Goal: Information Seeking & Learning: Learn about a topic

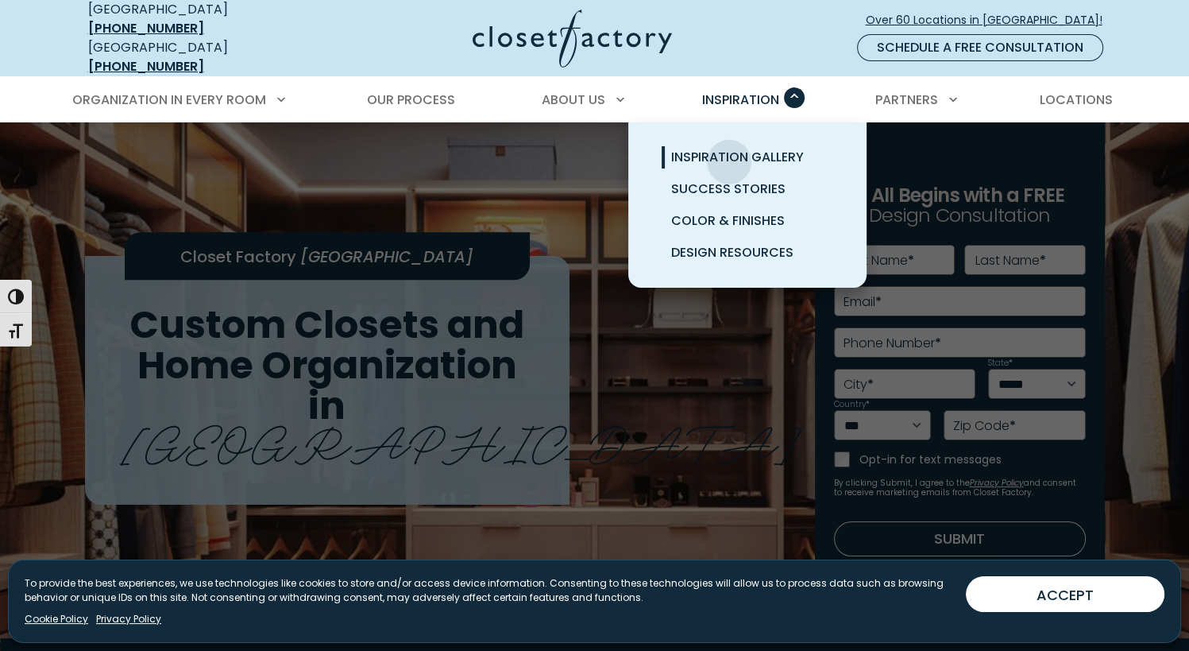
click at [729, 149] on span "Inspiration Gallery" at bounding box center [737, 157] width 133 height 18
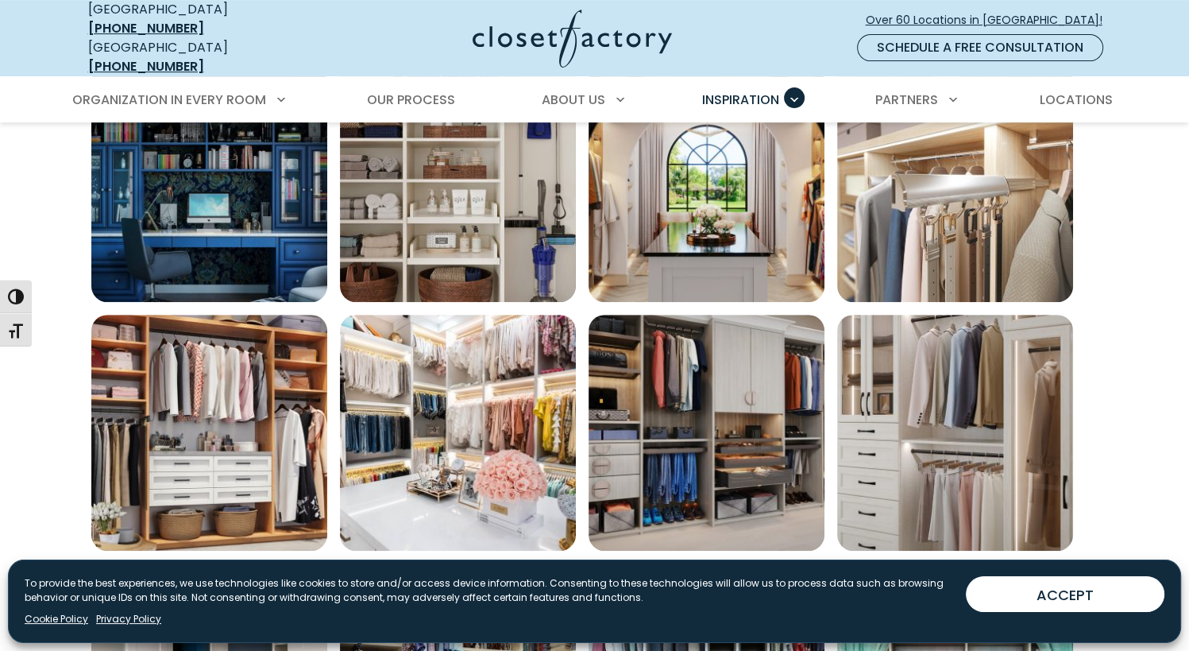
scroll to position [624, 0]
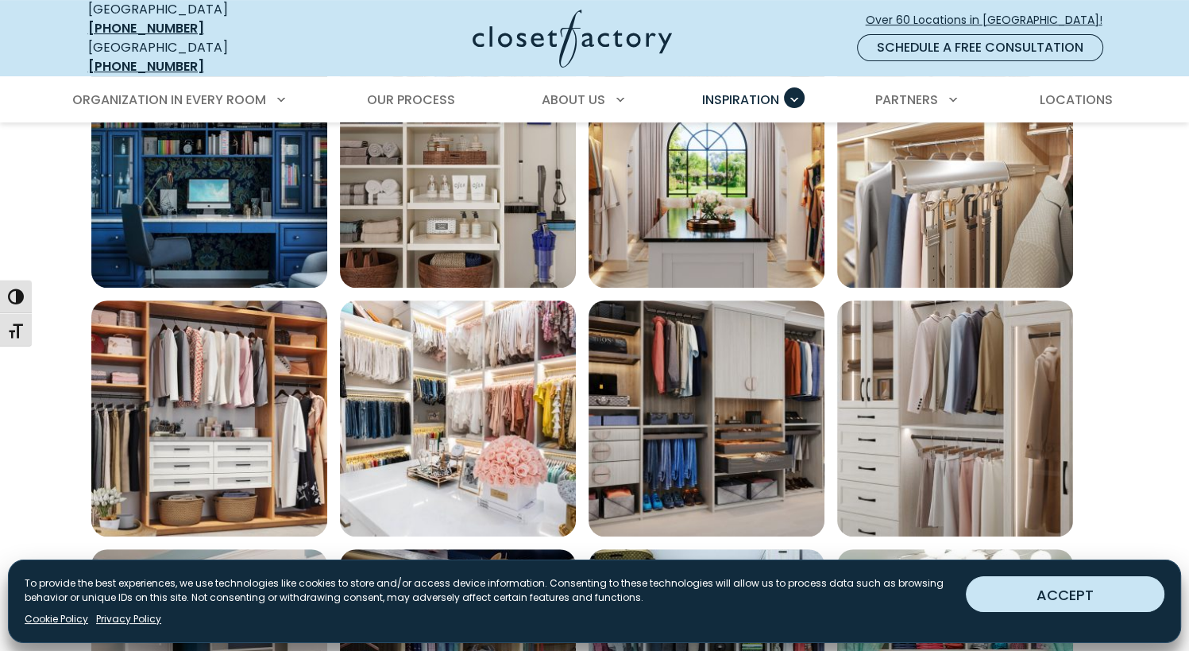
click at [1089, 589] on button "ACCEPT" at bounding box center [1065, 594] width 199 height 36
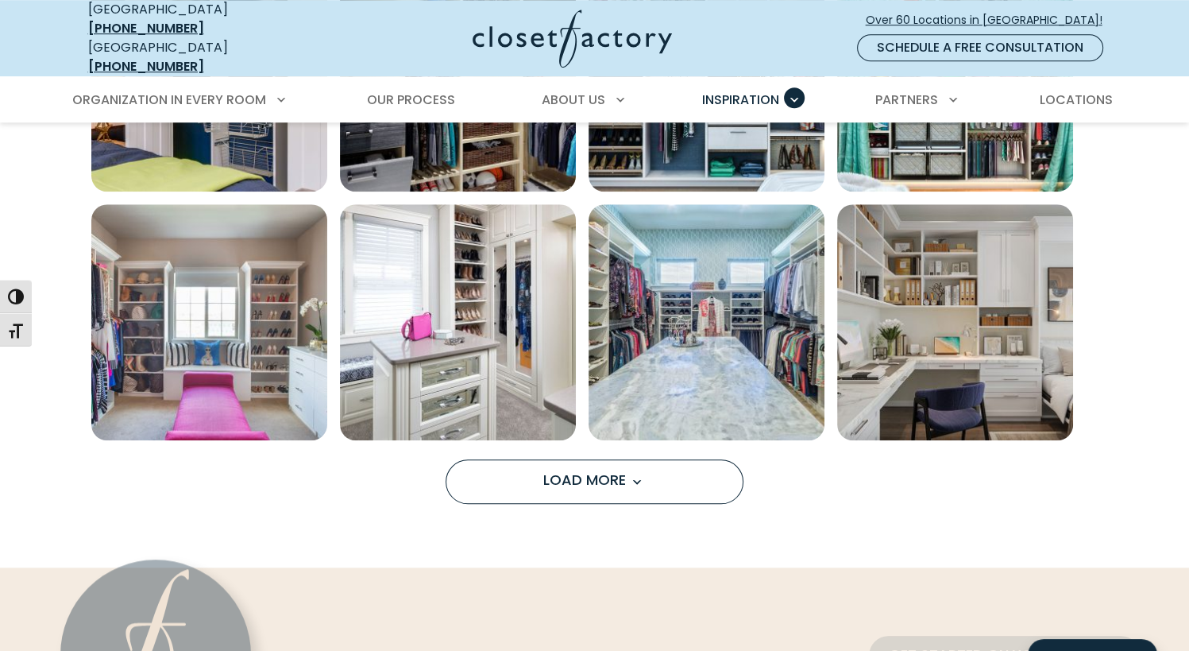
scroll to position [1312, 0]
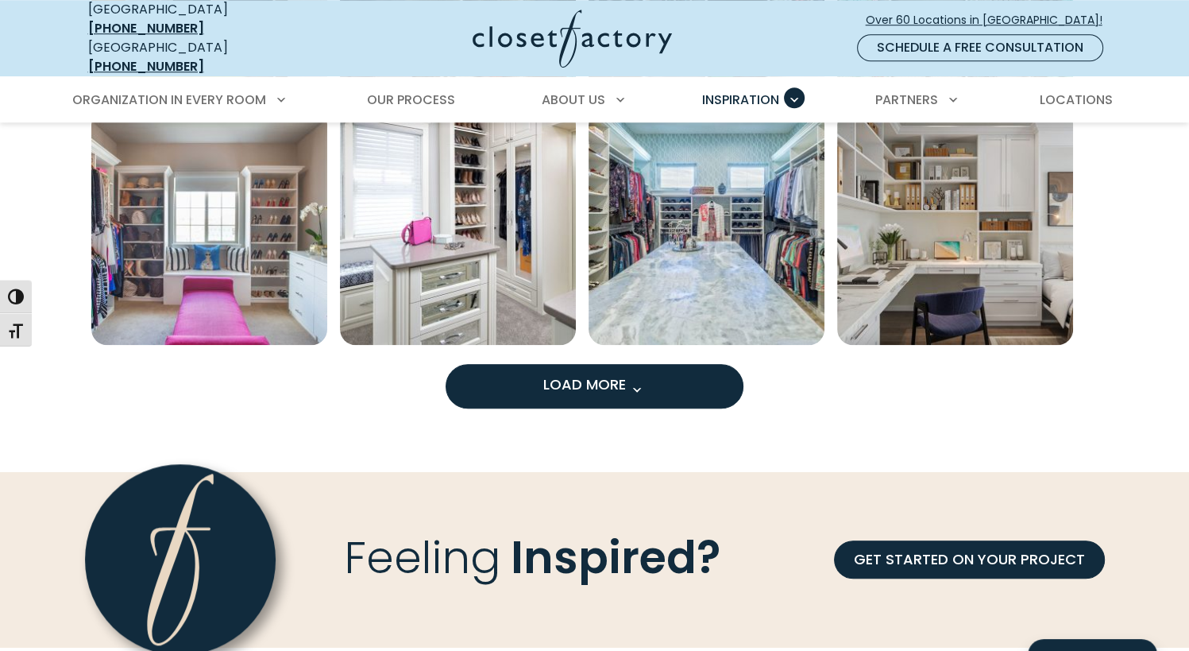
click at [538, 373] on button "Load More" at bounding box center [595, 386] width 298 height 44
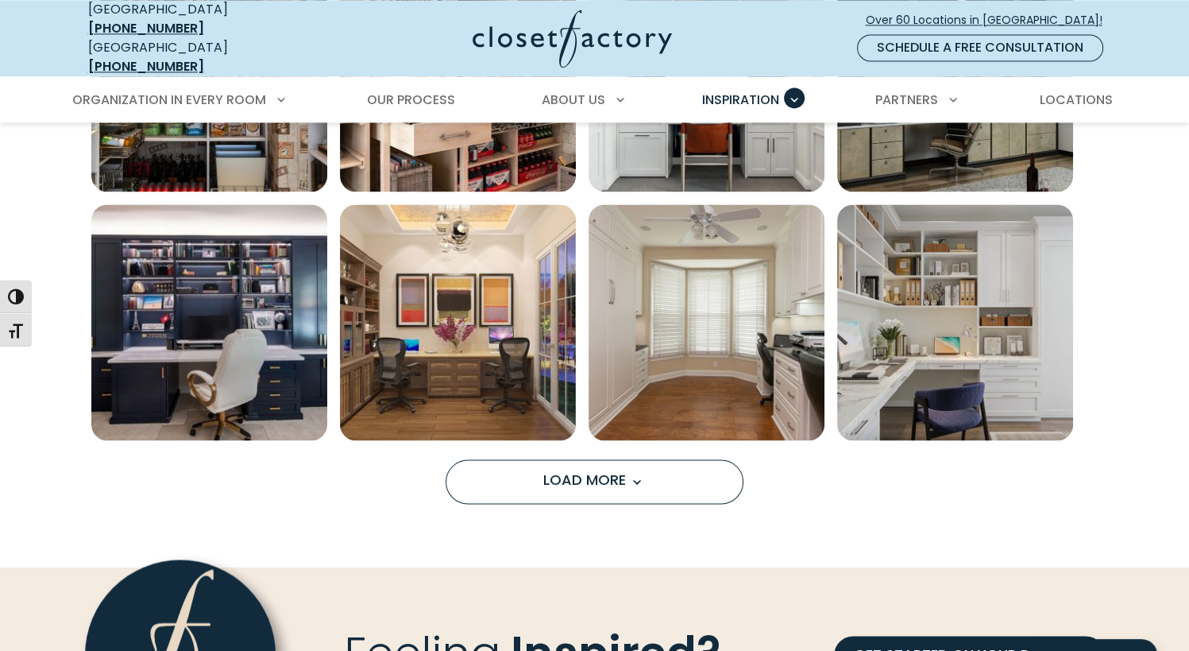
scroll to position [2244, 0]
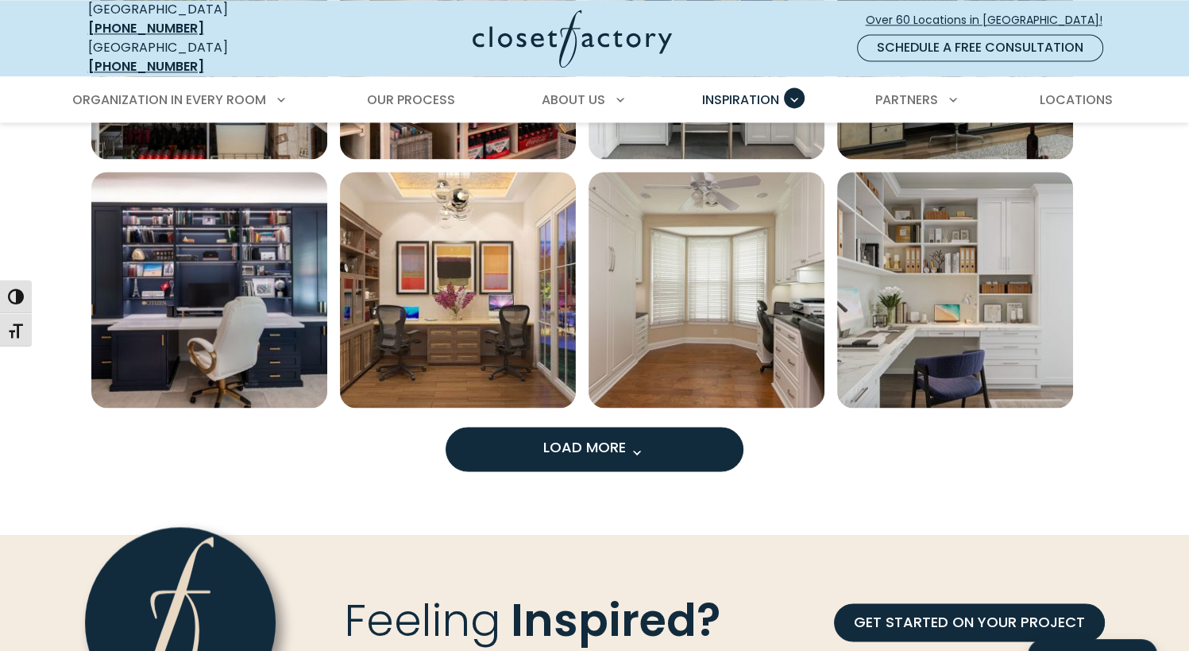
click at [615, 449] on button "Load More" at bounding box center [595, 449] width 298 height 44
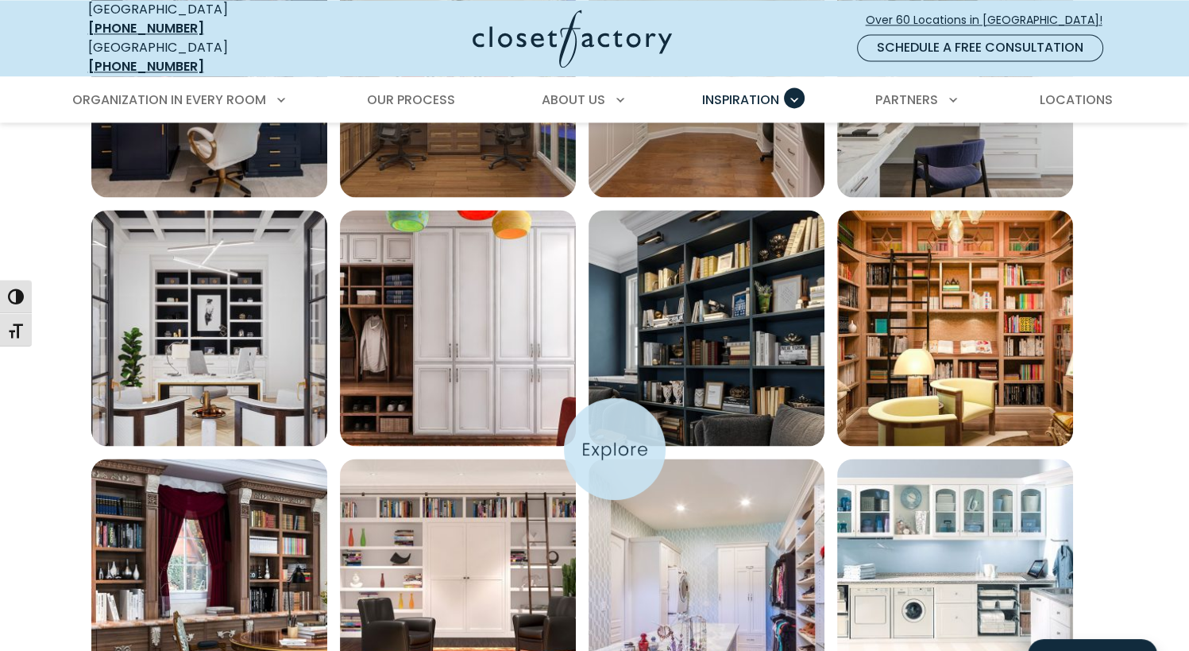
scroll to position [2498, 0]
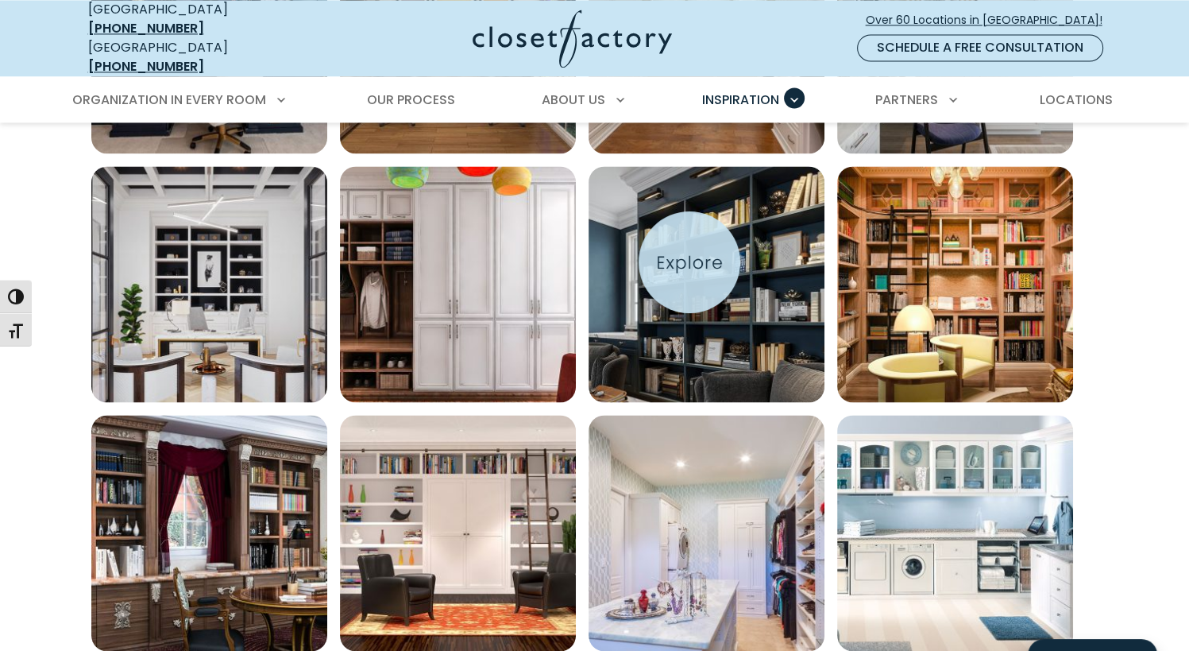
click at [690, 262] on img "Open inspiration gallery to preview enlarged image" at bounding box center [707, 284] width 236 height 236
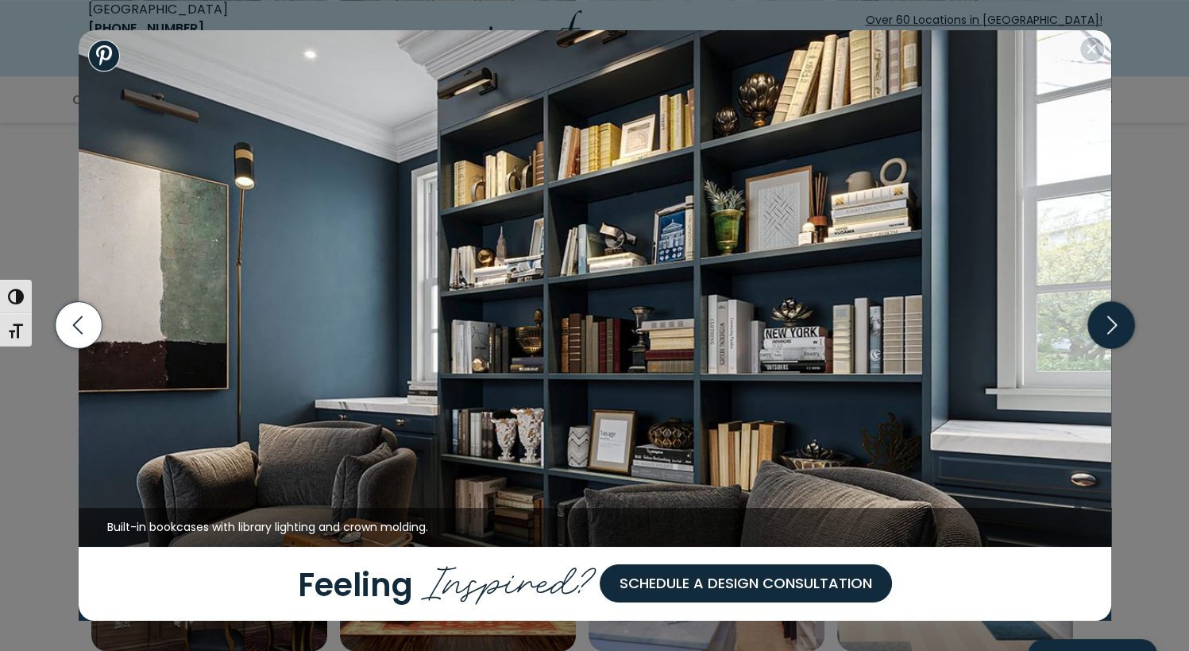
click at [1125, 334] on icon "button" at bounding box center [1110, 325] width 47 height 47
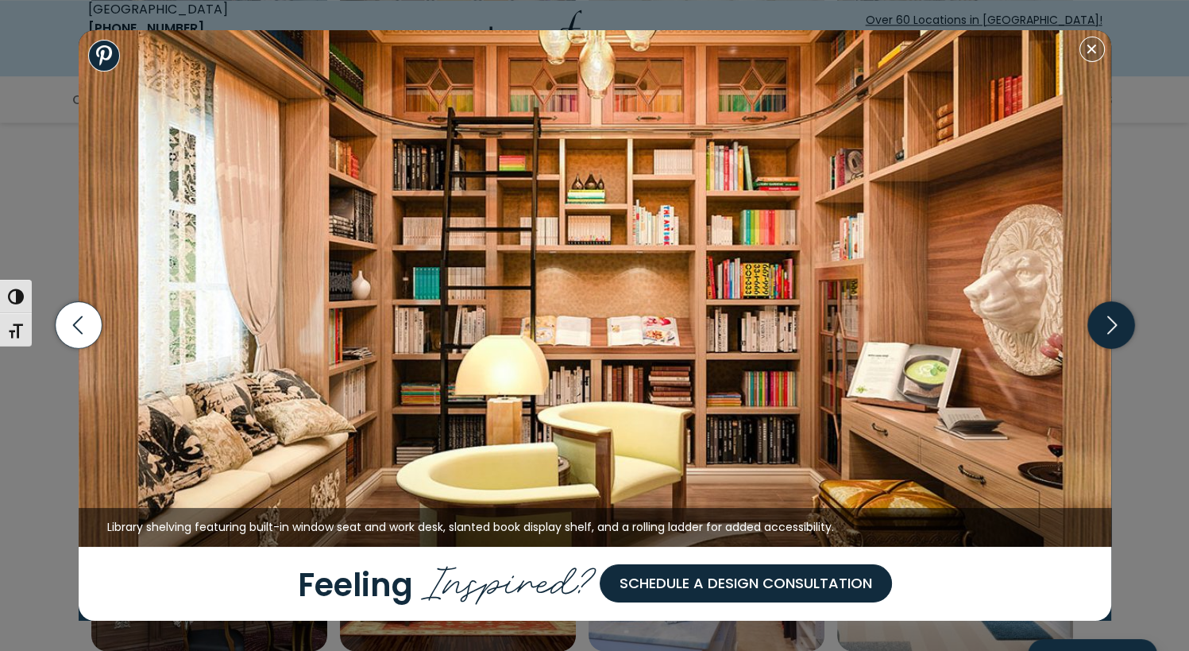
click at [1125, 334] on icon "button" at bounding box center [1110, 325] width 47 height 47
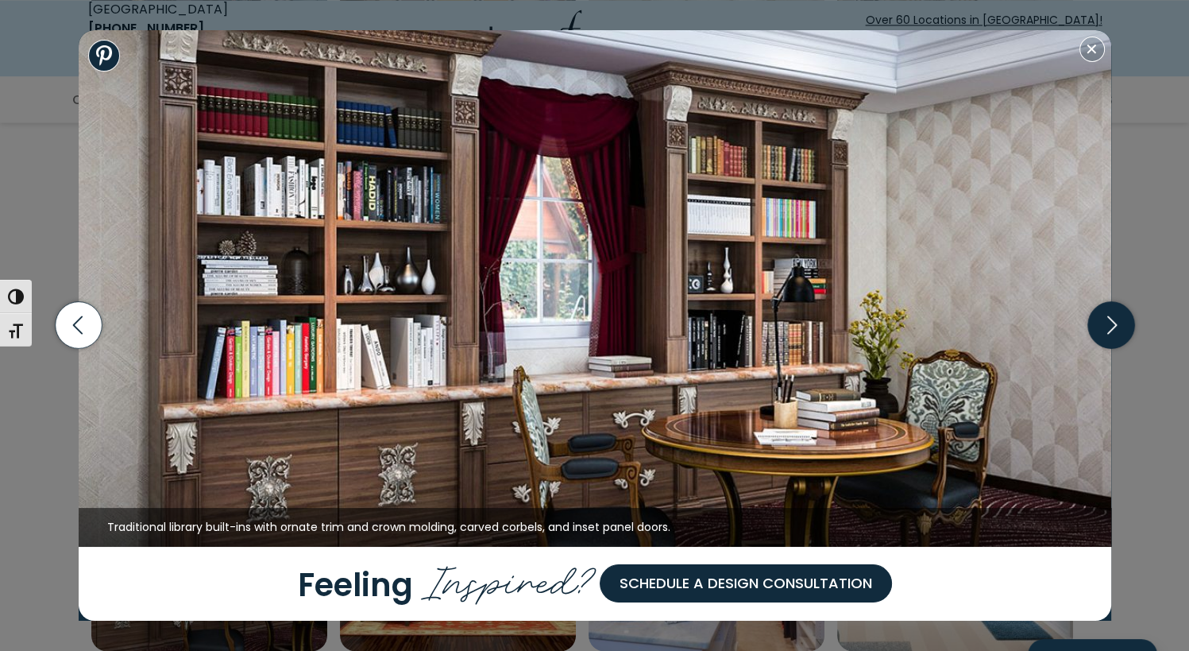
click at [1125, 334] on icon "button" at bounding box center [1110, 325] width 47 height 47
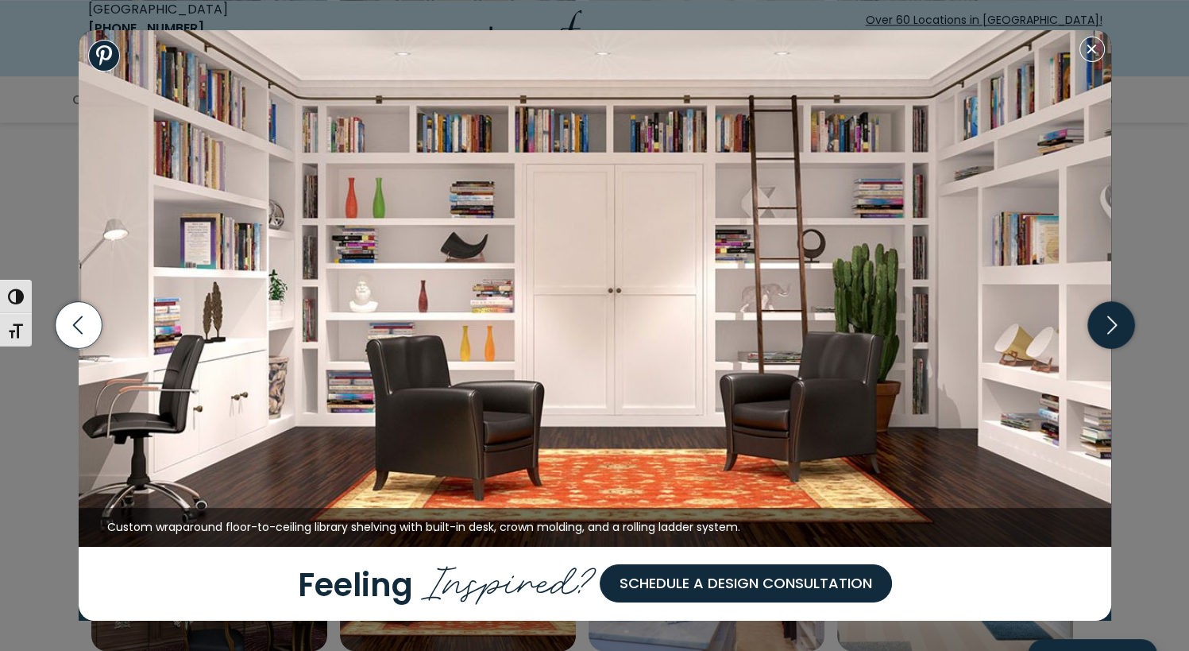
click at [1099, 321] on icon "button" at bounding box center [1110, 325] width 47 height 47
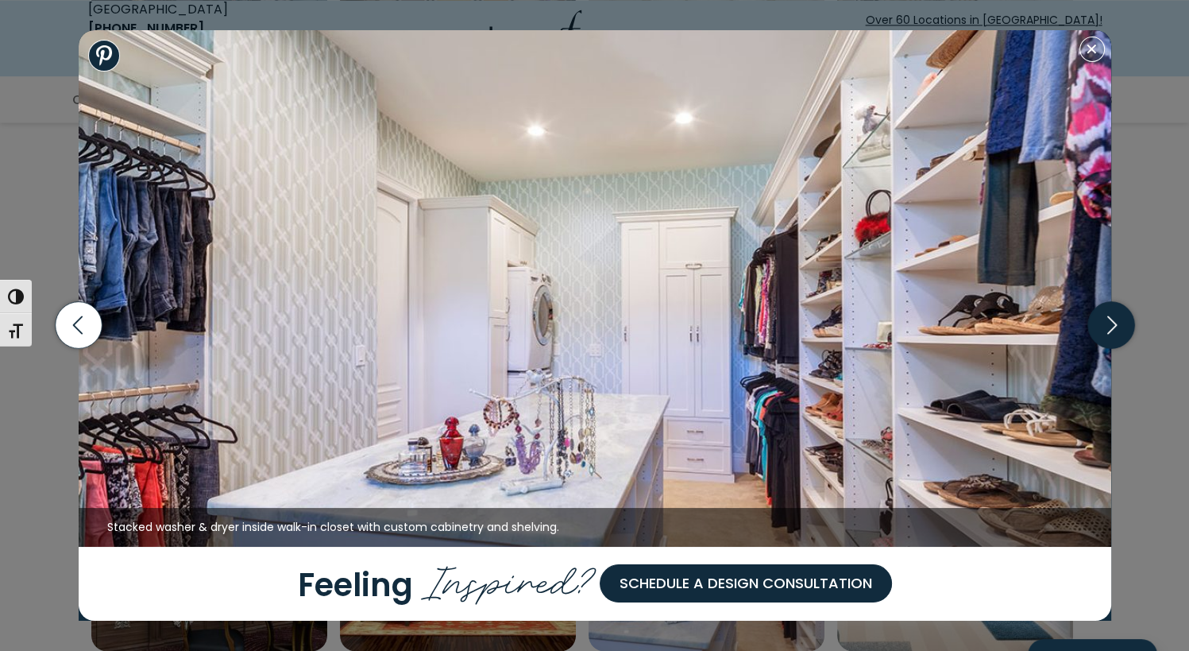
click at [1099, 321] on icon "button" at bounding box center [1110, 325] width 47 height 47
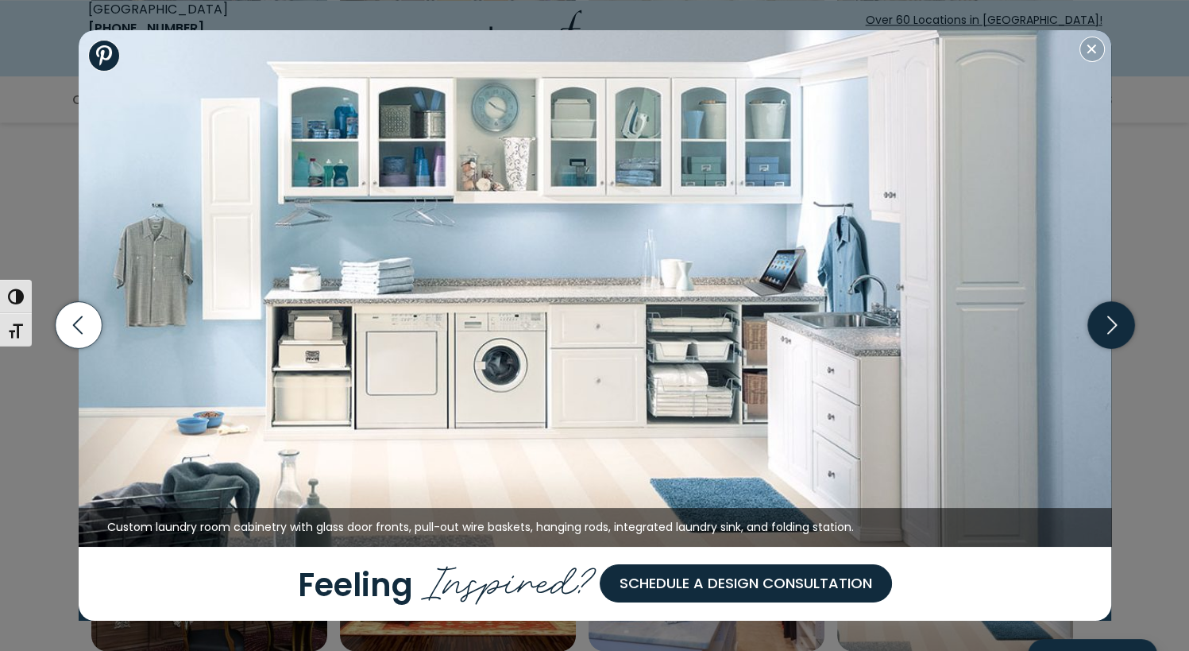
click at [1099, 321] on icon "button" at bounding box center [1110, 325] width 47 height 47
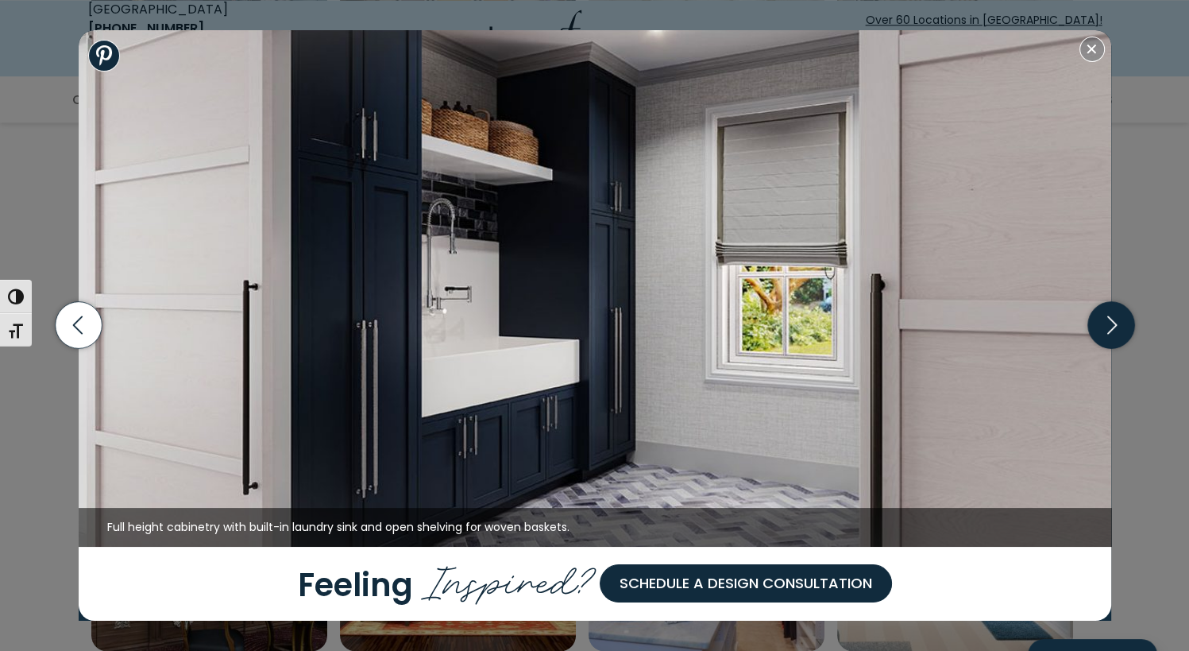
click at [1099, 321] on icon "button" at bounding box center [1110, 325] width 47 height 47
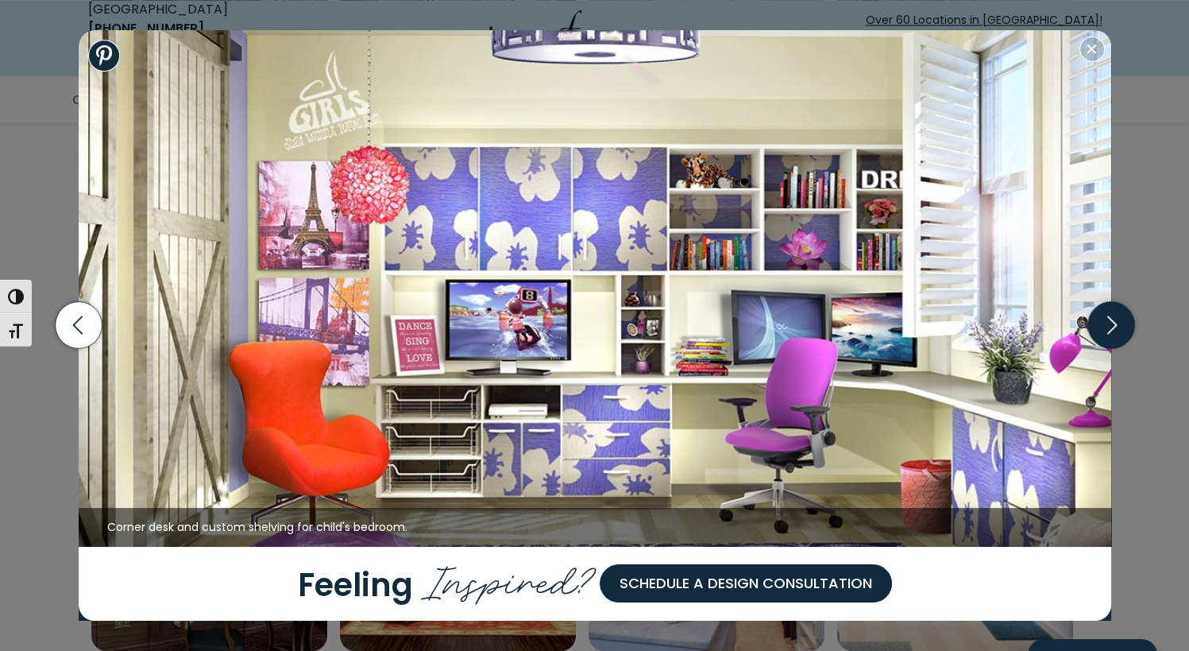
click at [1099, 321] on icon "button" at bounding box center [1110, 325] width 47 height 47
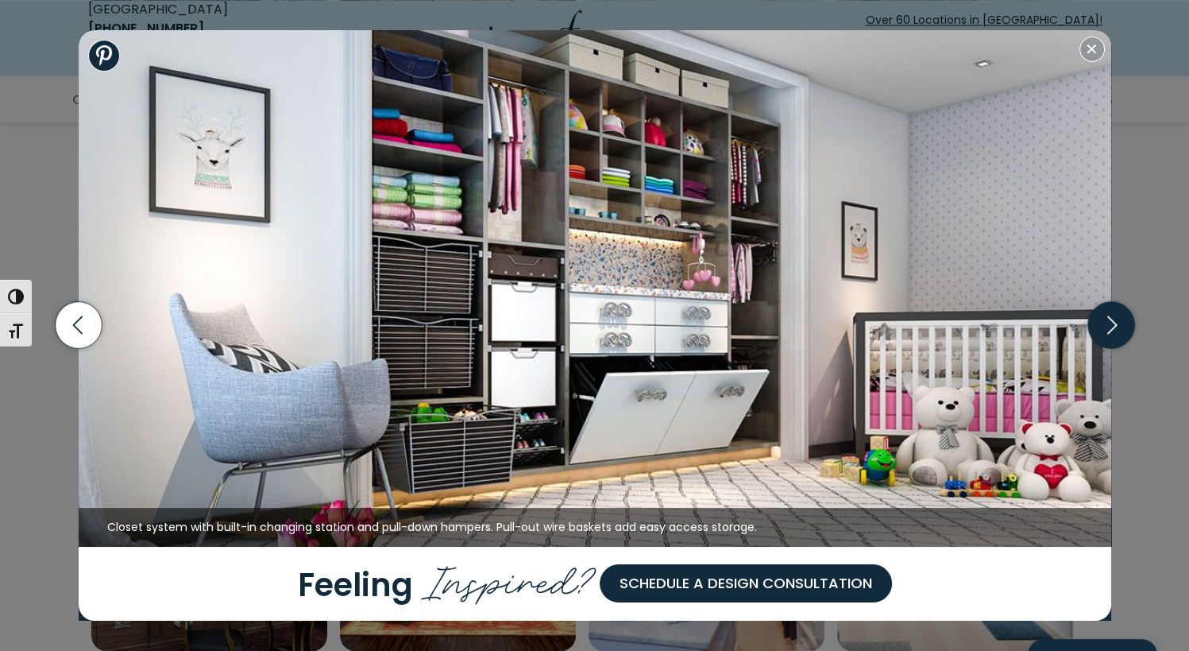
click at [1099, 321] on icon "button" at bounding box center [1110, 325] width 47 height 47
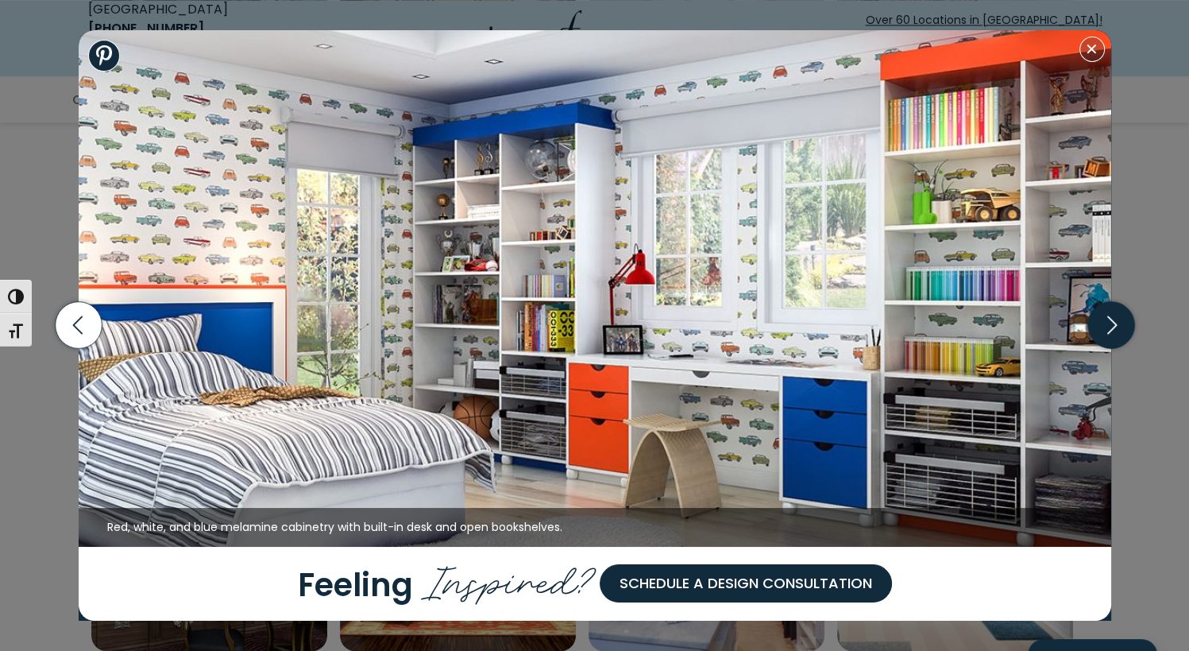
click at [1110, 321] on icon "button" at bounding box center [1110, 325] width 47 height 47
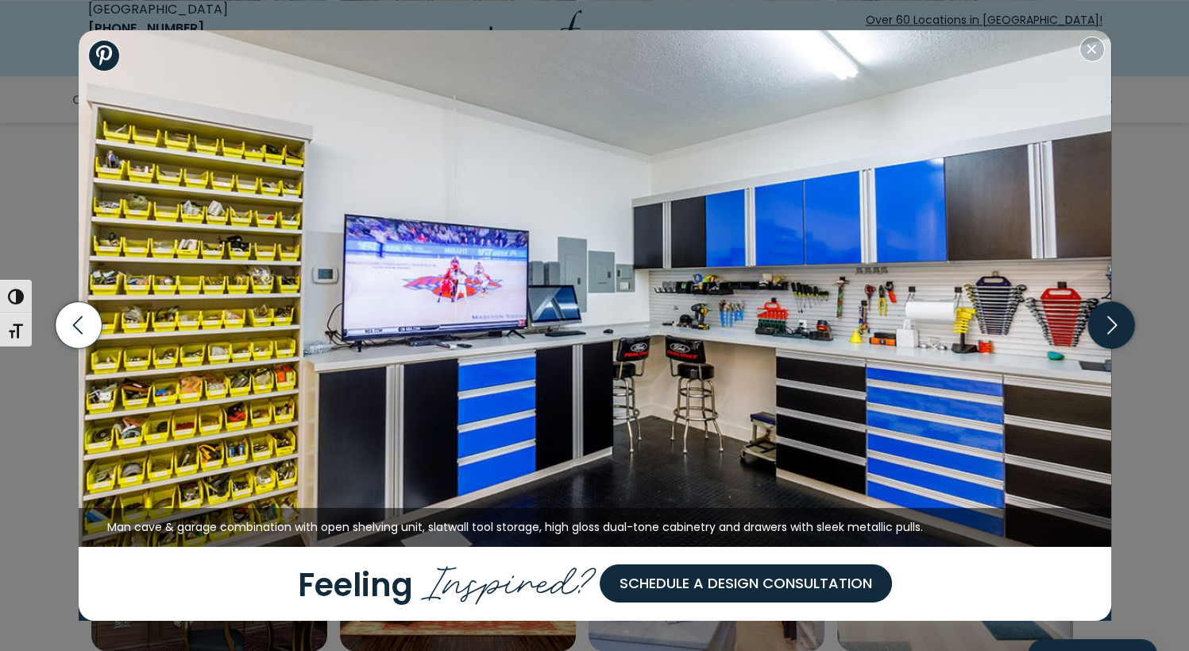
click at [1110, 321] on icon "button" at bounding box center [1110, 325] width 47 height 47
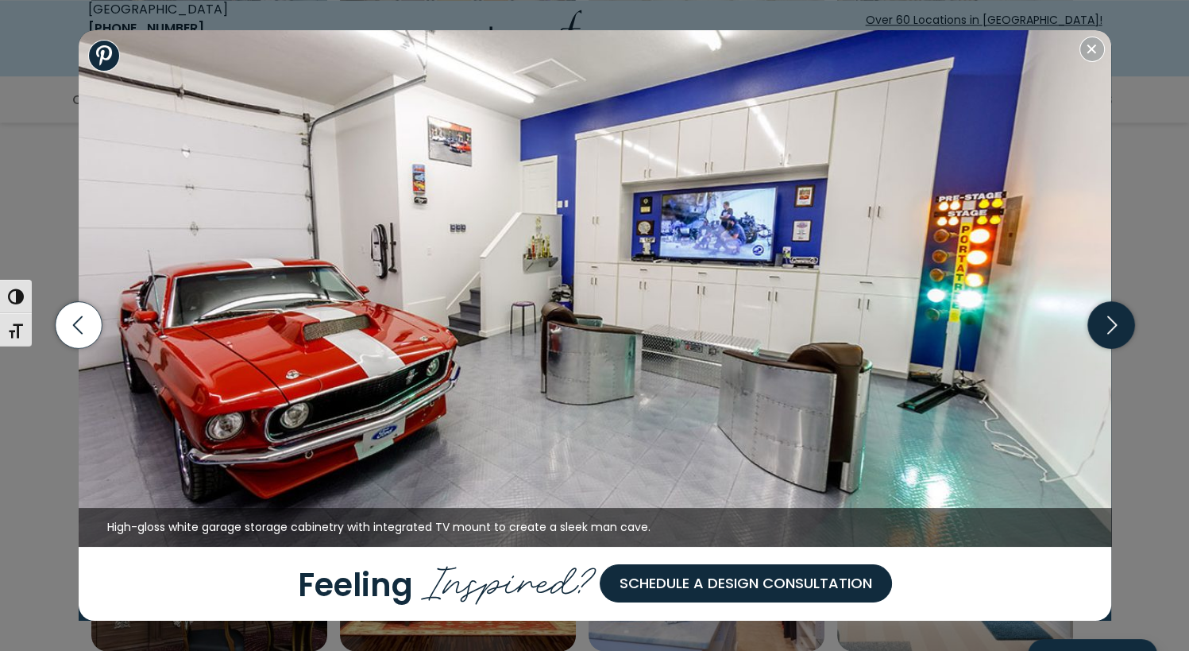
click at [1110, 321] on icon "button" at bounding box center [1110, 325] width 47 height 47
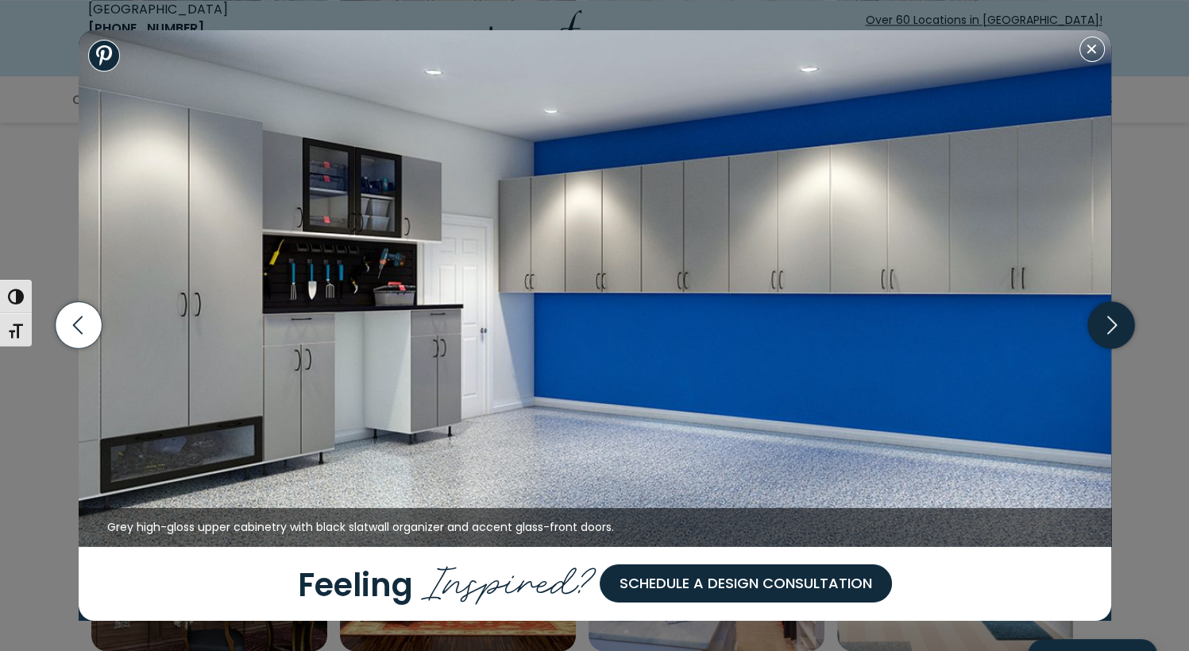
click at [1110, 321] on icon "button" at bounding box center [1110, 325] width 47 height 47
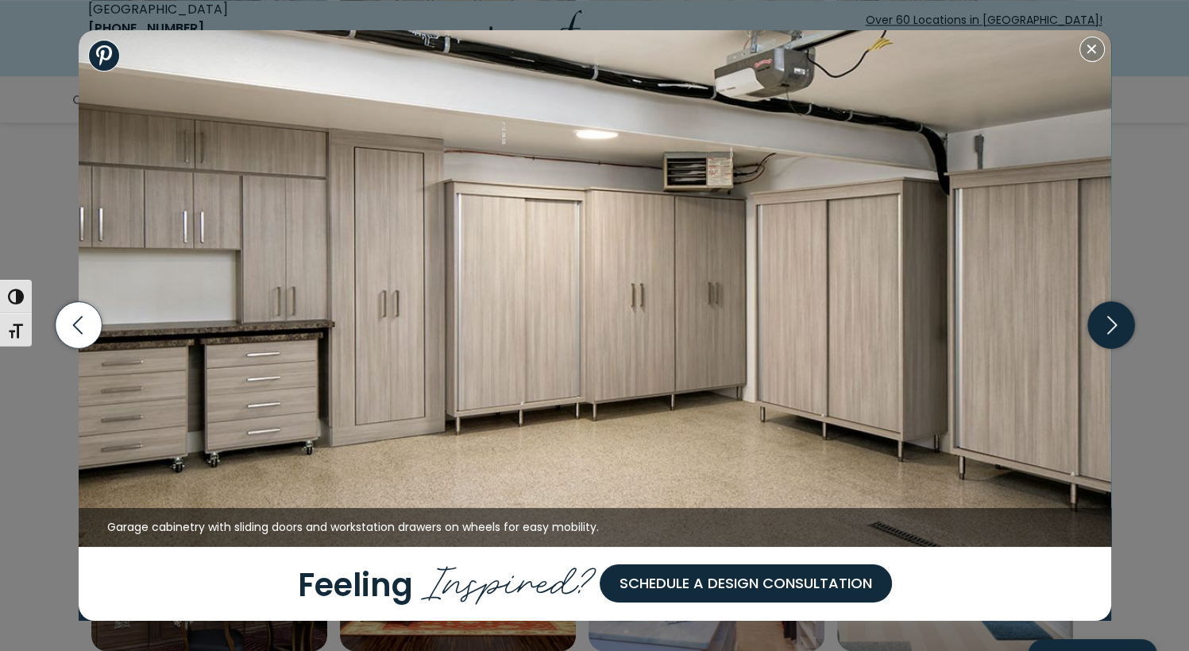
click at [1110, 321] on icon "button" at bounding box center [1110, 325] width 47 height 47
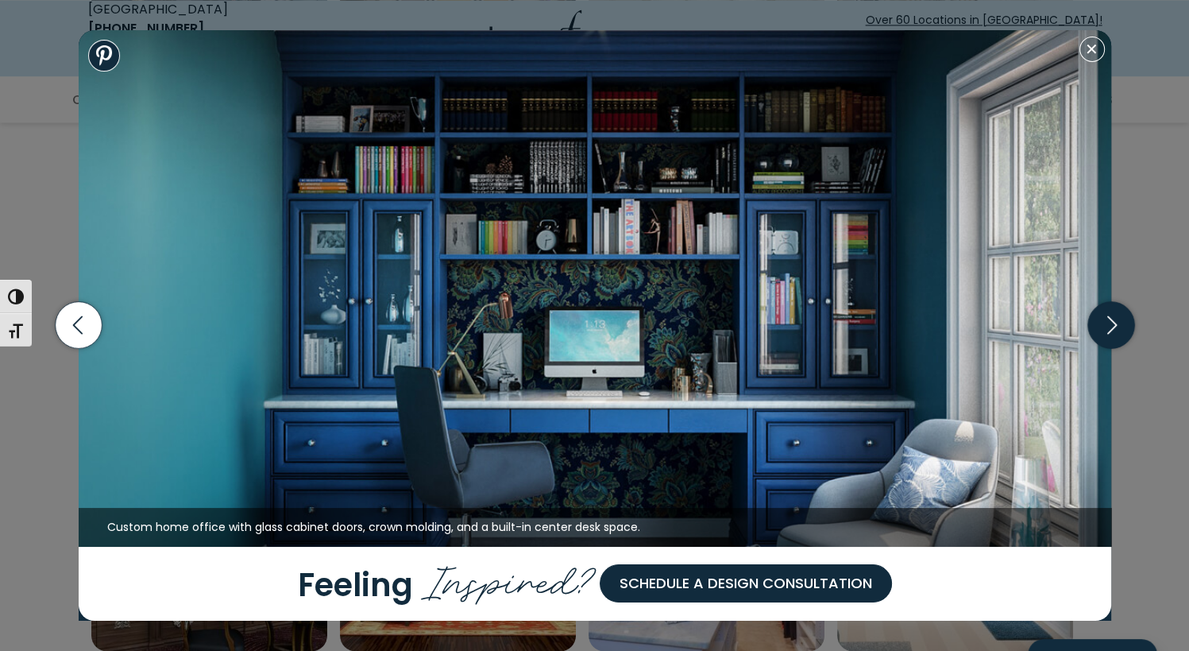
click at [1110, 321] on icon "button" at bounding box center [1110, 325] width 47 height 47
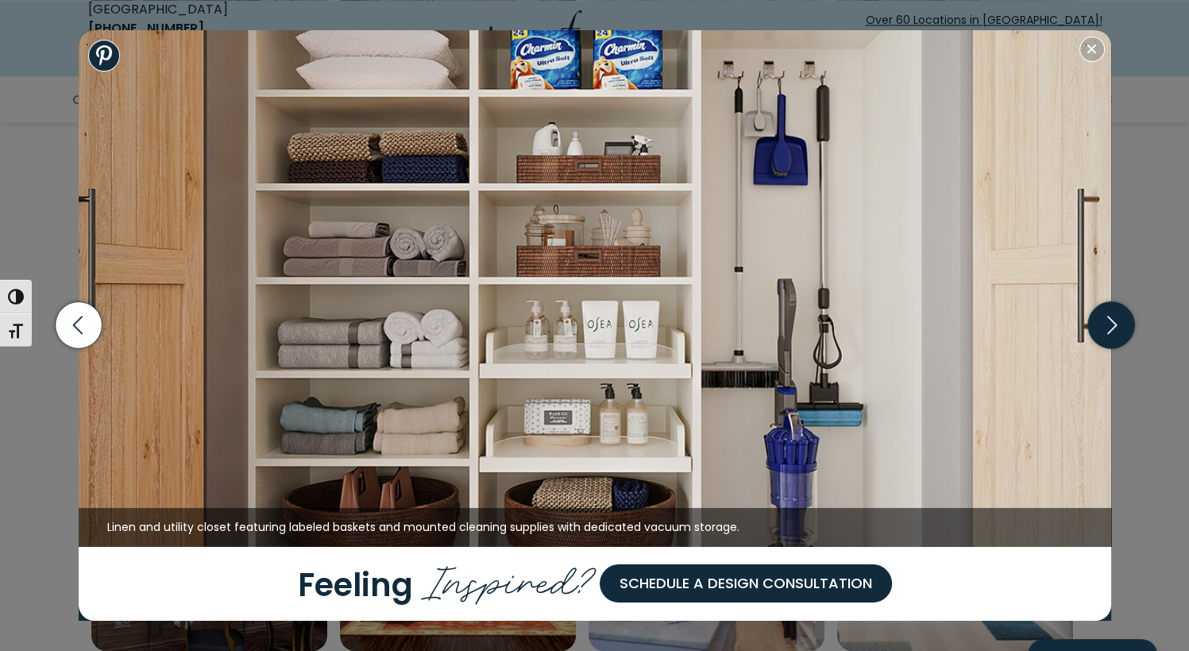
click at [1110, 321] on icon "button" at bounding box center [1110, 325] width 47 height 47
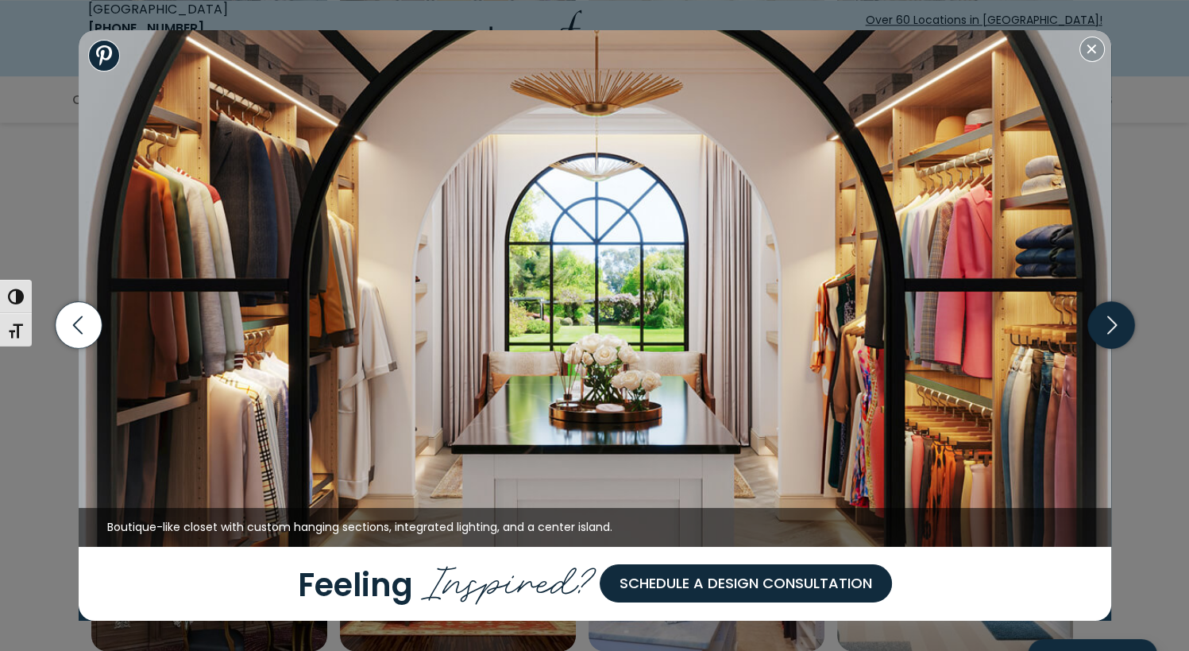
click at [1110, 321] on icon "button" at bounding box center [1110, 325] width 47 height 47
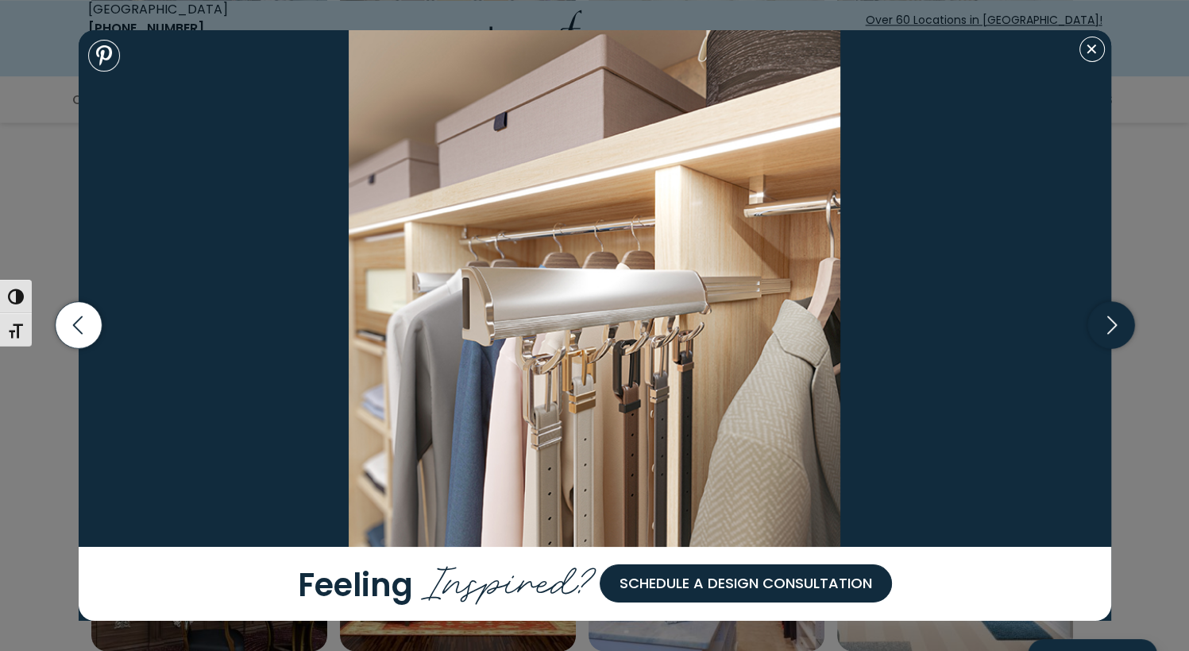
click at [1110, 321] on icon "button" at bounding box center [1110, 325] width 47 height 47
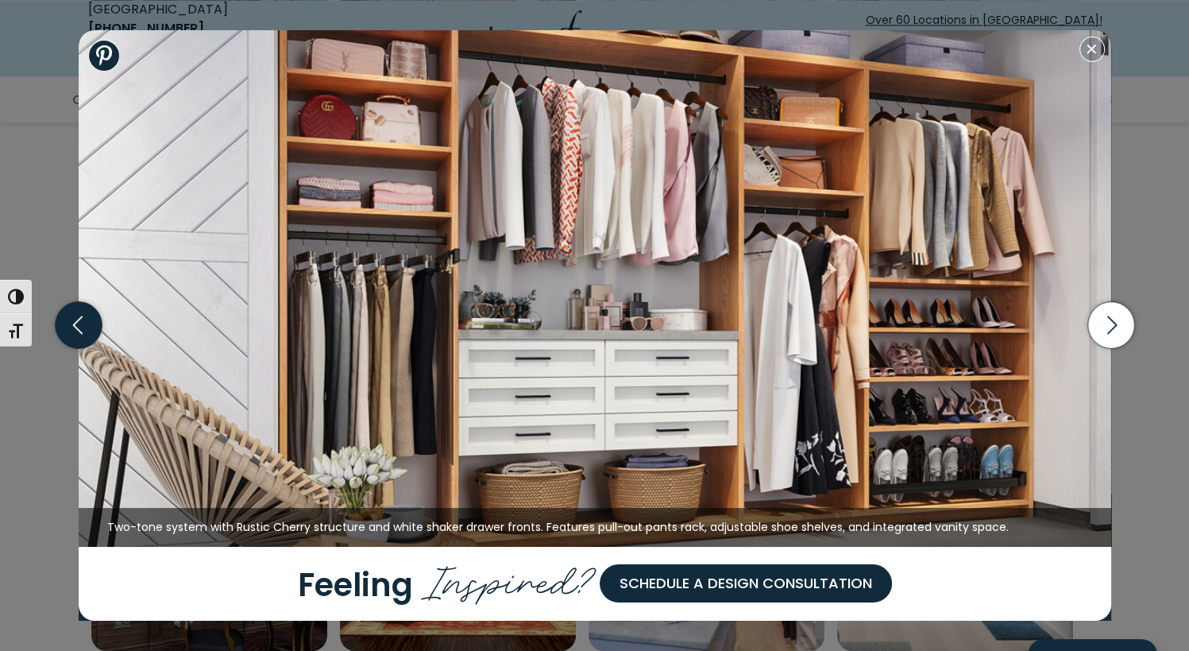
click at [88, 331] on icon "button" at bounding box center [78, 325] width 47 height 47
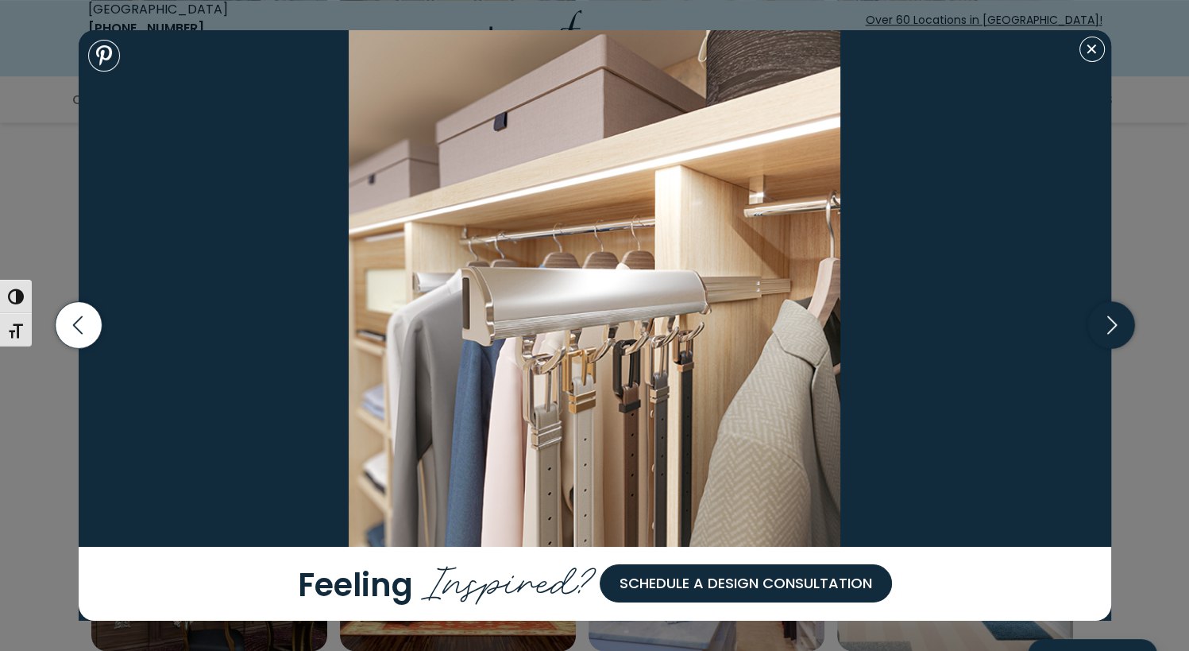
click at [1125, 323] on icon "button" at bounding box center [1110, 325] width 47 height 47
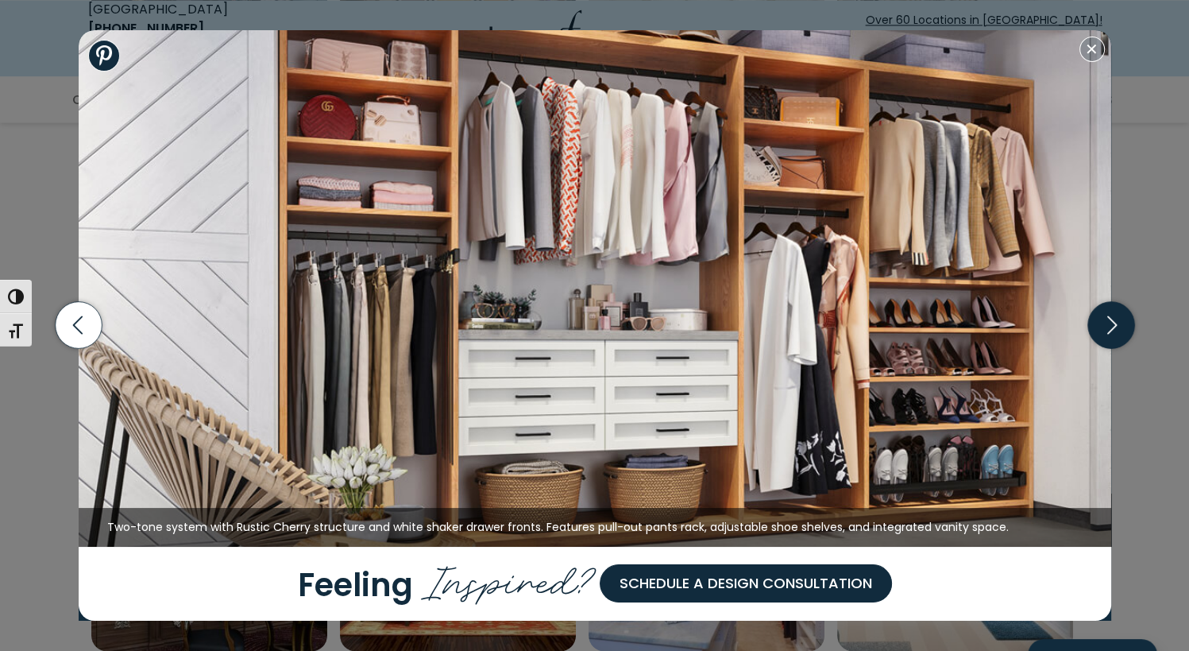
click at [1125, 323] on icon "button" at bounding box center [1110, 325] width 47 height 47
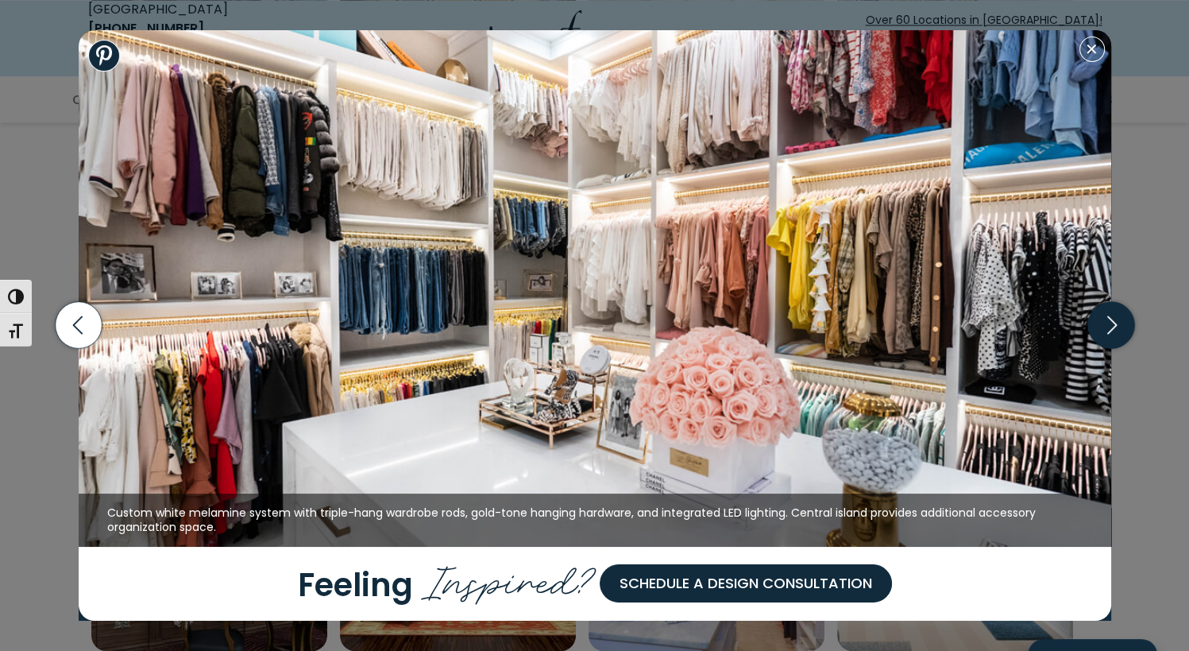
click at [1125, 323] on icon "button" at bounding box center [1110, 325] width 47 height 47
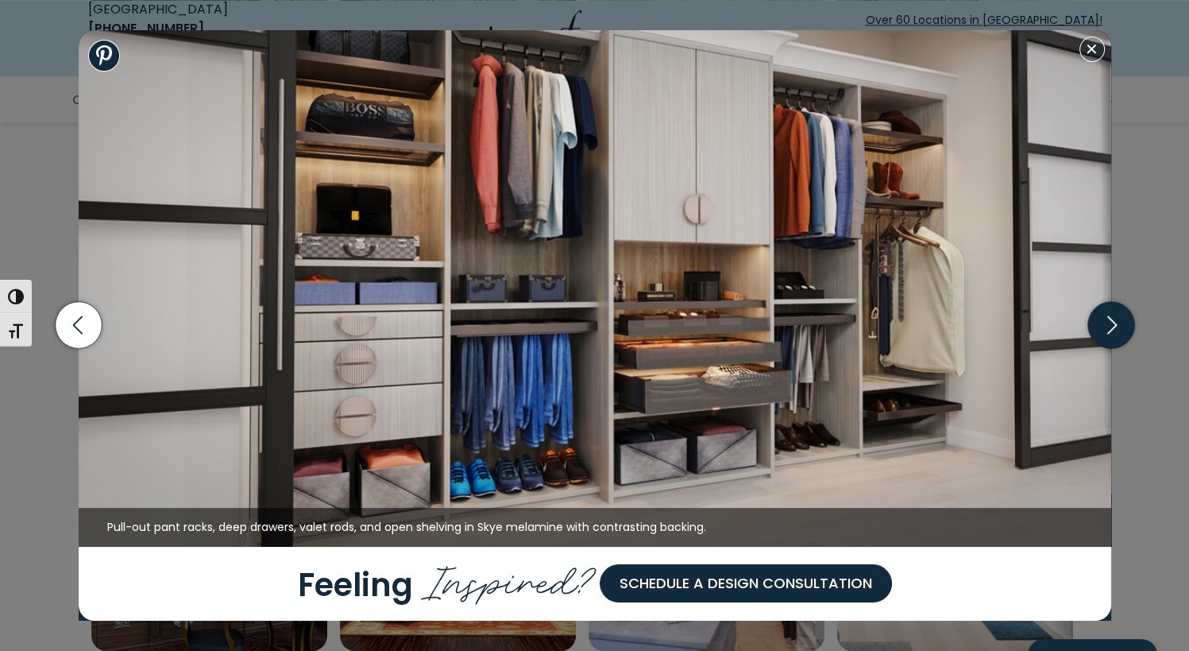
click at [1125, 323] on icon "button" at bounding box center [1110, 325] width 47 height 47
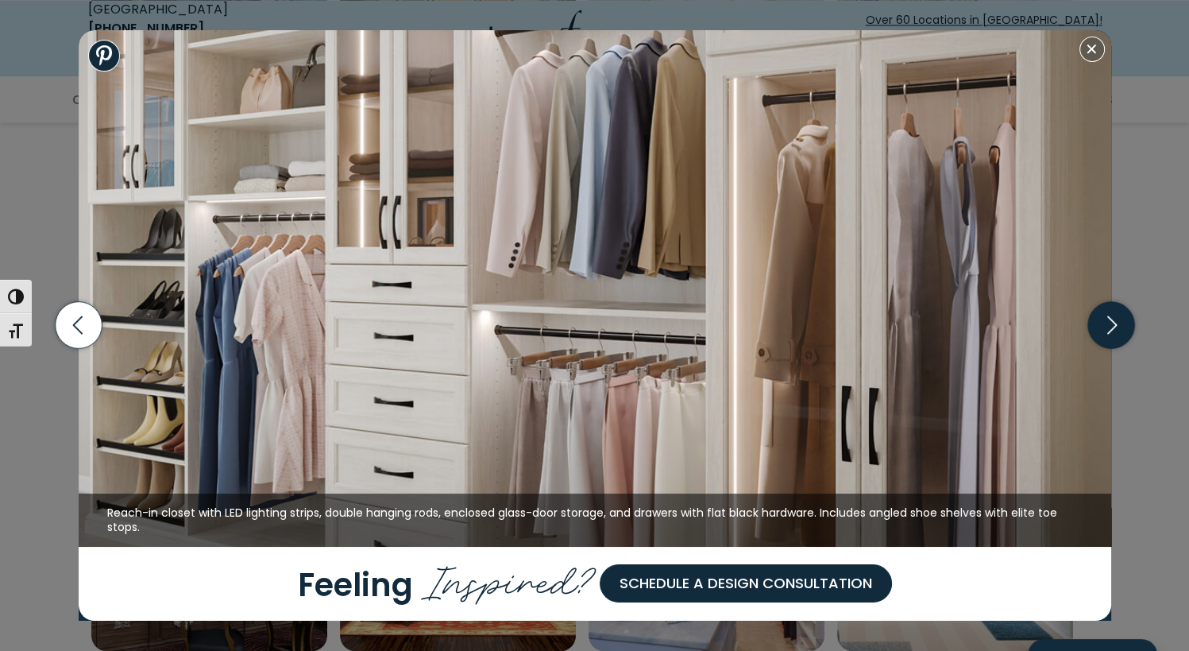
click at [1125, 323] on icon "button" at bounding box center [1110, 325] width 47 height 47
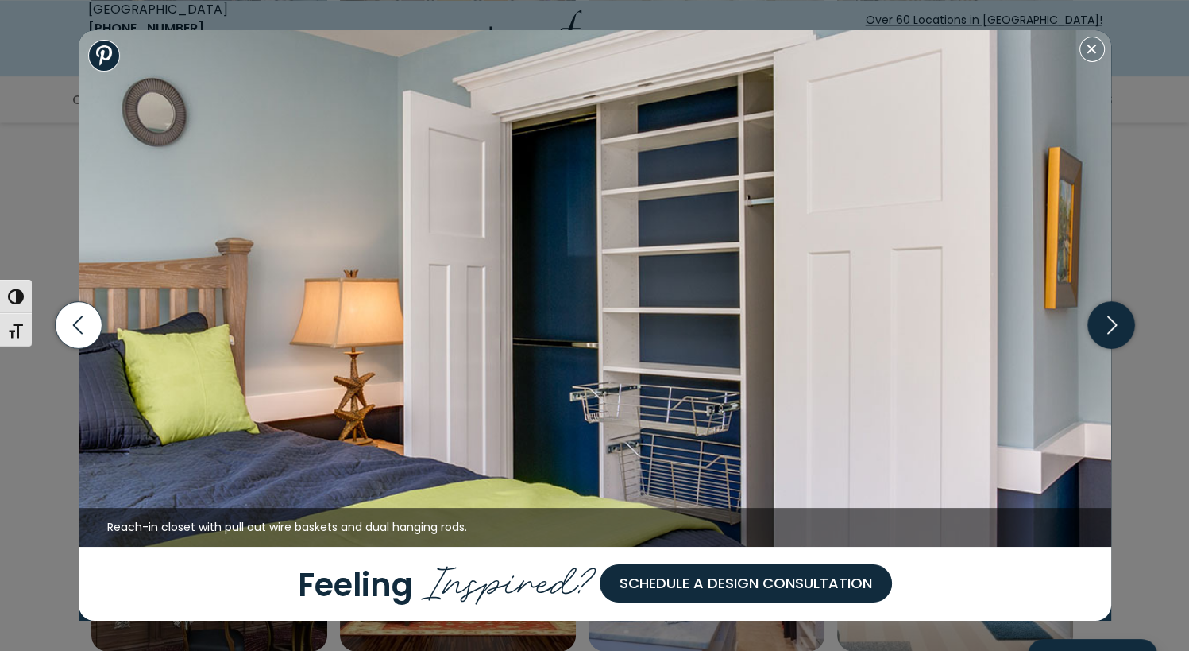
click at [1125, 323] on icon "button" at bounding box center [1110, 325] width 47 height 47
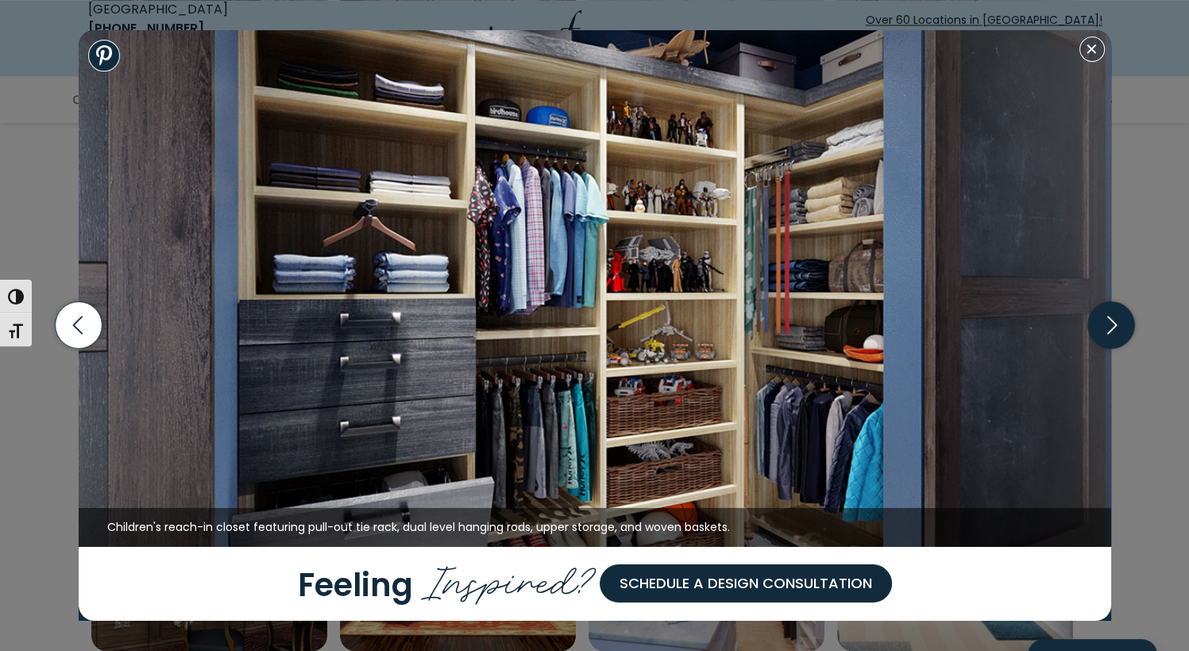
click at [1125, 323] on icon "button" at bounding box center [1110, 325] width 47 height 47
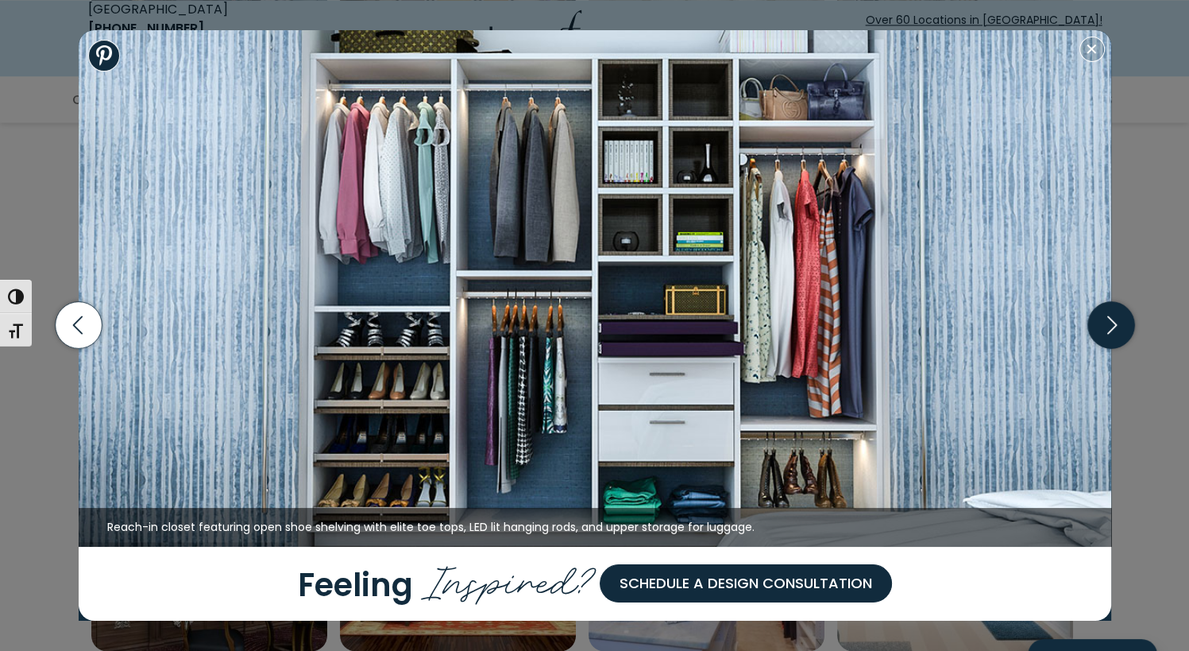
click at [1125, 323] on icon "button" at bounding box center [1110, 325] width 47 height 47
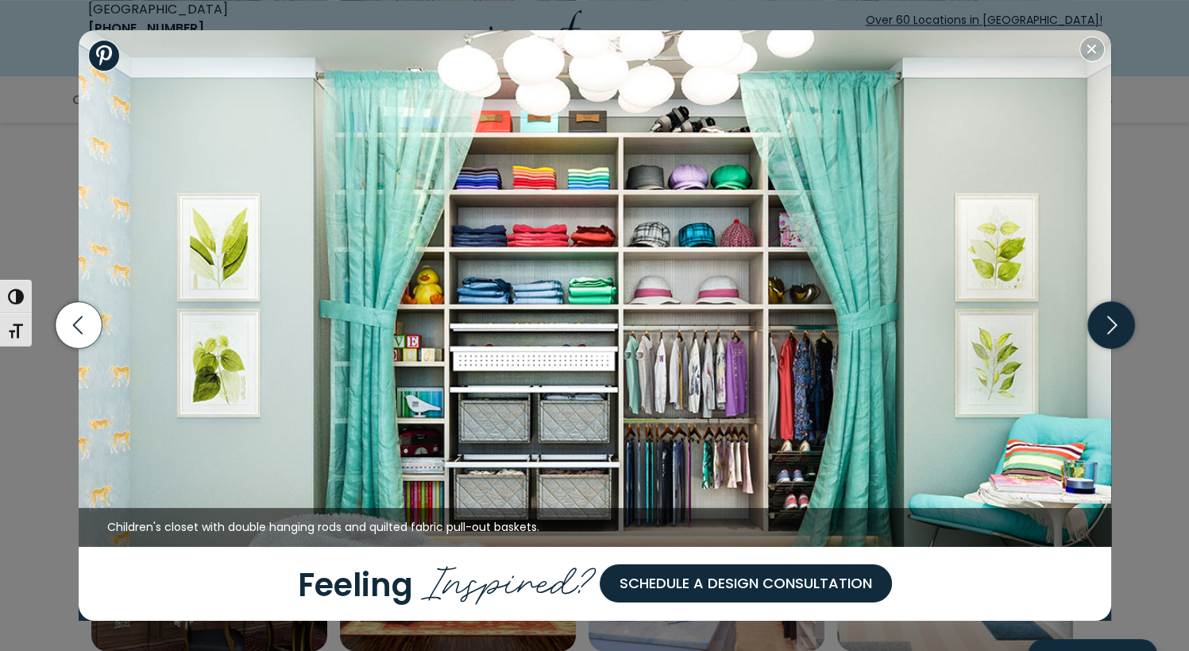
click at [1125, 323] on icon "button" at bounding box center [1110, 325] width 47 height 47
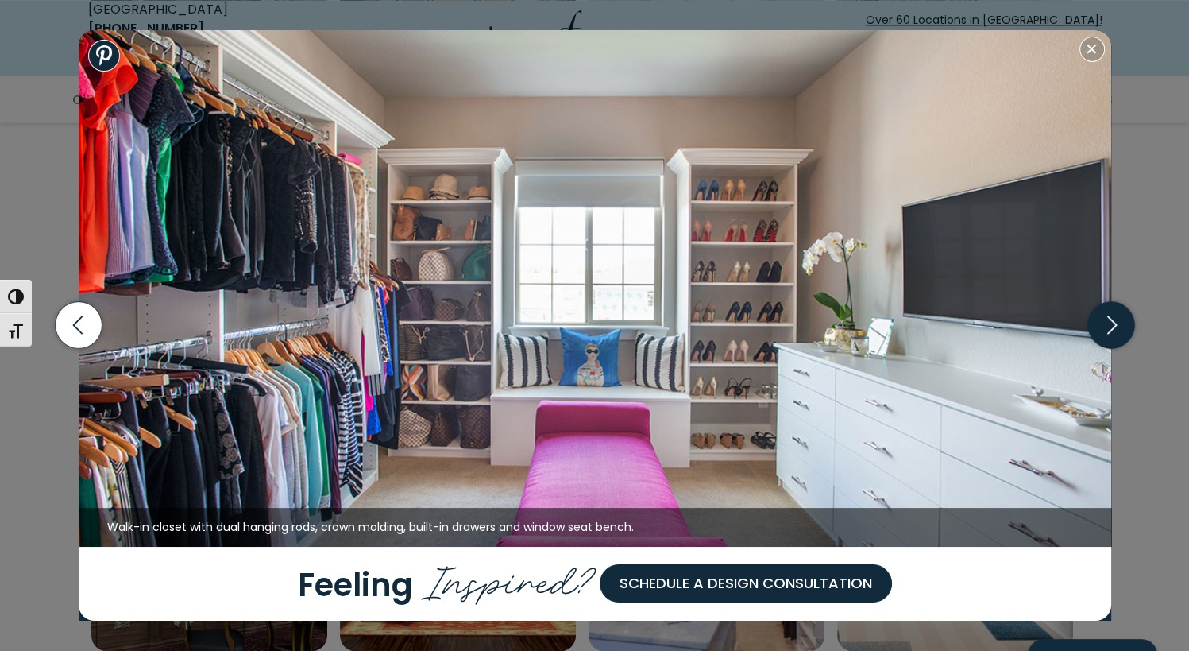
click at [1125, 323] on icon "button" at bounding box center [1110, 325] width 47 height 47
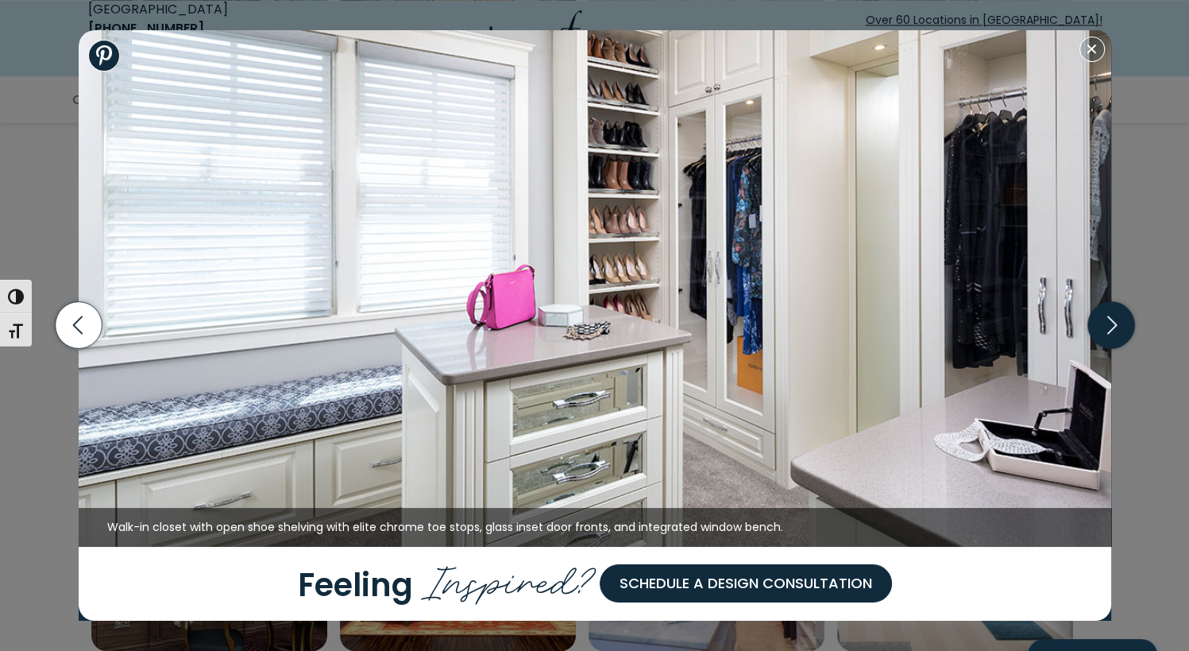
click at [1125, 323] on icon "button" at bounding box center [1110, 325] width 47 height 47
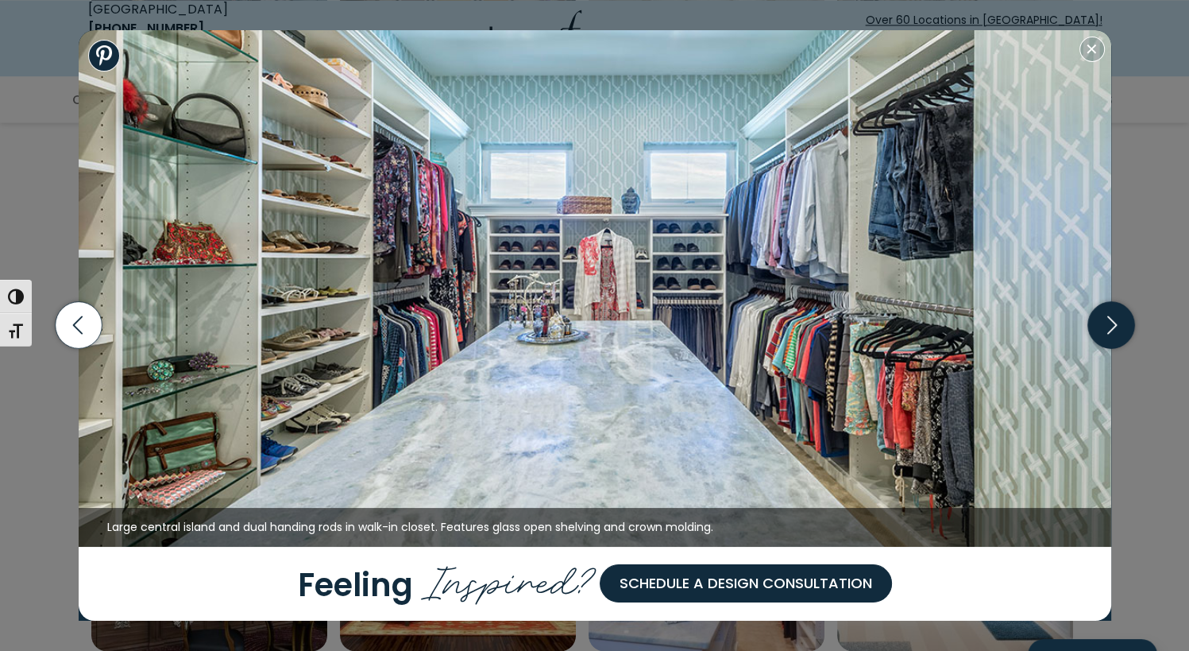
click at [1125, 323] on icon "button" at bounding box center [1110, 325] width 47 height 47
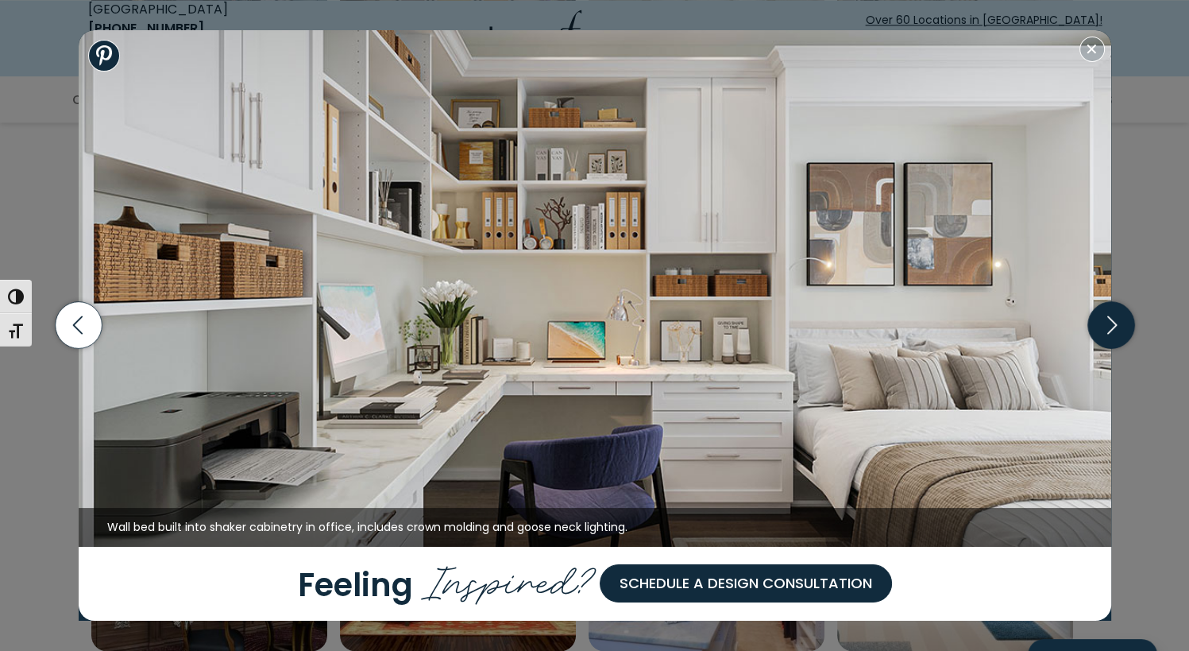
click at [1125, 323] on icon "button" at bounding box center [1110, 325] width 47 height 47
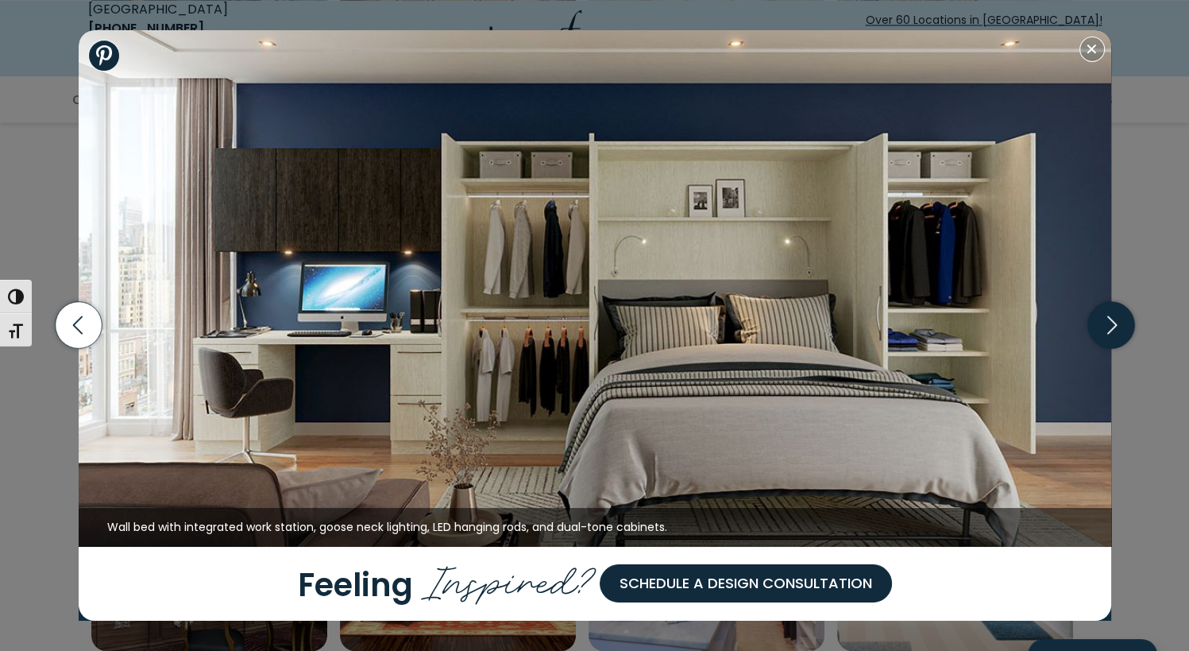
click at [1125, 323] on icon "button" at bounding box center [1110, 325] width 47 height 47
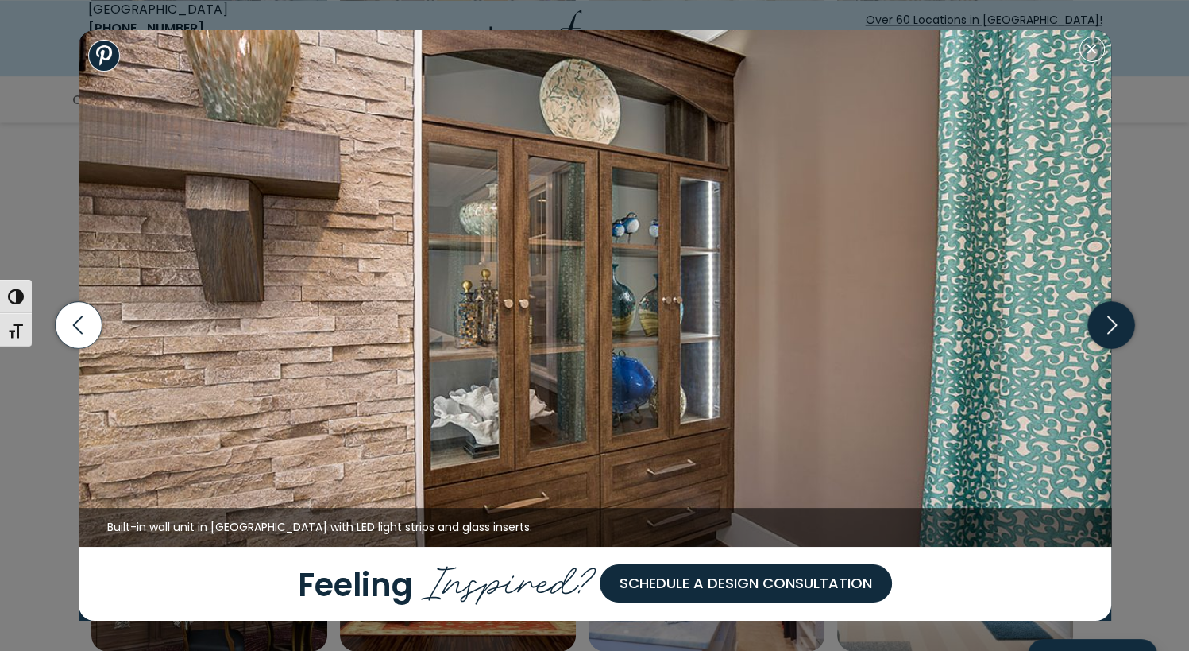
click at [1125, 323] on icon "button" at bounding box center [1110, 325] width 47 height 47
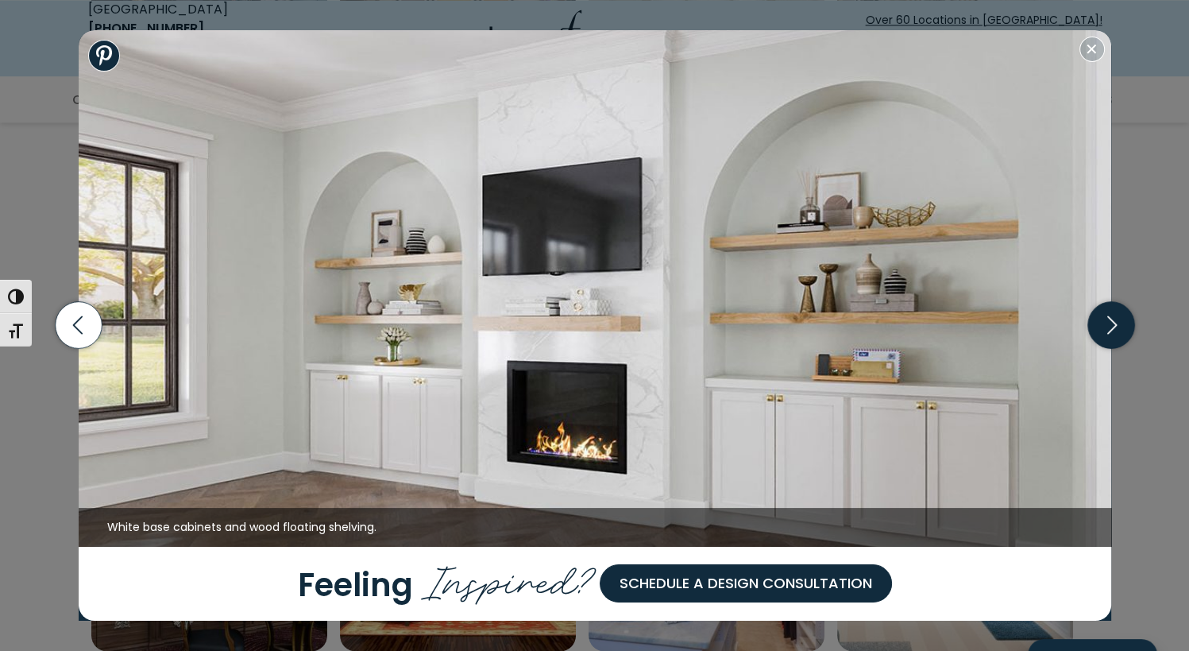
click at [1125, 323] on icon "button" at bounding box center [1110, 325] width 47 height 47
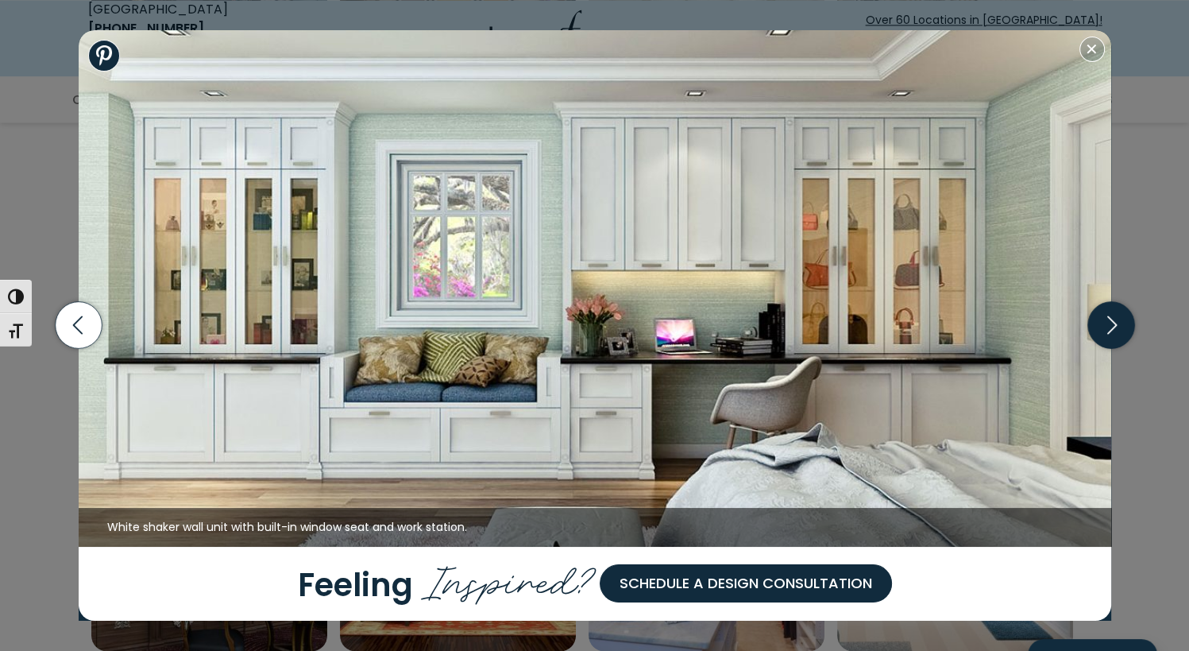
click at [1125, 323] on icon "button" at bounding box center [1110, 325] width 47 height 47
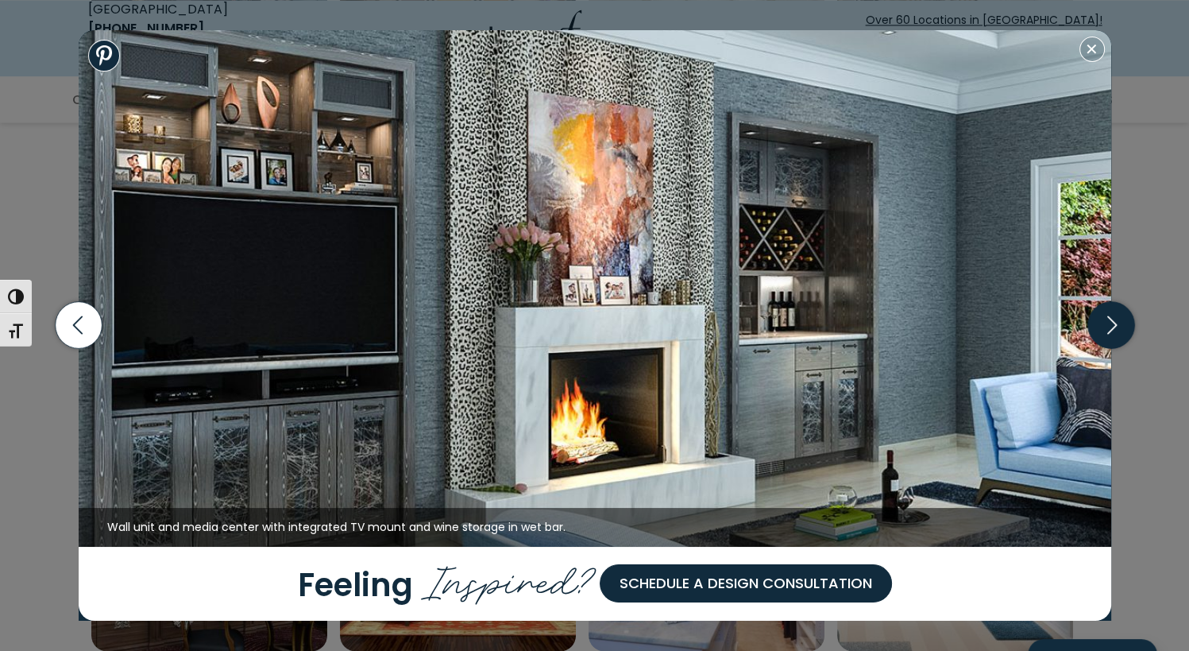
click at [1125, 323] on icon "button" at bounding box center [1110, 325] width 47 height 47
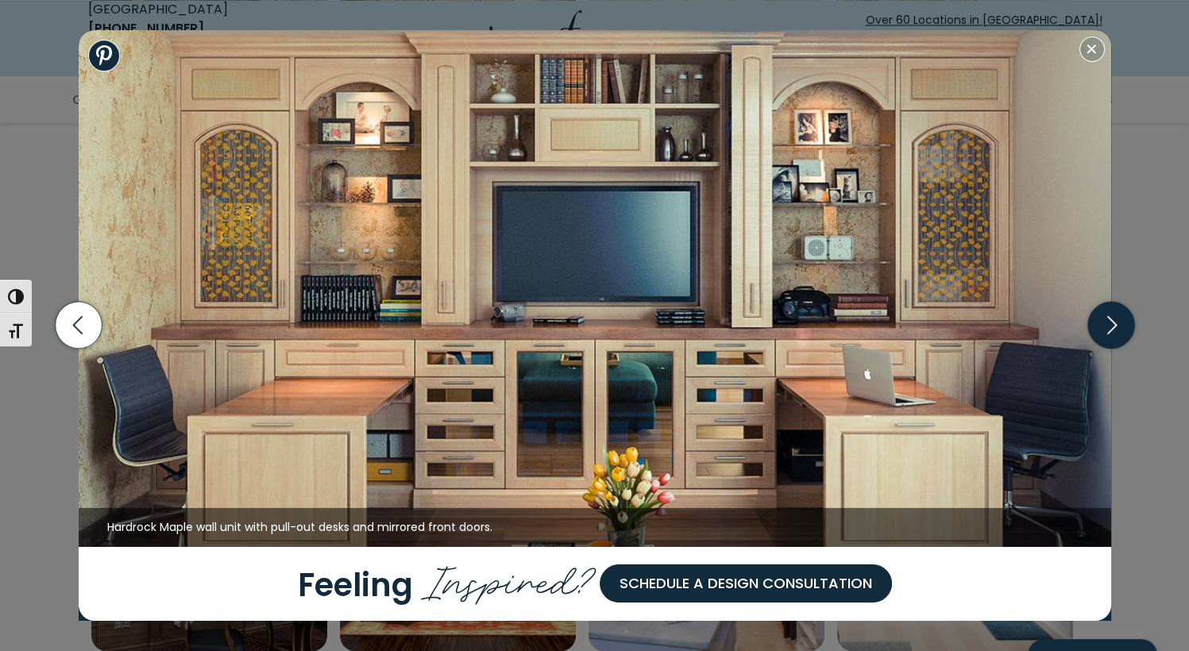
click at [1125, 323] on icon "button" at bounding box center [1110, 325] width 47 height 47
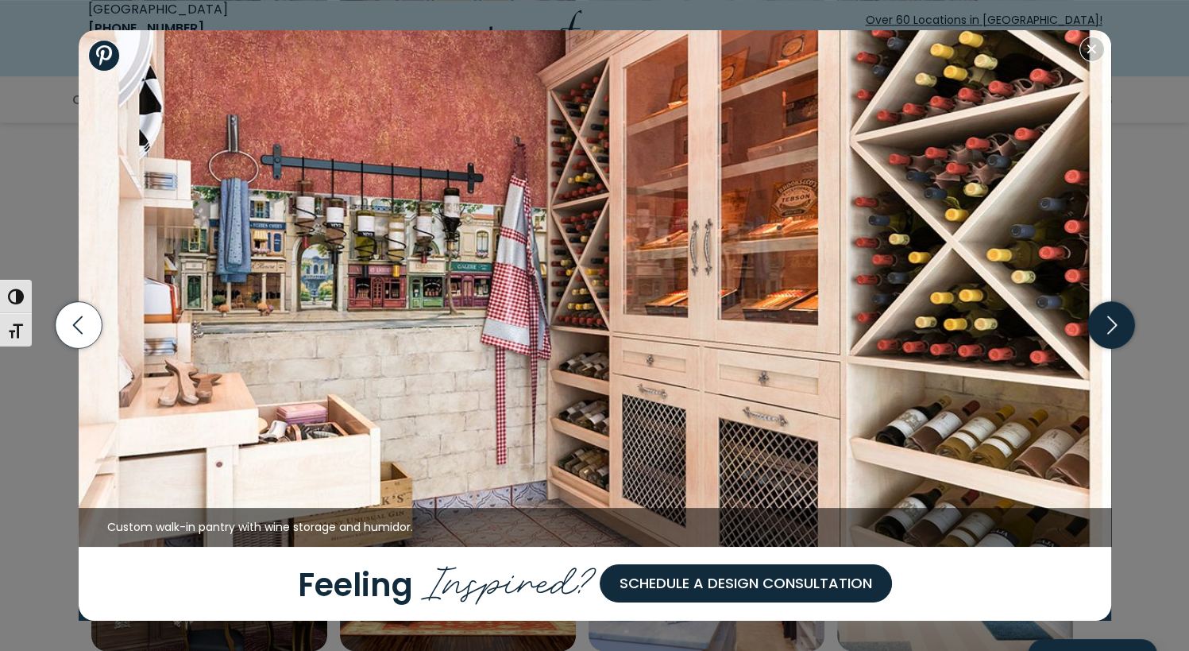
click at [1125, 323] on icon "button" at bounding box center [1110, 325] width 47 height 47
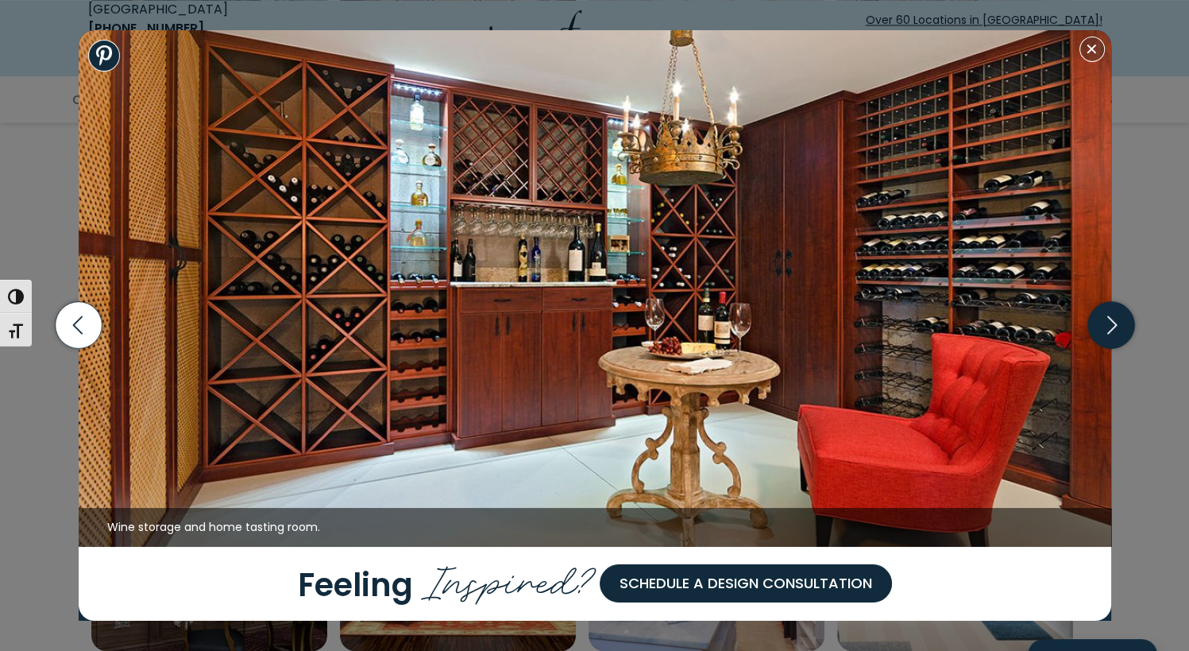
click at [1125, 323] on icon "button" at bounding box center [1110, 325] width 47 height 47
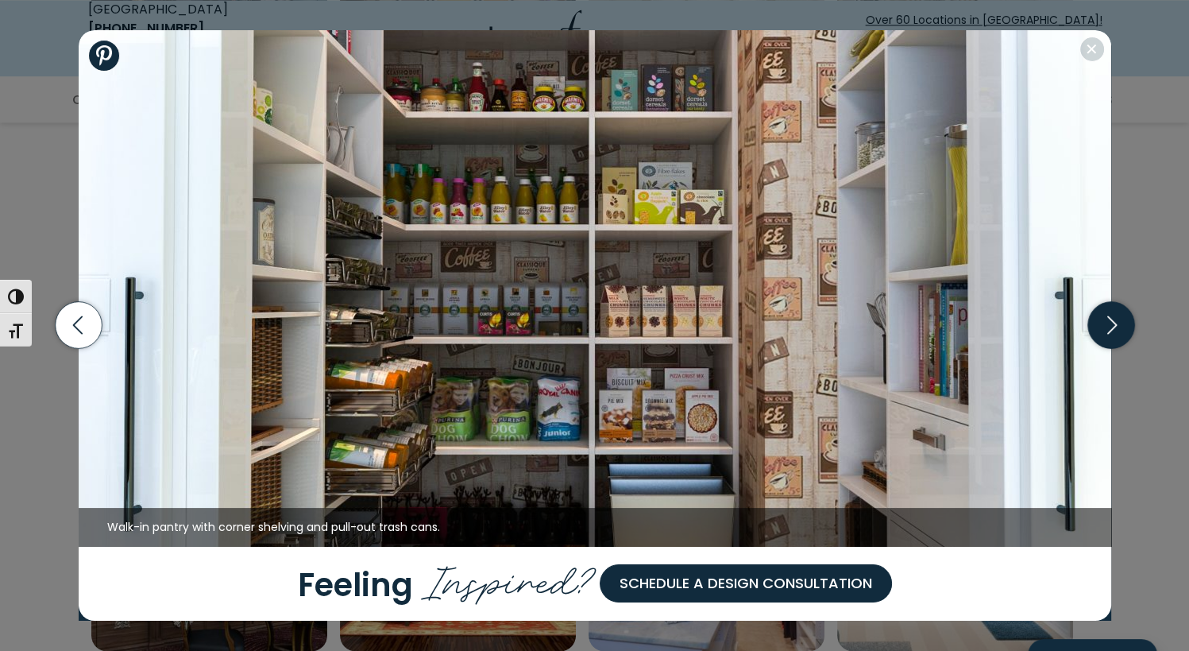
click at [1125, 323] on icon "button" at bounding box center [1110, 325] width 47 height 47
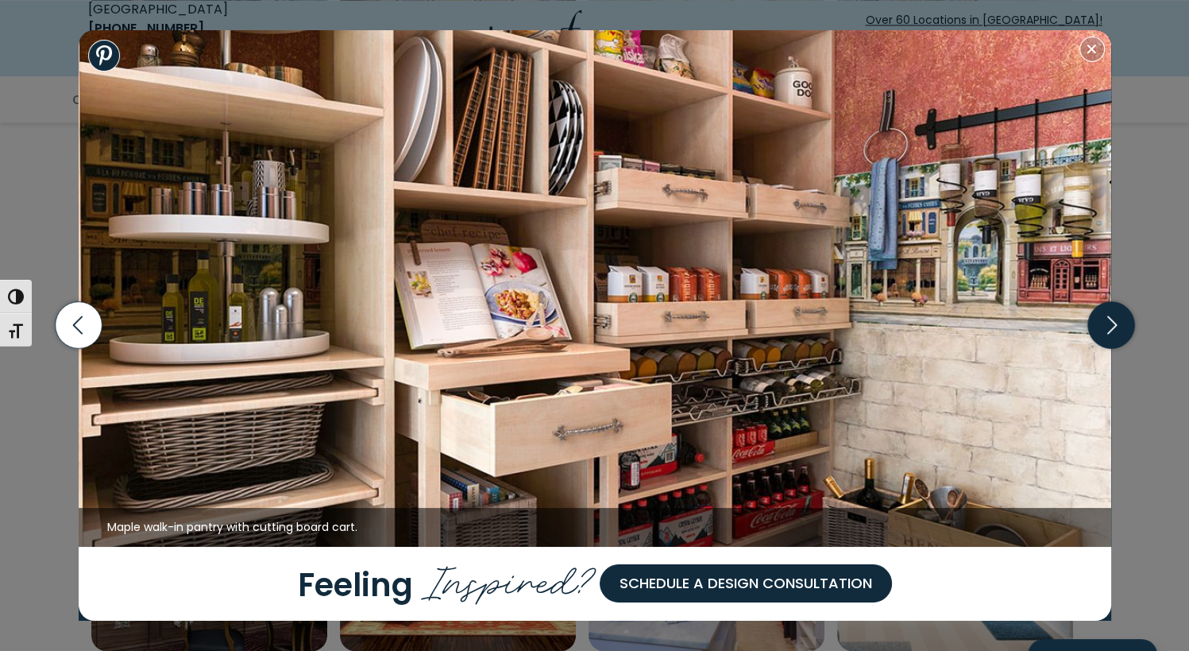
click at [1125, 323] on icon "button" at bounding box center [1110, 325] width 47 height 47
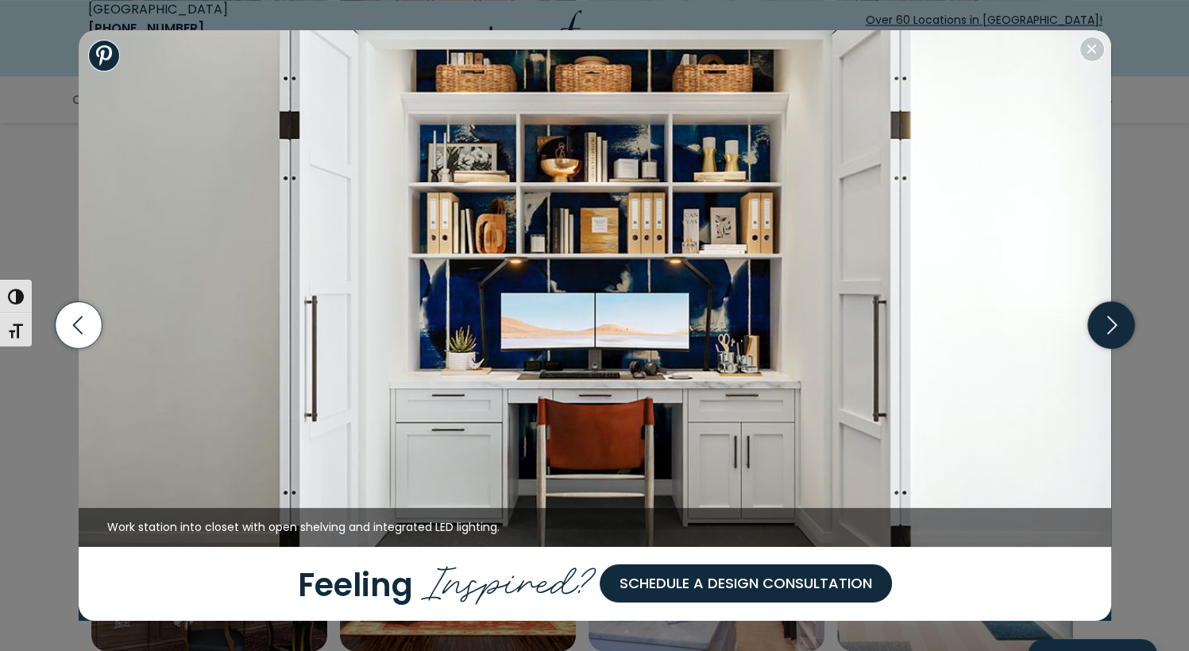
click at [1125, 323] on icon "button" at bounding box center [1110, 325] width 47 height 47
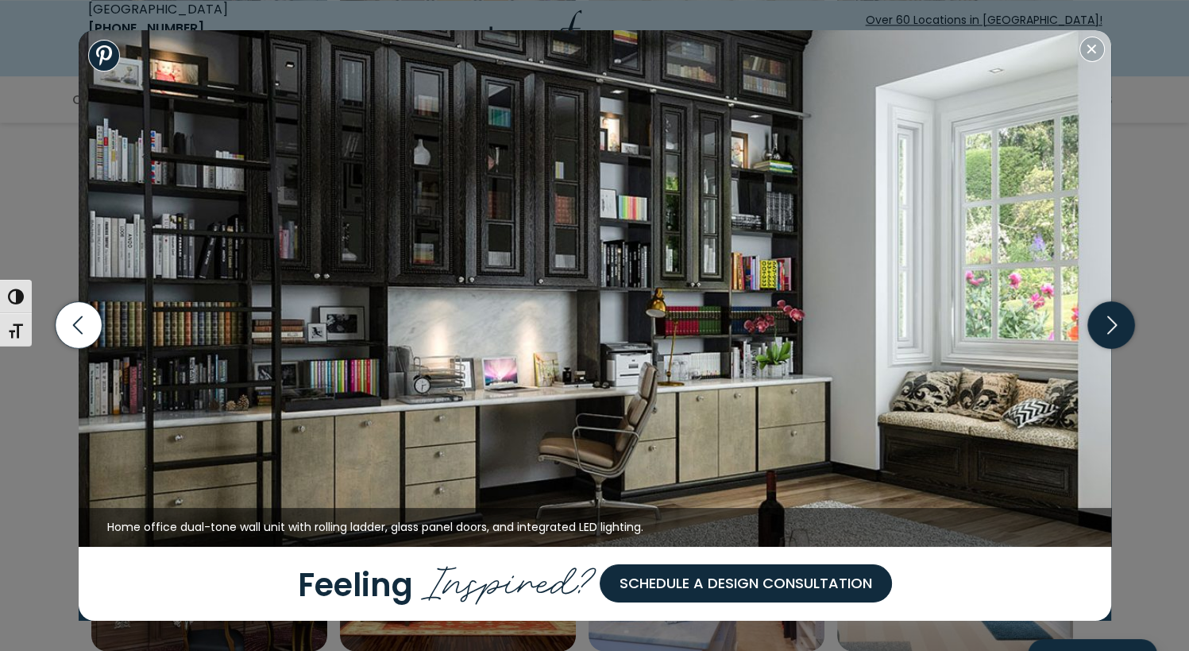
click at [1125, 323] on icon "button" at bounding box center [1110, 325] width 47 height 47
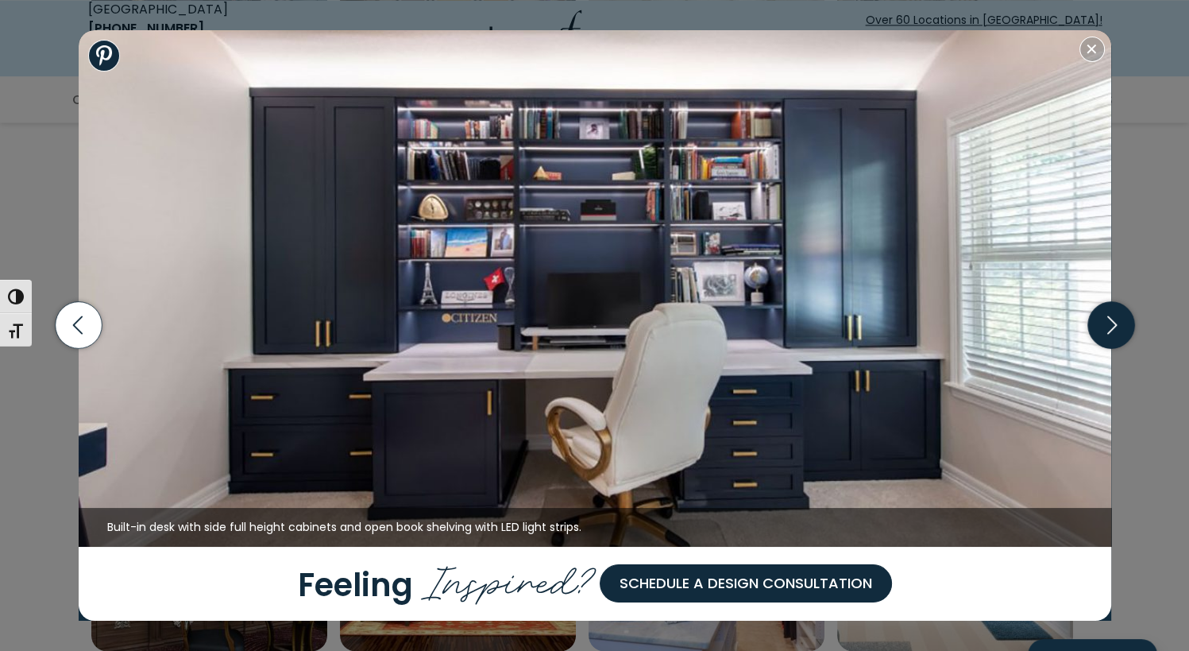
click at [1125, 323] on icon "button" at bounding box center [1110, 325] width 47 height 47
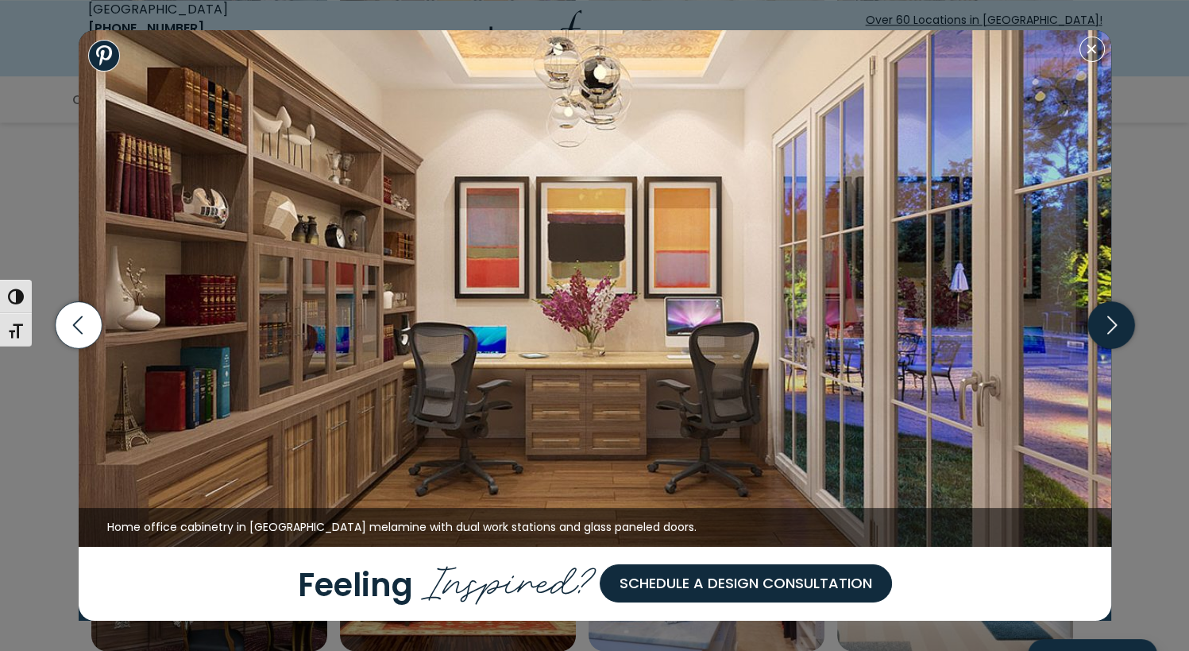
click at [1111, 330] on icon "button" at bounding box center [1112, 325] width 10 height 18
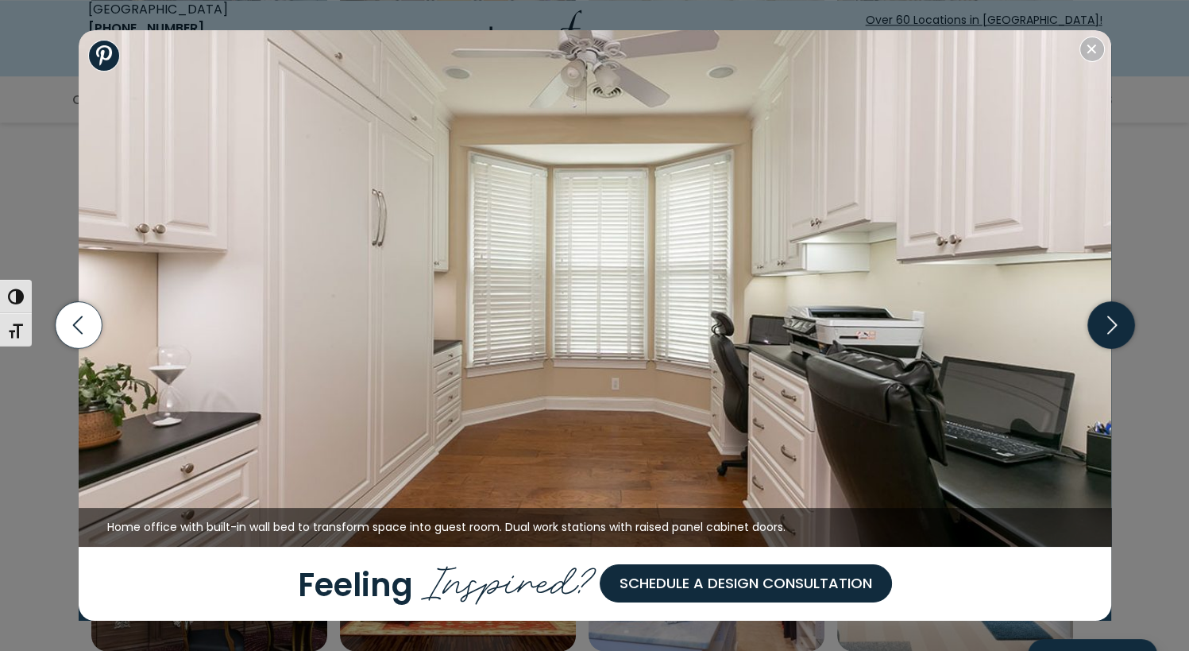
click at [1111, 330] on icon "button" at bounding box center [1112, 325] width 10 height 18
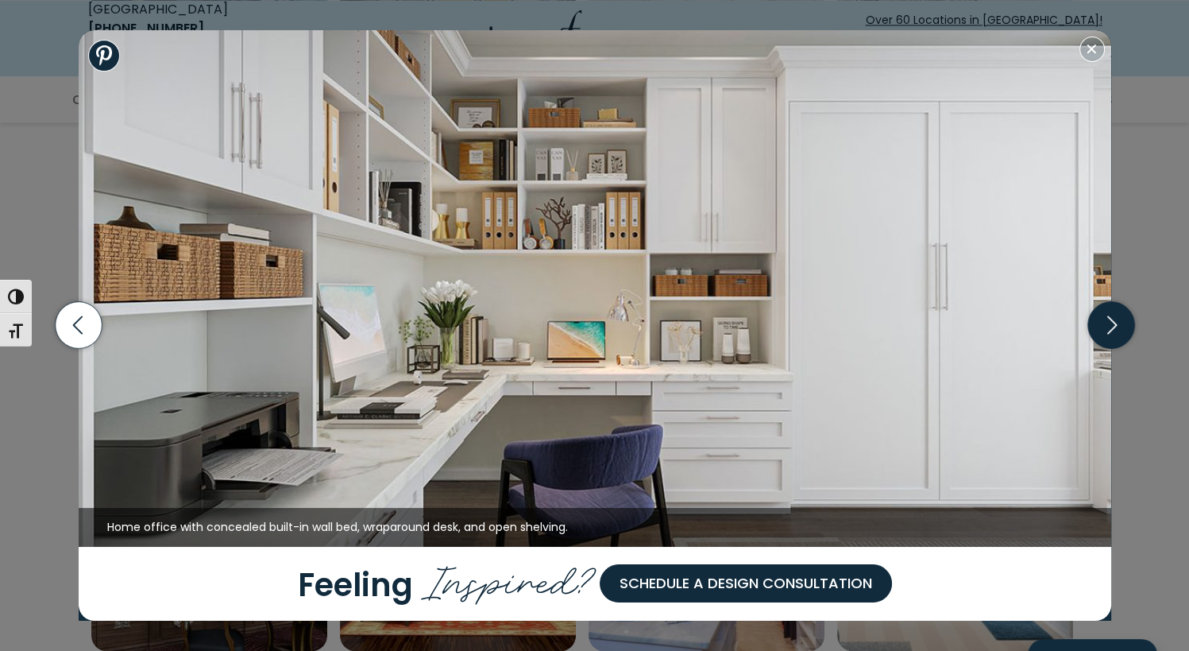
click at [1111, 330] on icon "button" at bounding box center [1112, 325] width 10 height 18
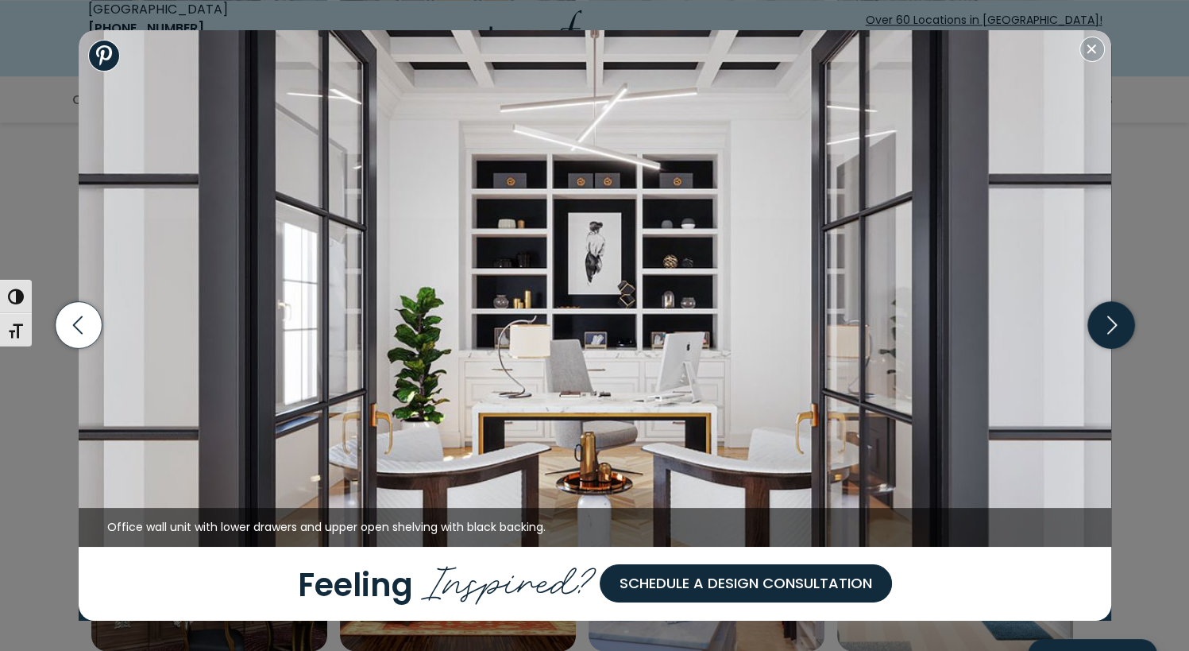
click at [1111, 330] on icon "button" at bounding box center [1112, 325] width 10 height 18
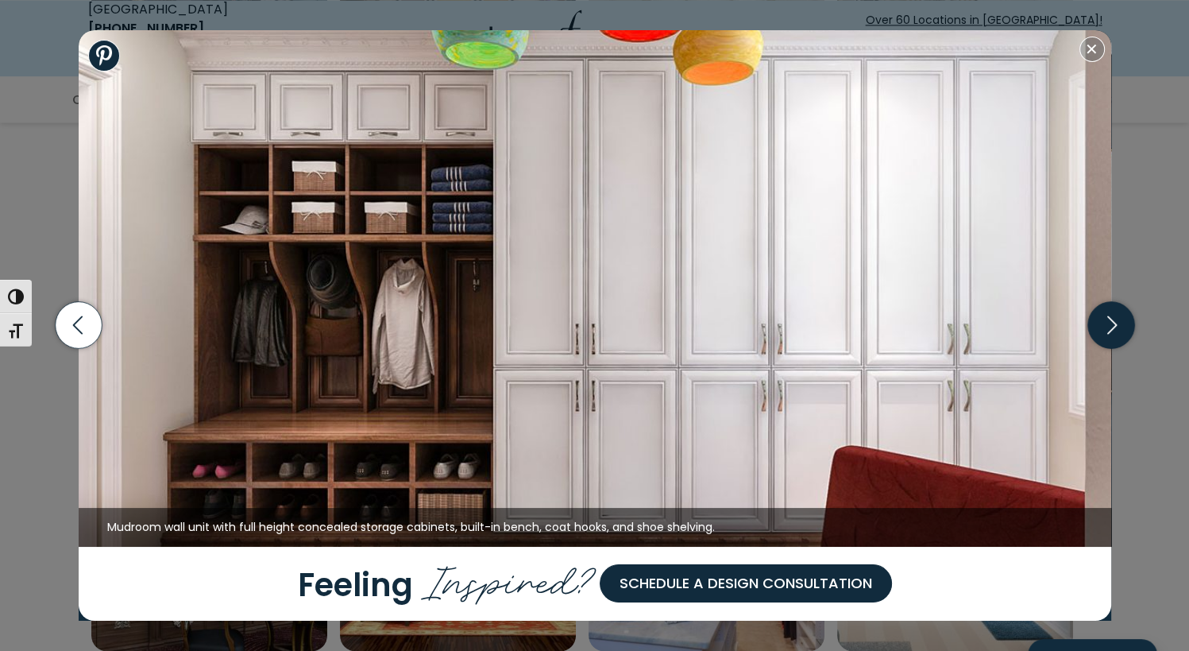
click at [1111, 330] on icon "button" at bounding box center [1112, 325] width 10 height 18
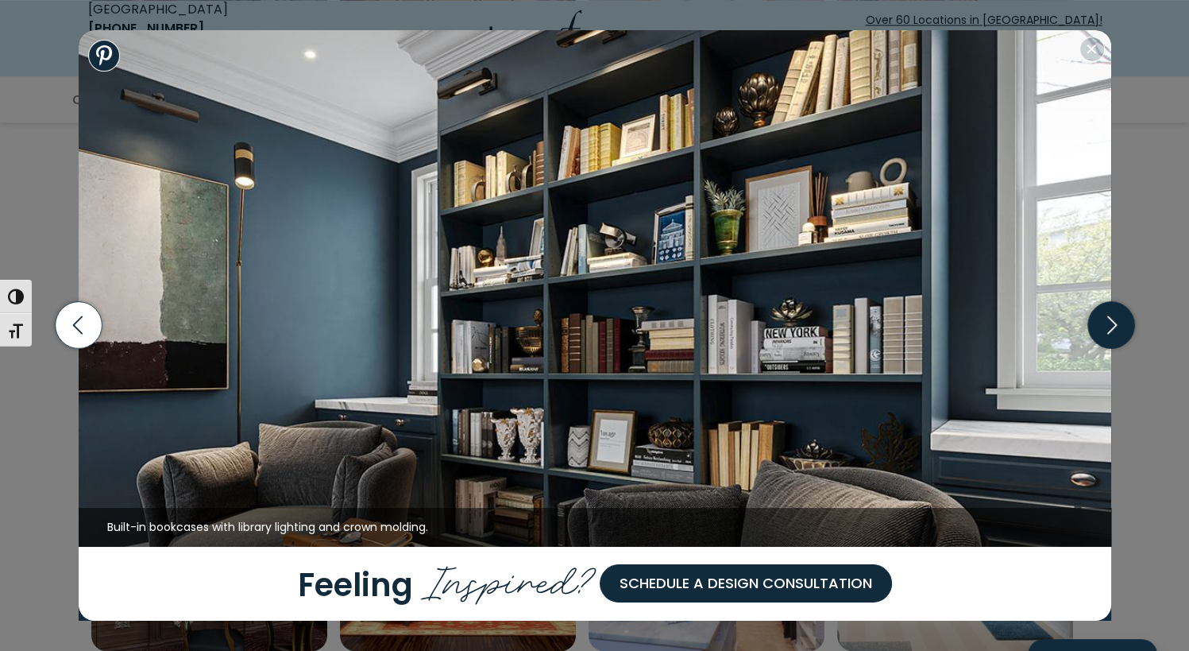
click at [1111, 330] on icon "button" at bounding box center [1112, 325] width 10 height 18
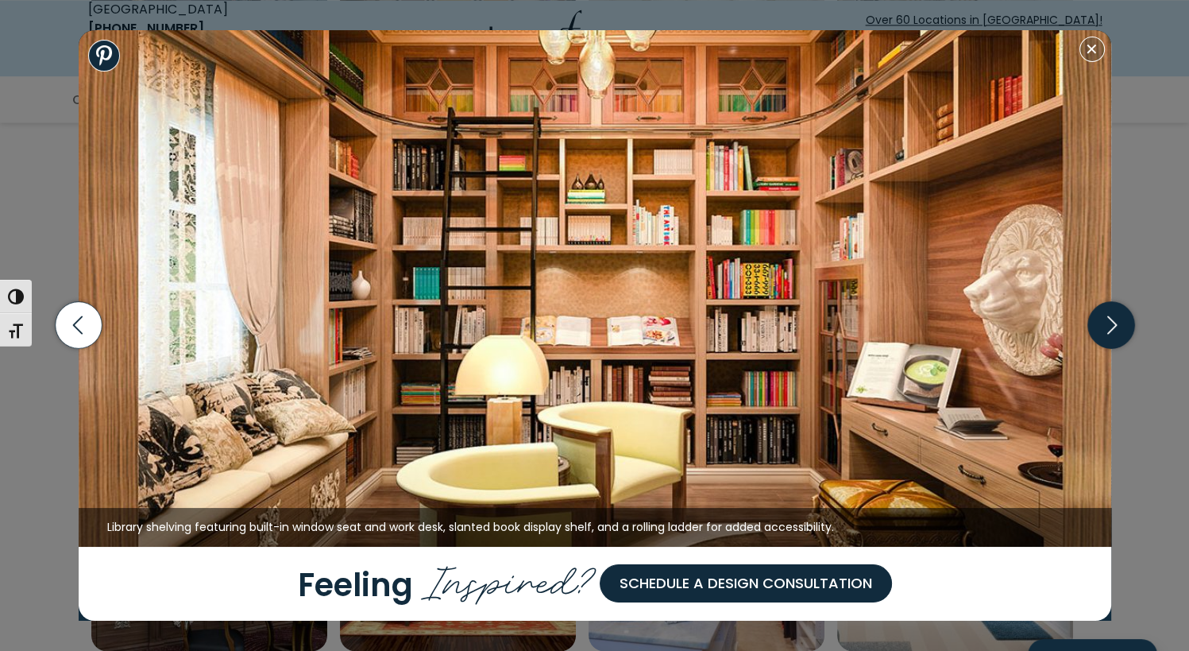
click at [1111, 330] on icon "button" at bounding box center [1112, 325] width 10 height 18
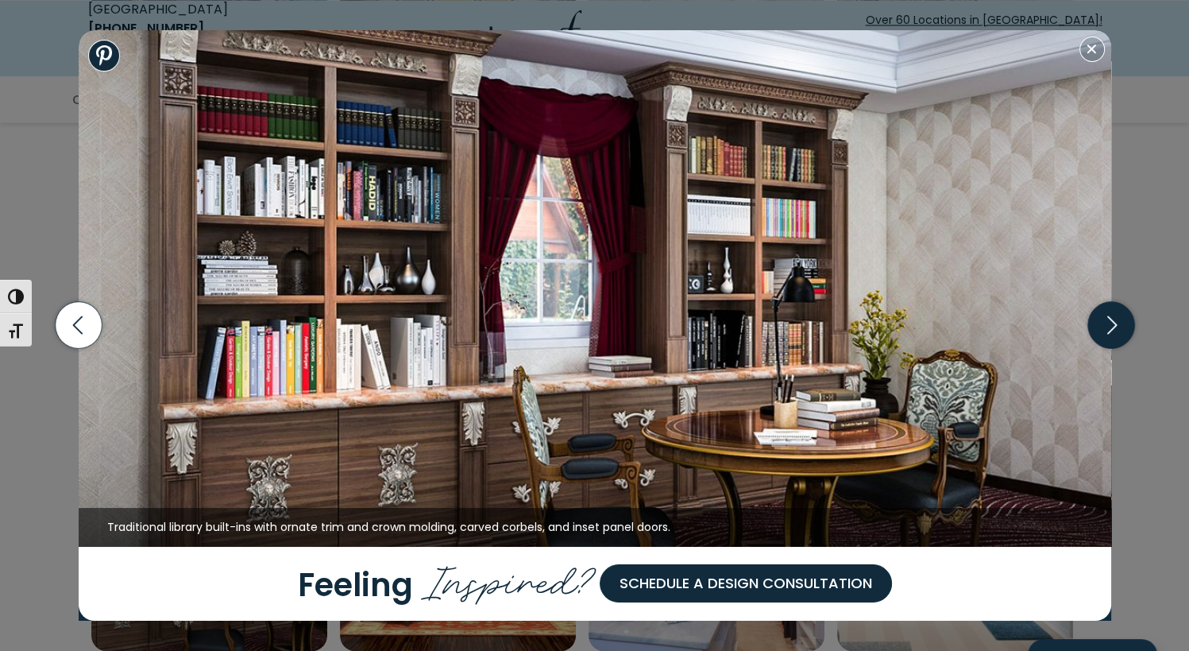
click at [1111, 330] on icon "button" at bounding box center [1112, 325] width 10 height 18
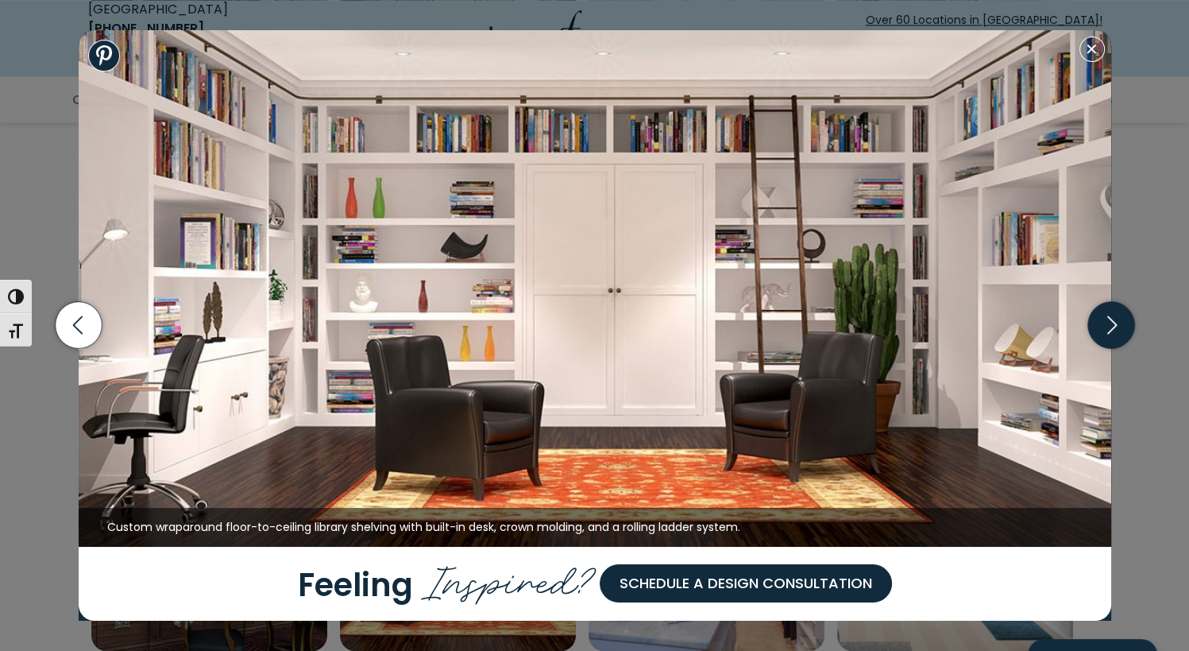
click at [1111, 330] on icon "button" at bounding box center [1112, 325] width 10 height 18
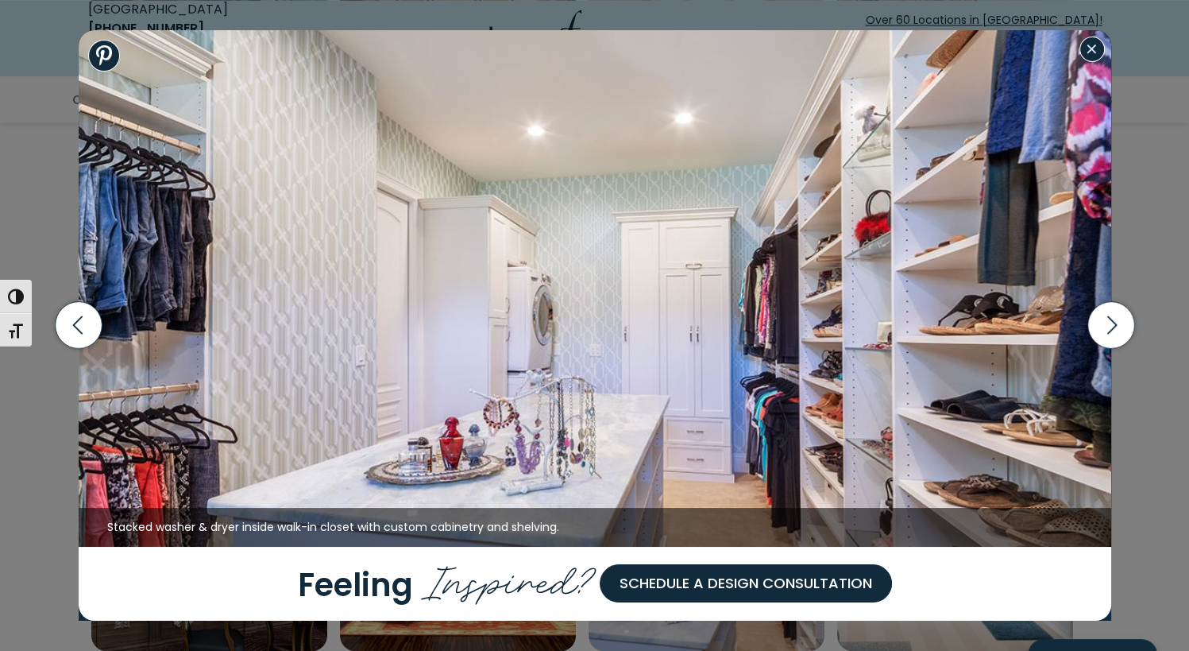
click at [1090, 55] on button "Close modal" at bounding box center [1092, 49] width 25 height 25
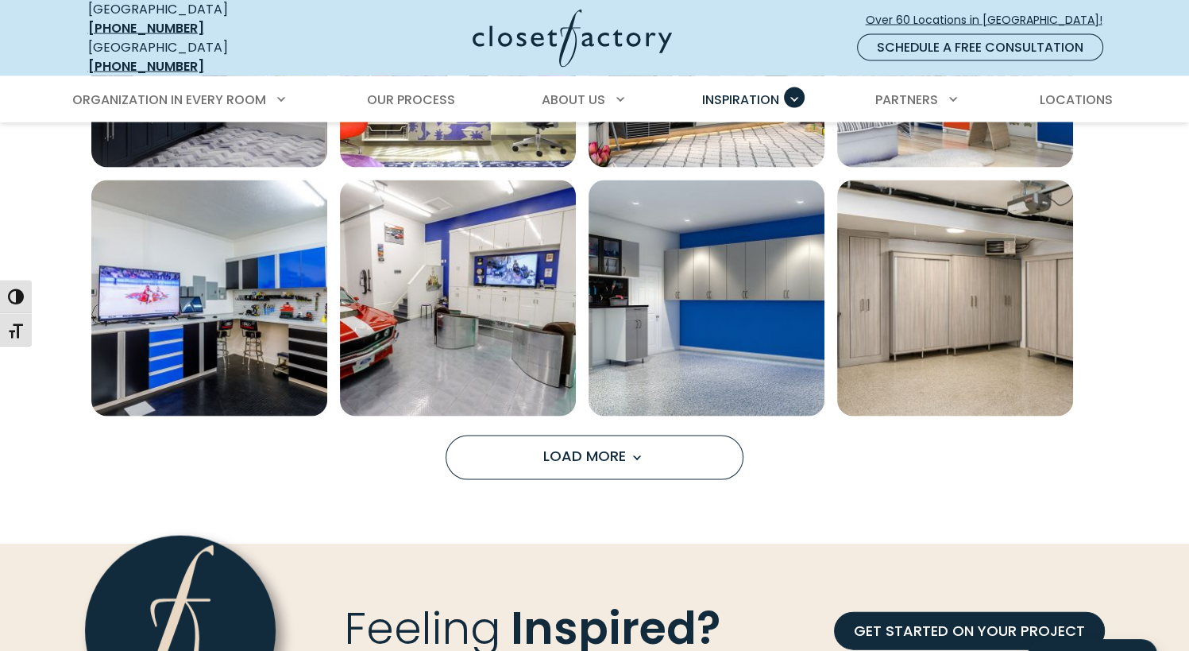
scroll to position [3273, 0]
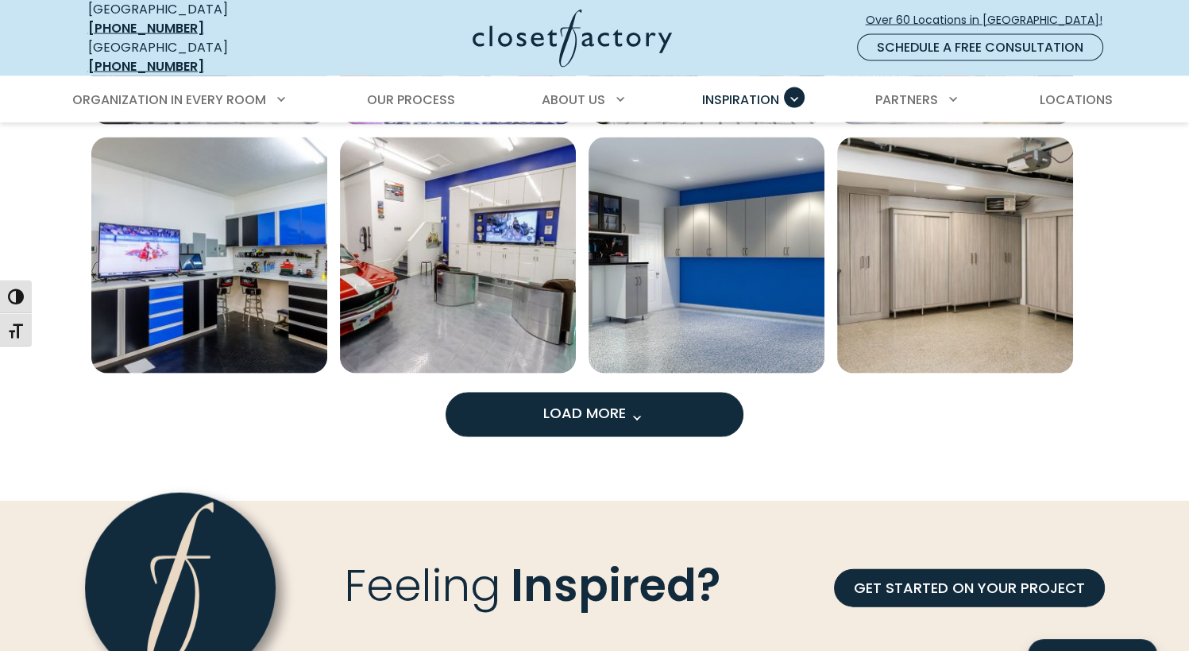
click at [546, 403] on span "Load More" at bounding box center [594, 413] width 103 height 20
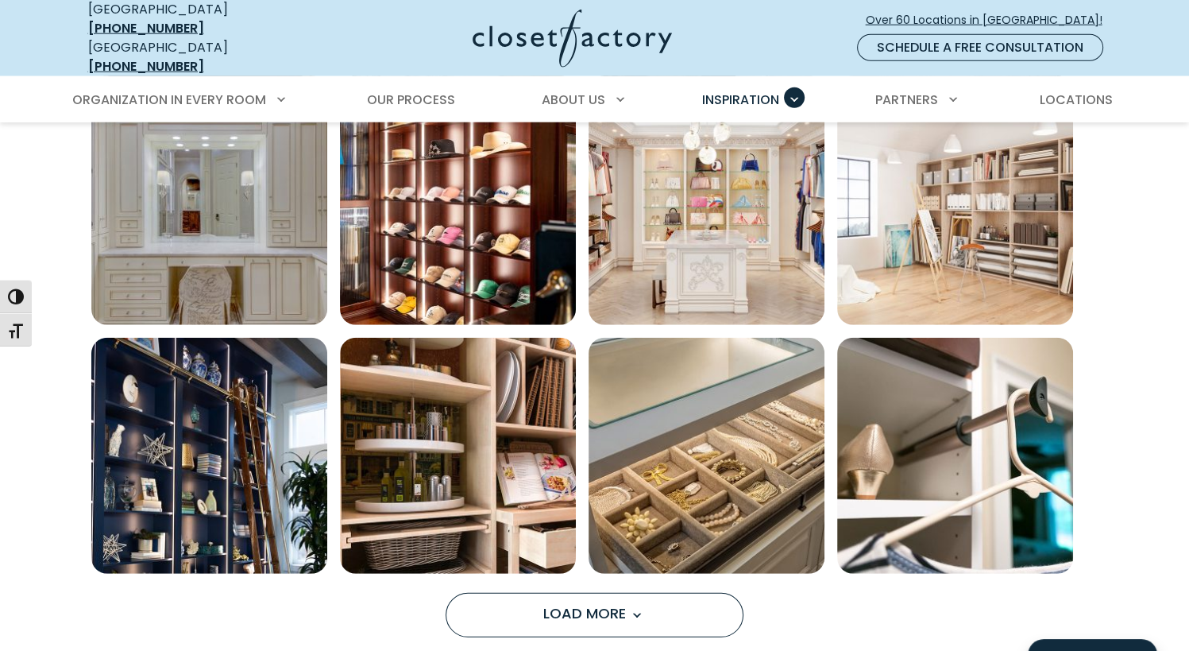
scroll to position [4205, 0]
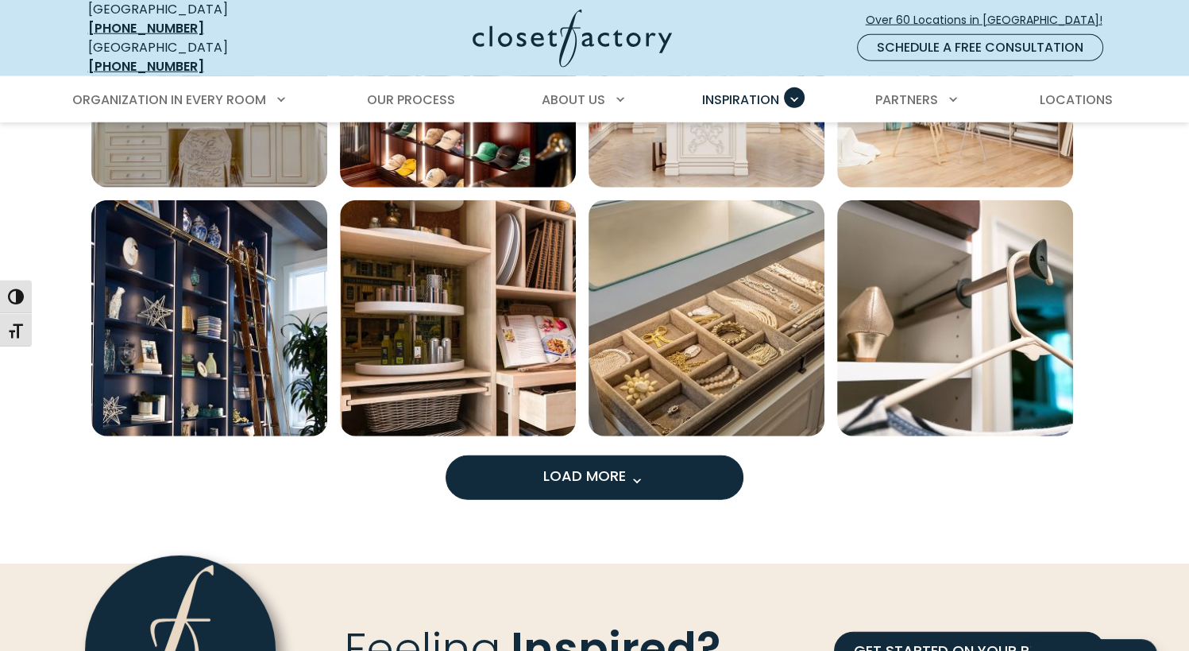
click at [626, 467] on span "Load More" at bounding box center [594, 475] width 103 height 20
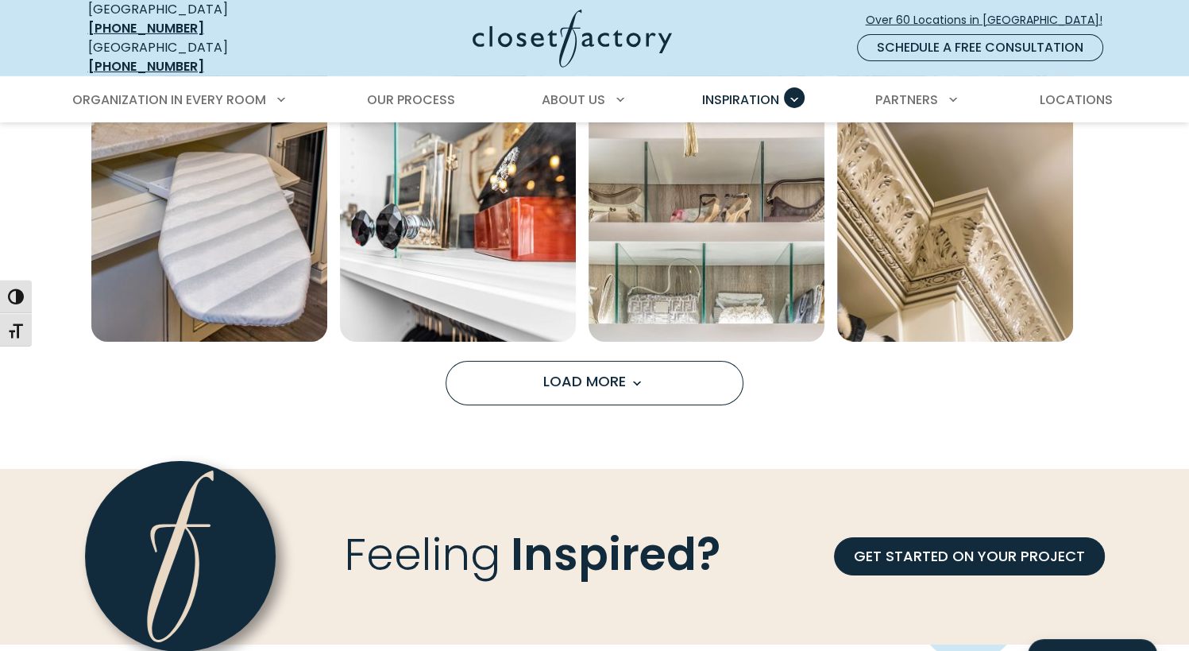
scroll to position [5370, 0]
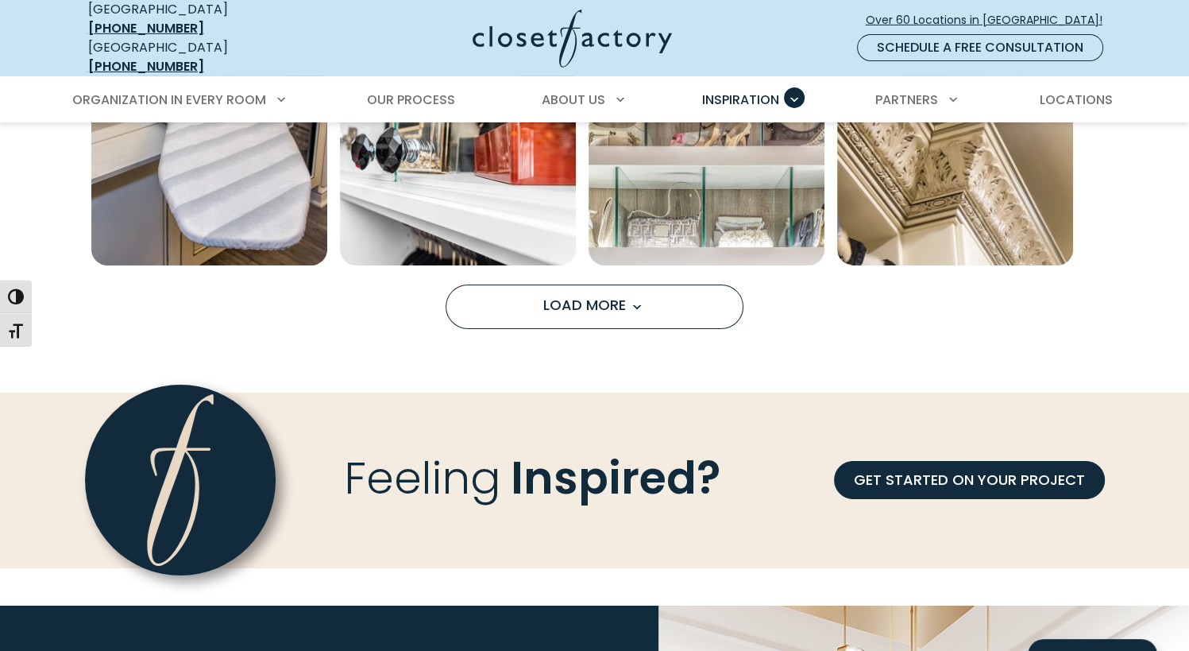
drag, startPoint x: 662, startPoint y: 299, endPoint x: 607, endPoint y: 574, distance: 279.6
click at [662, 299] on button "Load More" at bounding box center [595, 306] width 298 height 44
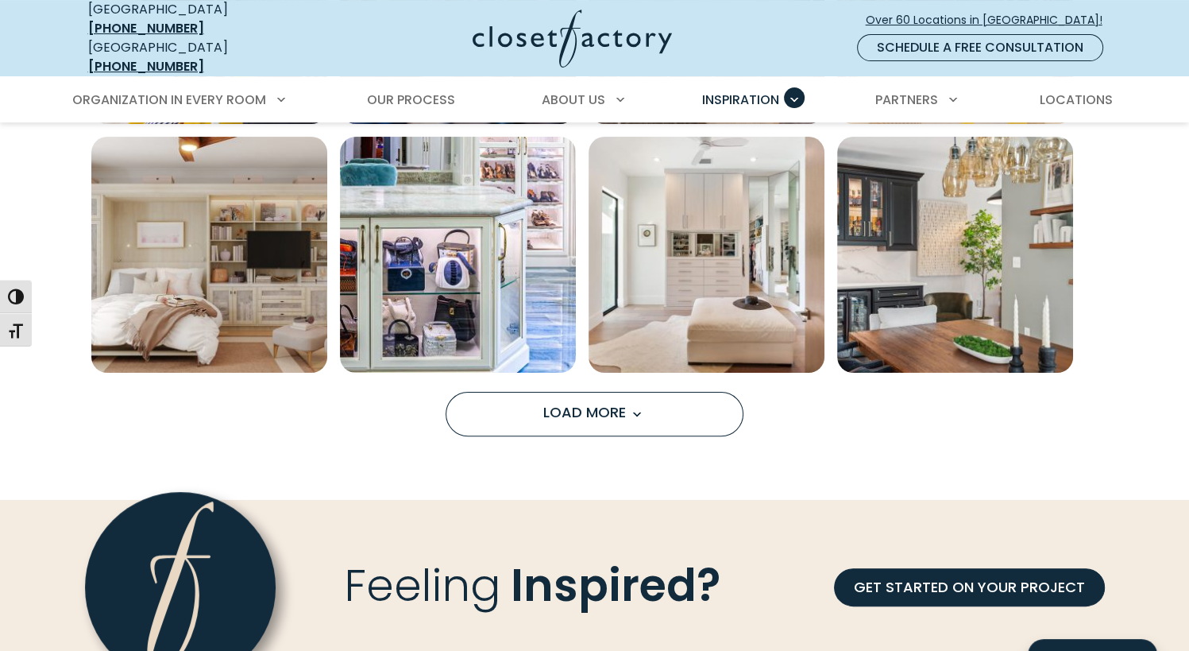
scroll to position [6260, 0]
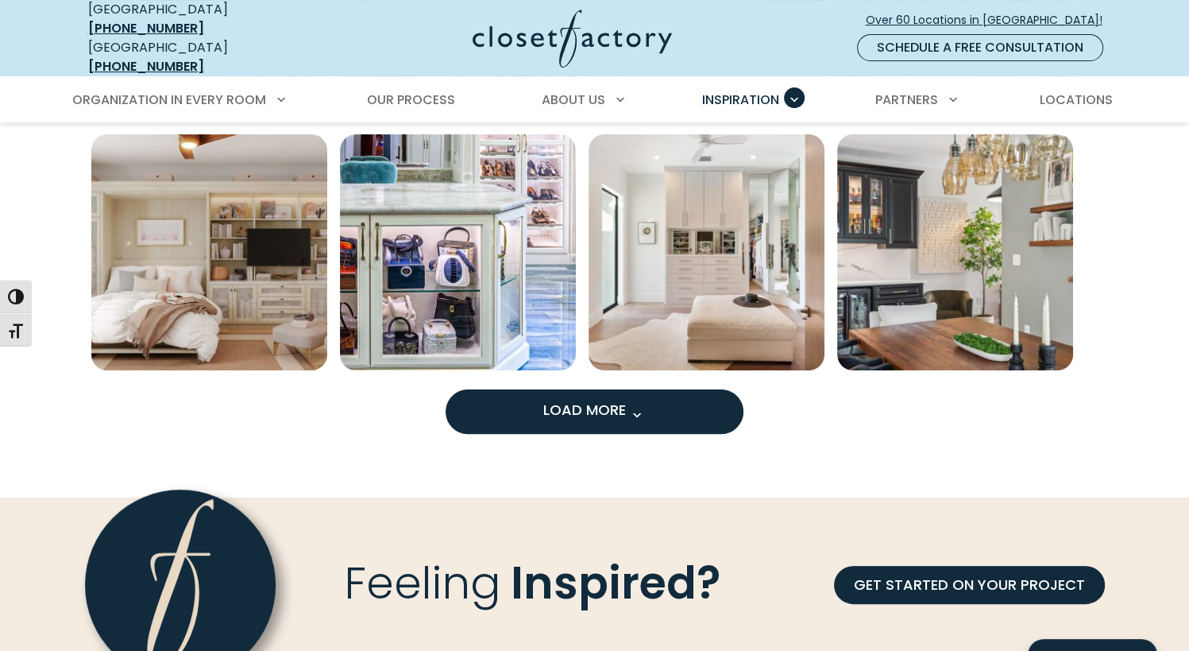
click at [643, 404] on span "Load more inspiration gallery images" at bounding box center [636, 414] width 21 height 21
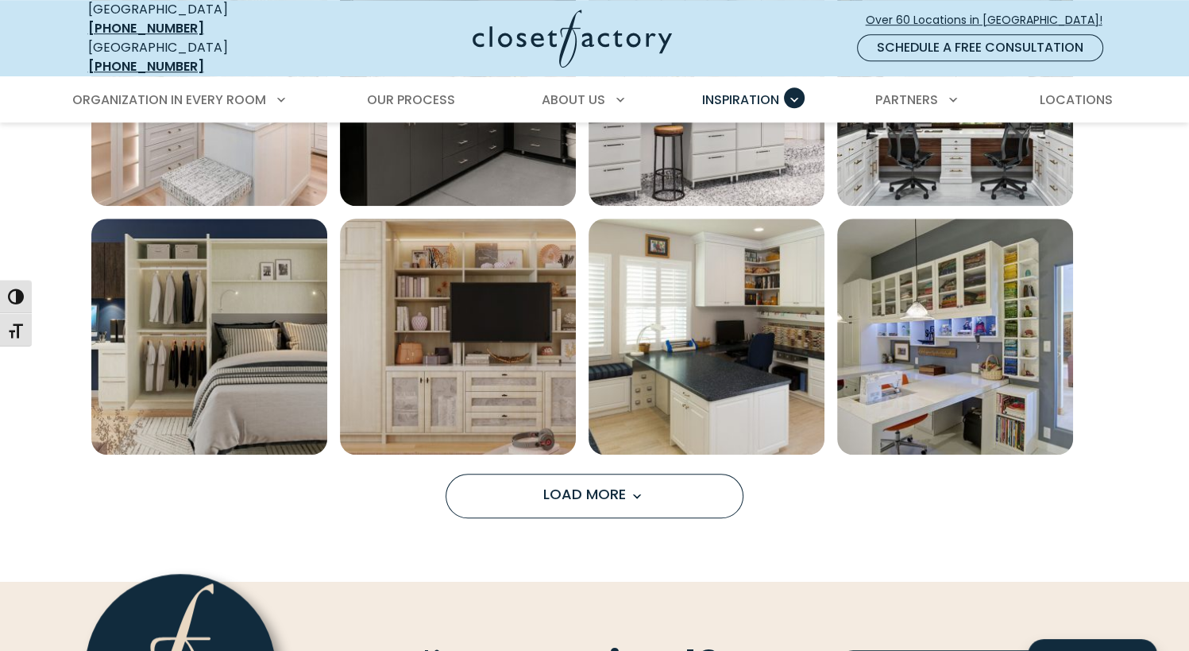
scroll to position [7222, 0]
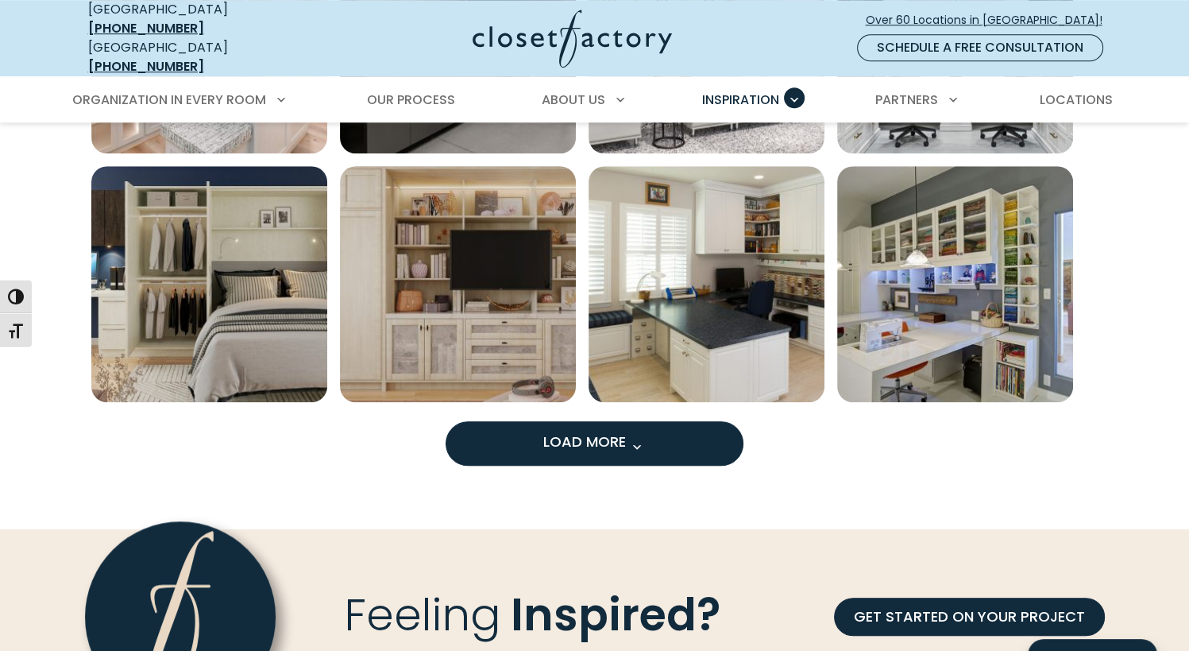
click at [619, 431] on span "Load More" at bounding box center [594, 441] width 103 height 20
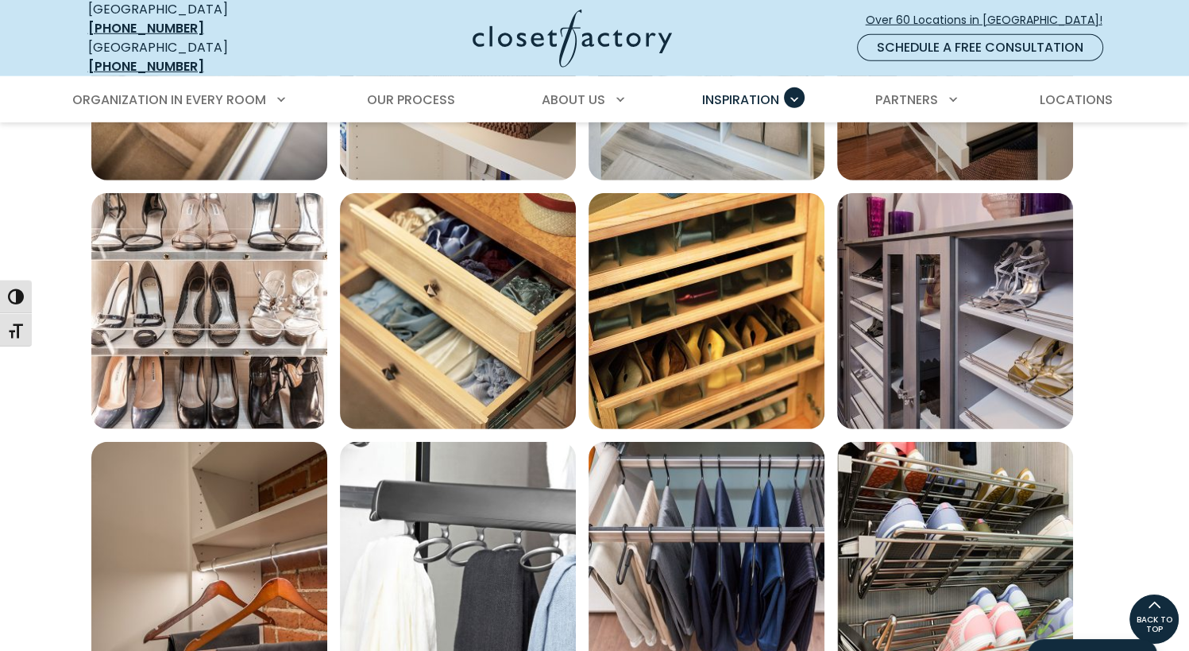
scroll to position [4699, 0]
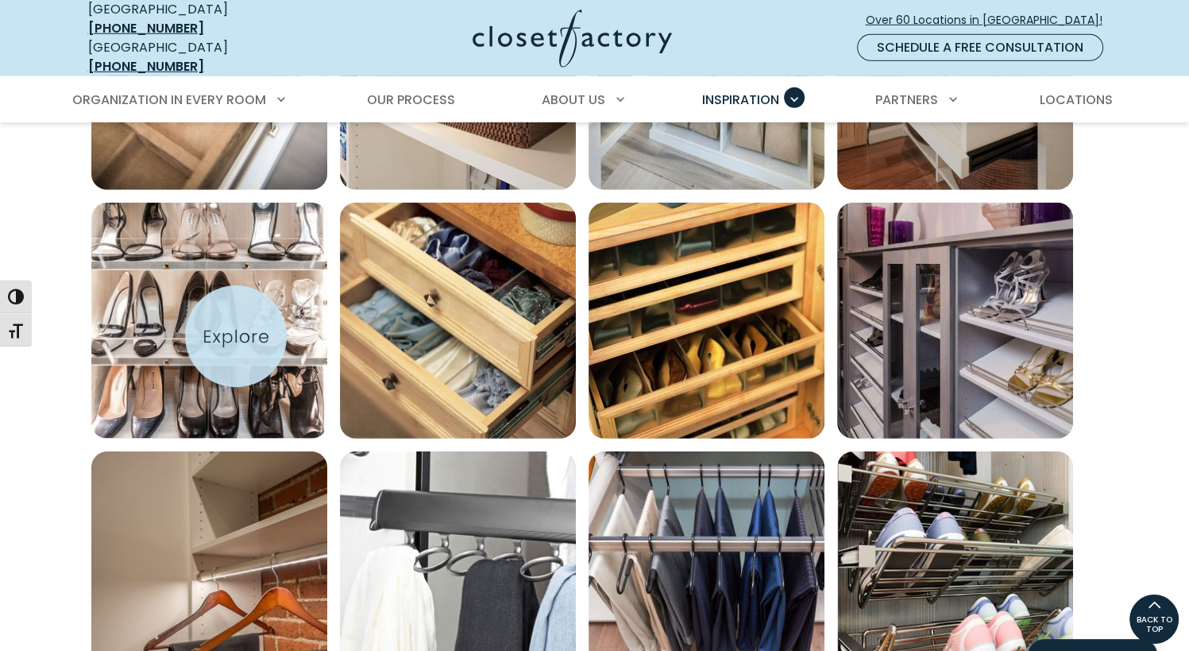
click at [236, 336] on img "Open inspiration gallery to preview enlarged image" at bounding box center [209, 321] width 236 height 236
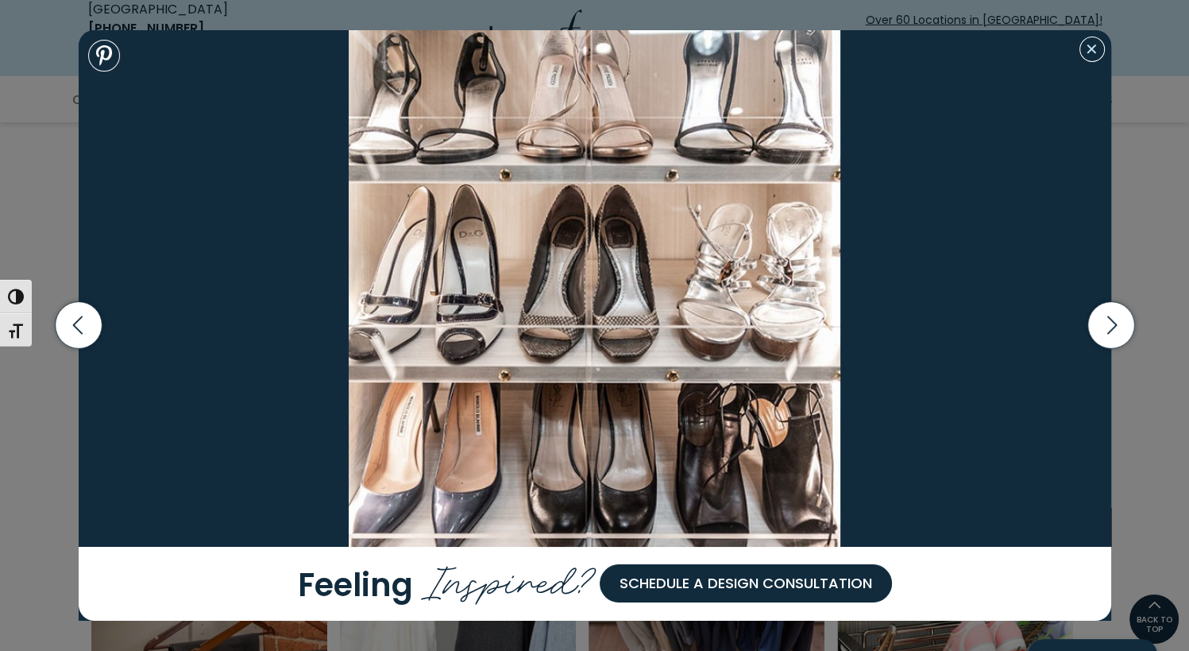
click at [1093, 54] on button "Close modal" at bounding box center [1092, 49] width 25 height 25
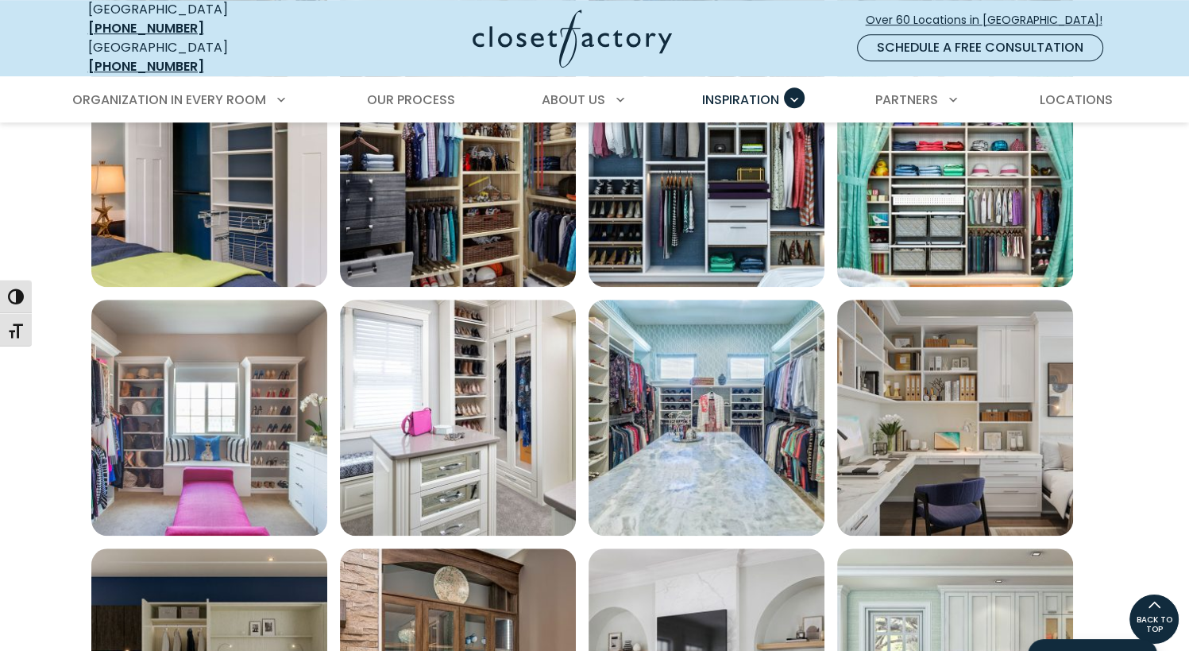
scroll to position [1101, 0]
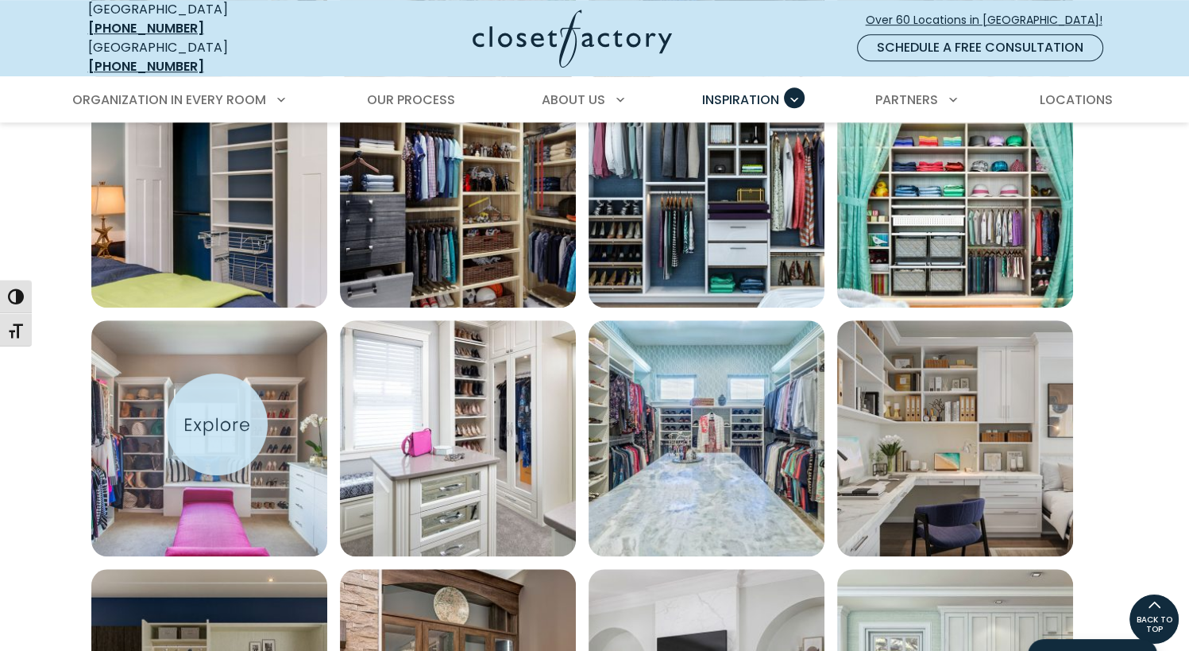
click at [217, 424] on img "Open inspiration gallery to preview enlarged image" at bounding box center [209, 438] width 236 height 236
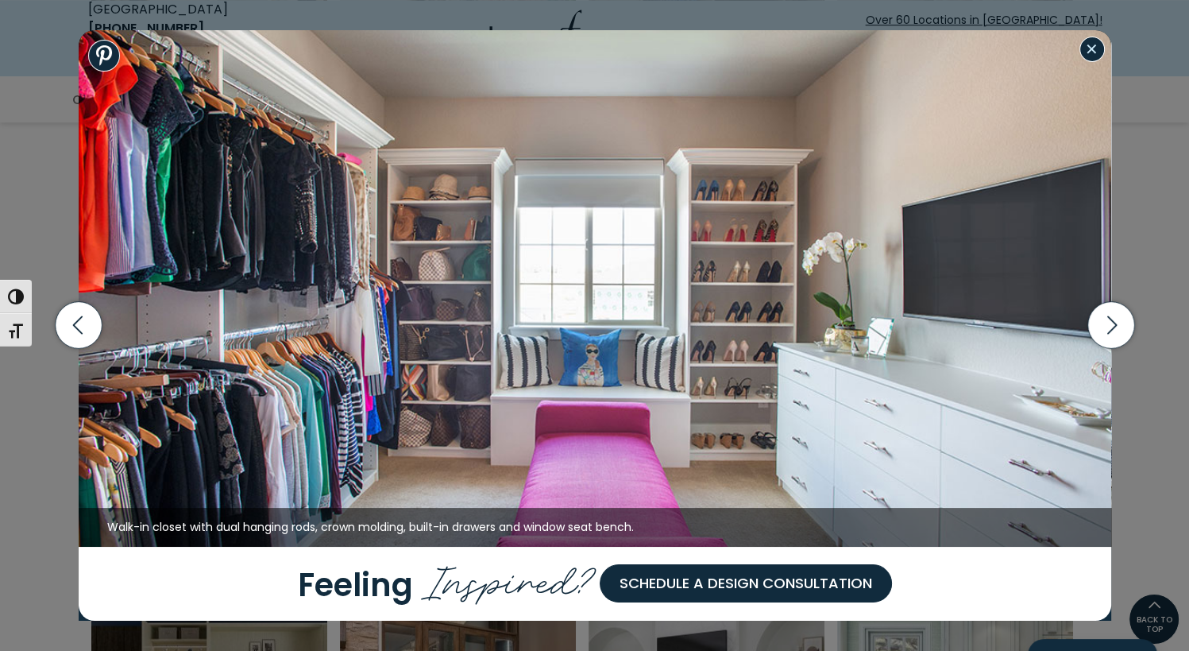
click at [1090, 50] on button "Close modal" at bounding box center [1092, 49] width 25 height 25
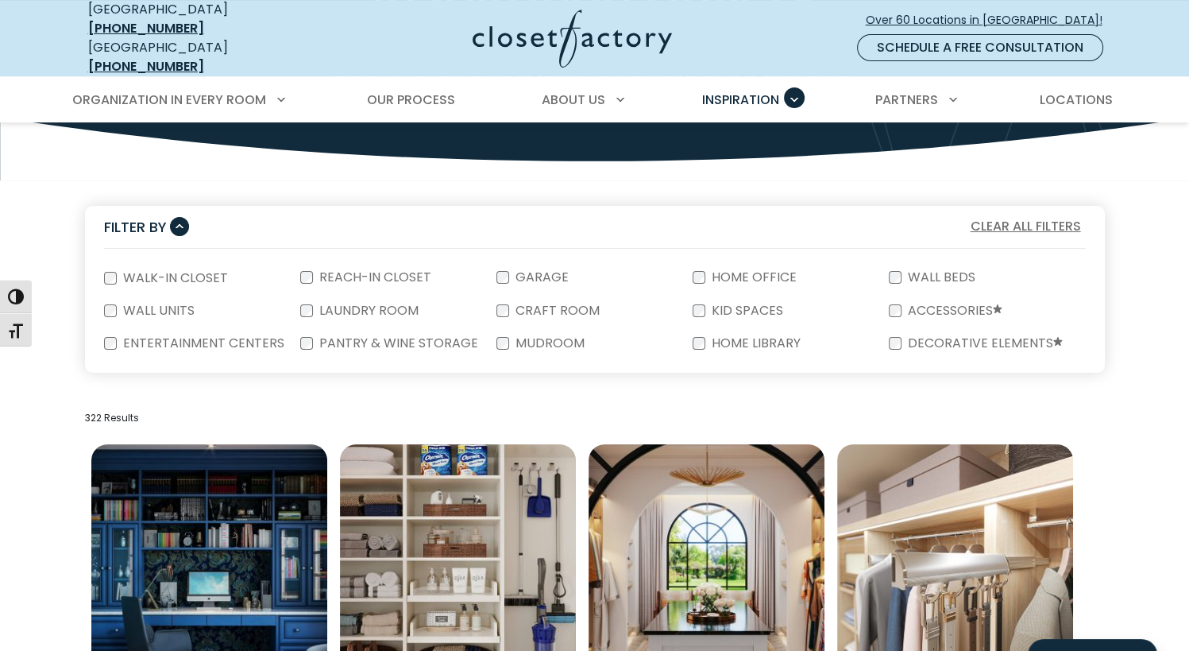
scroll to position [191, 0]
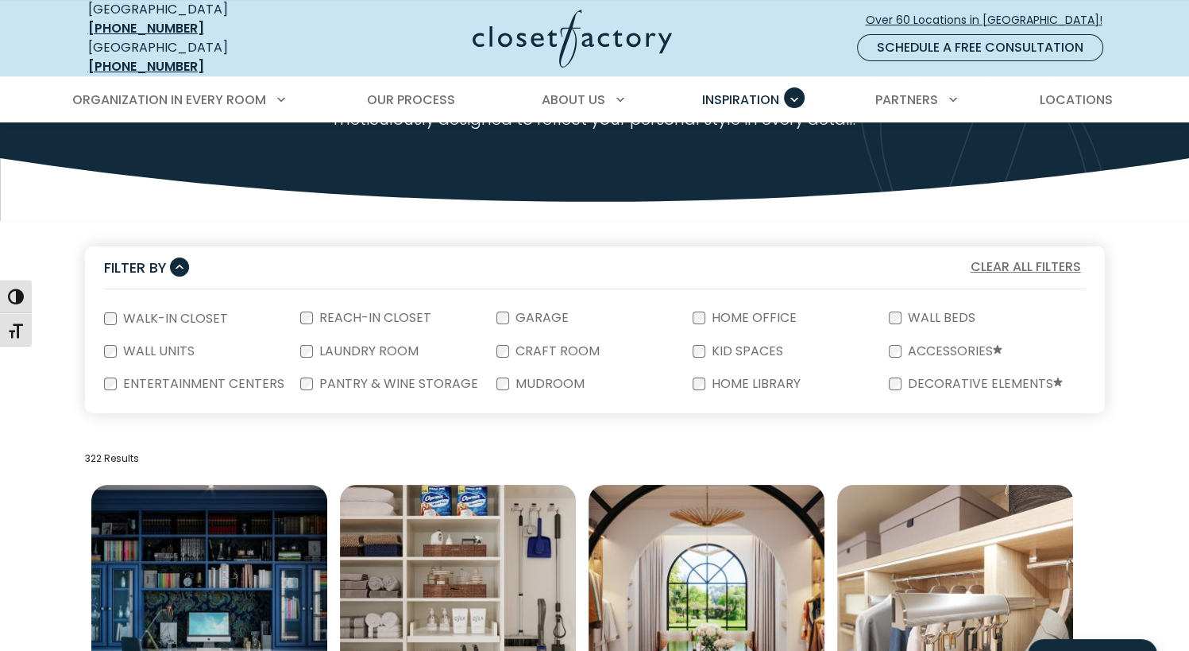
click at [102, 312] on form "Walk-In Closet Reach-In Closet Garage Home Office Wall Beds Wall Units Laundry …" at bounding box center [595, 351] width 1020 height 124
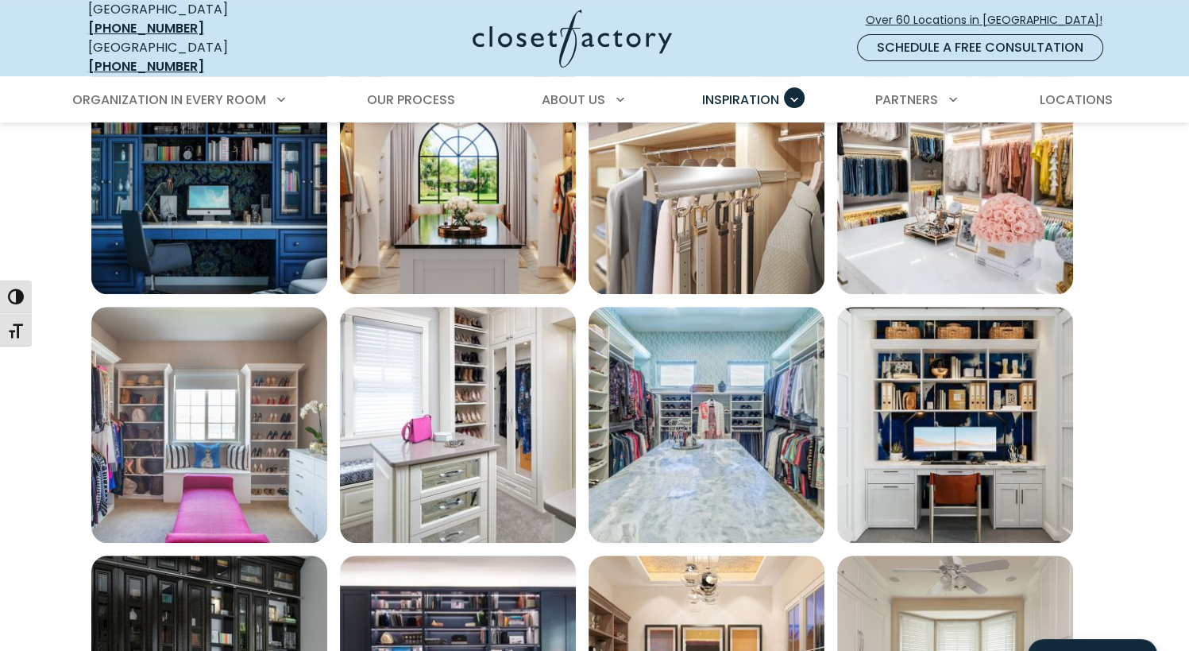
scroll to position [620, 0]
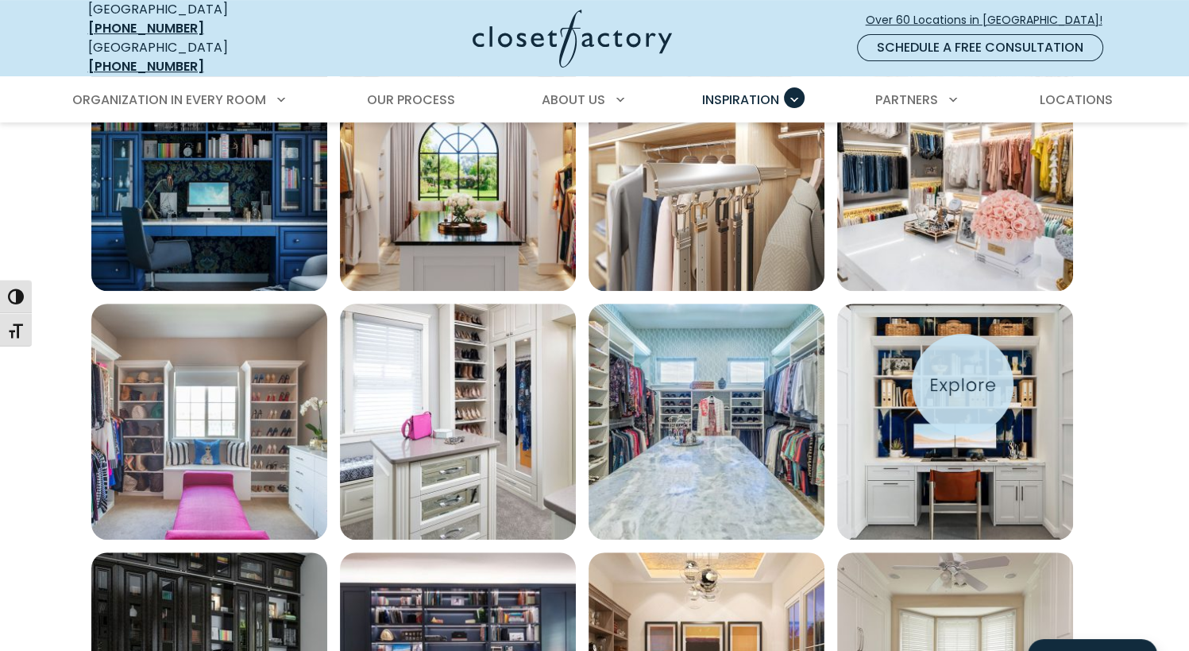
click at [963, 384] on img "Open inspiration gallery to preview enlarged image" at bounding box center [955, 421] width 236 height 236
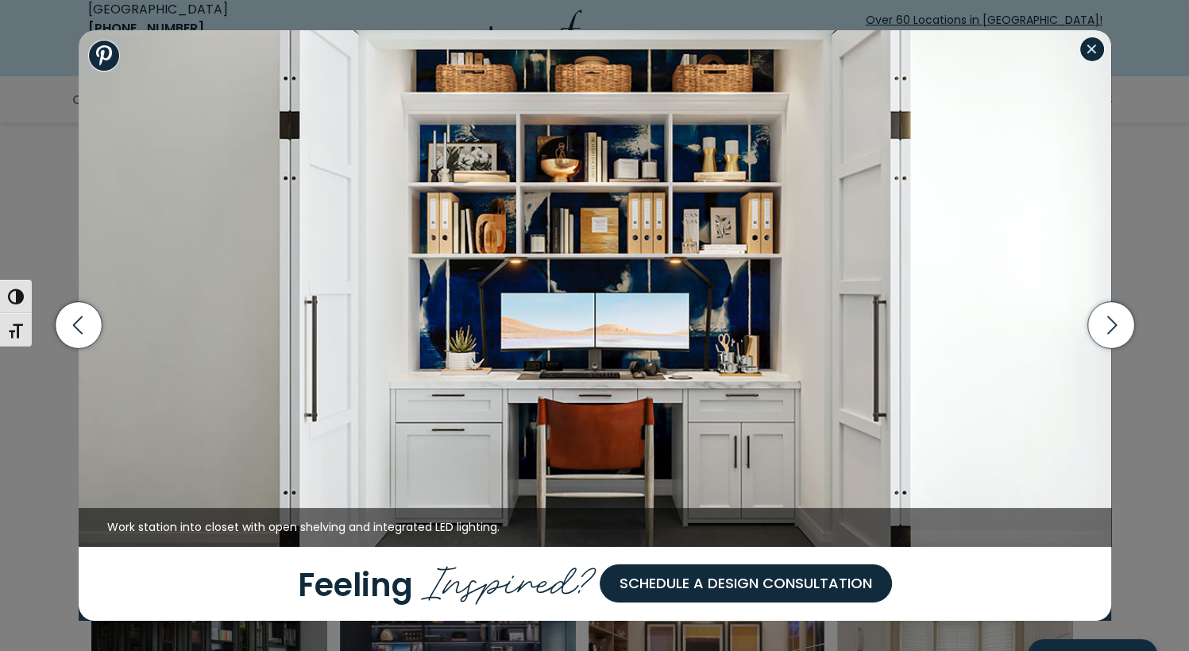
click at [1086, 53] on button "Close modal" at bounding box center [1092, 49] width 25 height 25
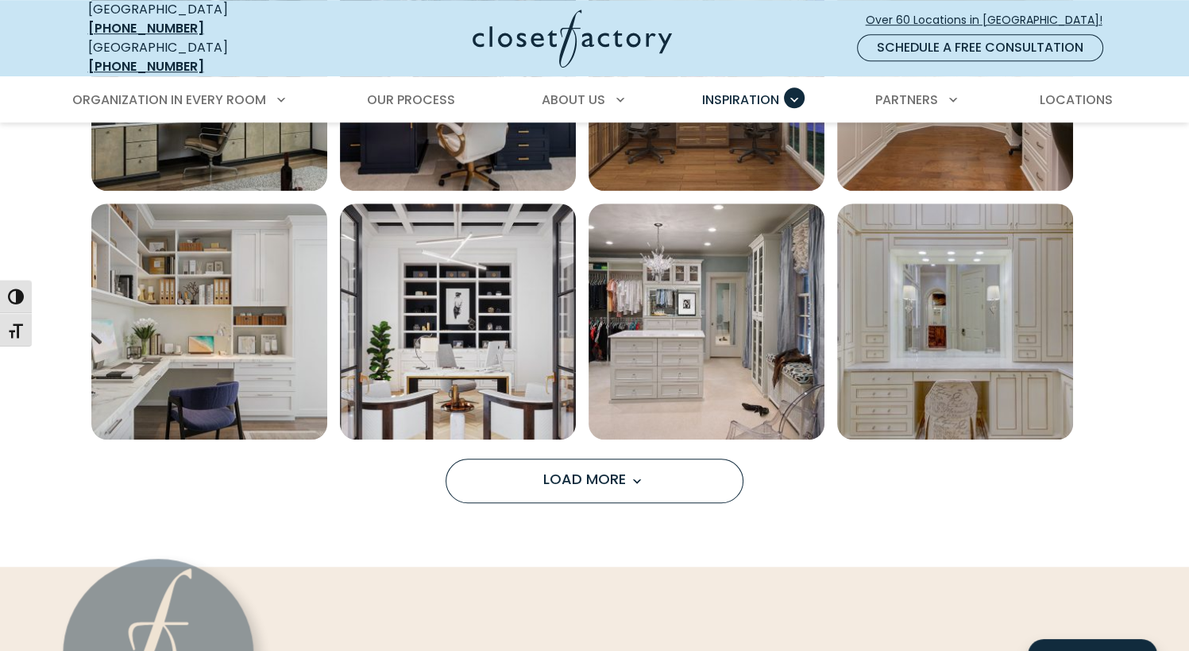
scroll to position [1223, 0]
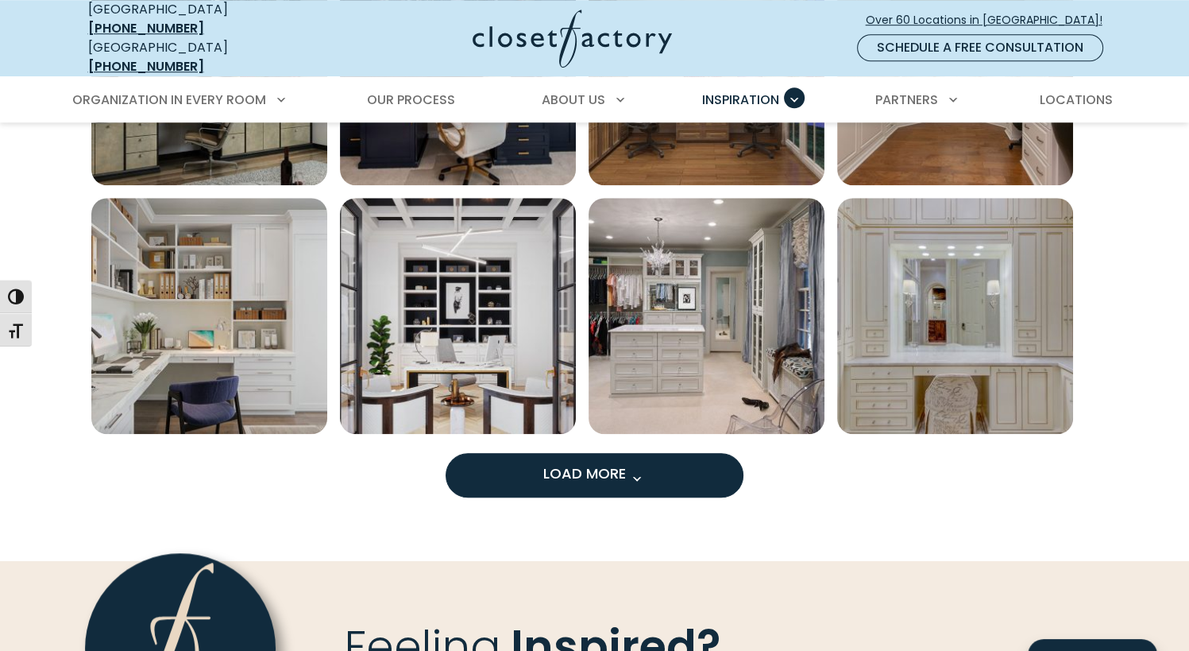
click at [519, 462] on button "Load More" at bounding box center [595, 475] width 298 height 44
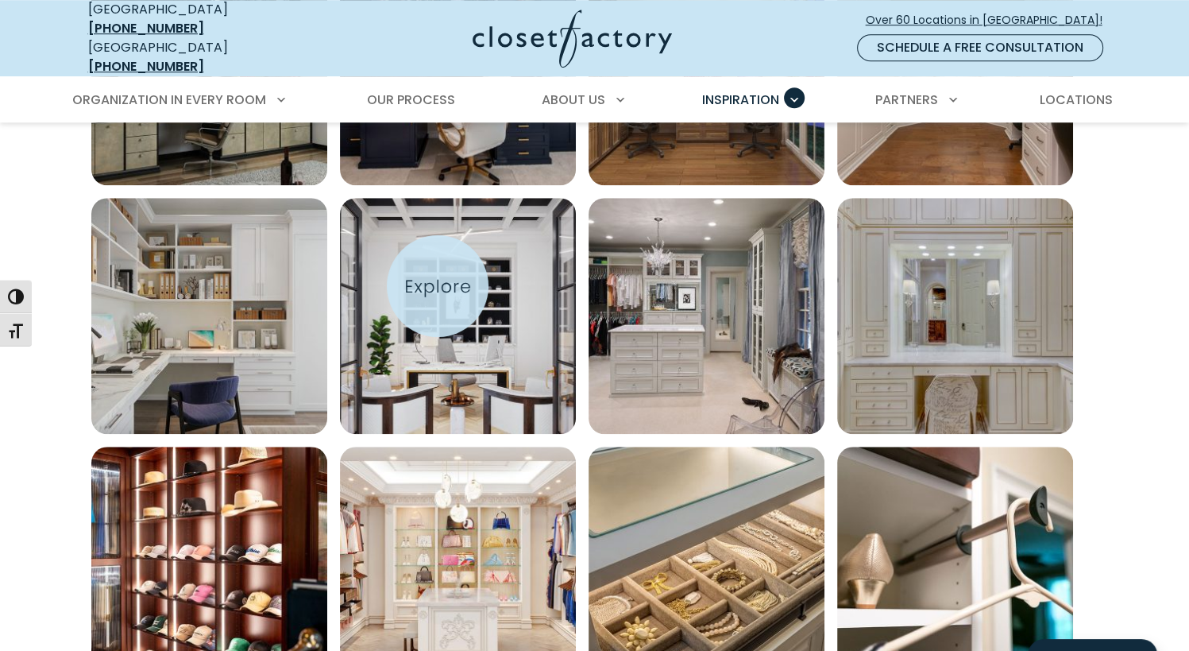
click at [438, 286] on img "Open inspiration gallery to preview enlarged image" at bounding box center [458, 316] width 236 height 236
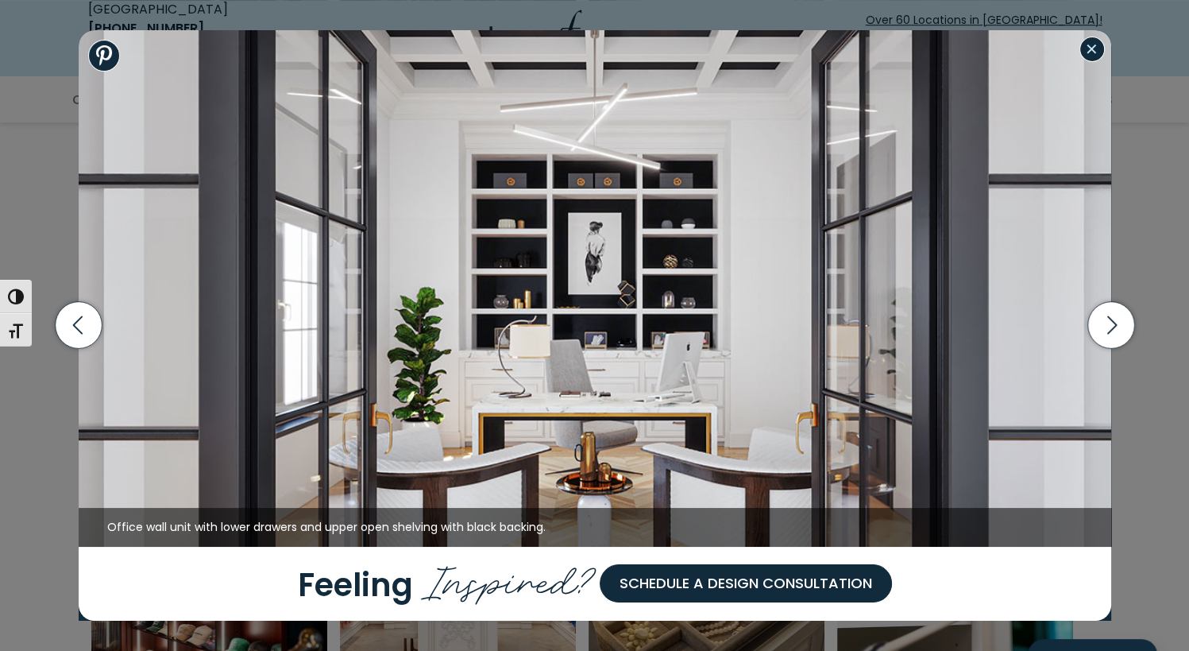
click at [1087, 52] on button "Close modal" at bounding box center [1092, 49] width 25 height 25
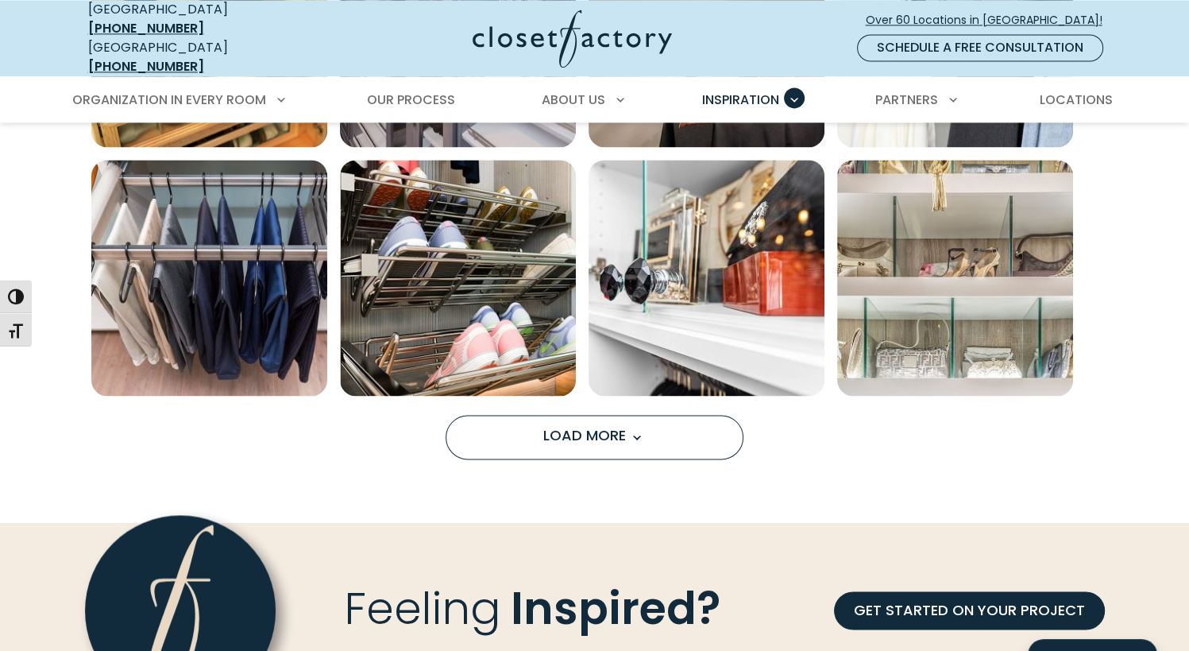
scroll to position [2447, 0]
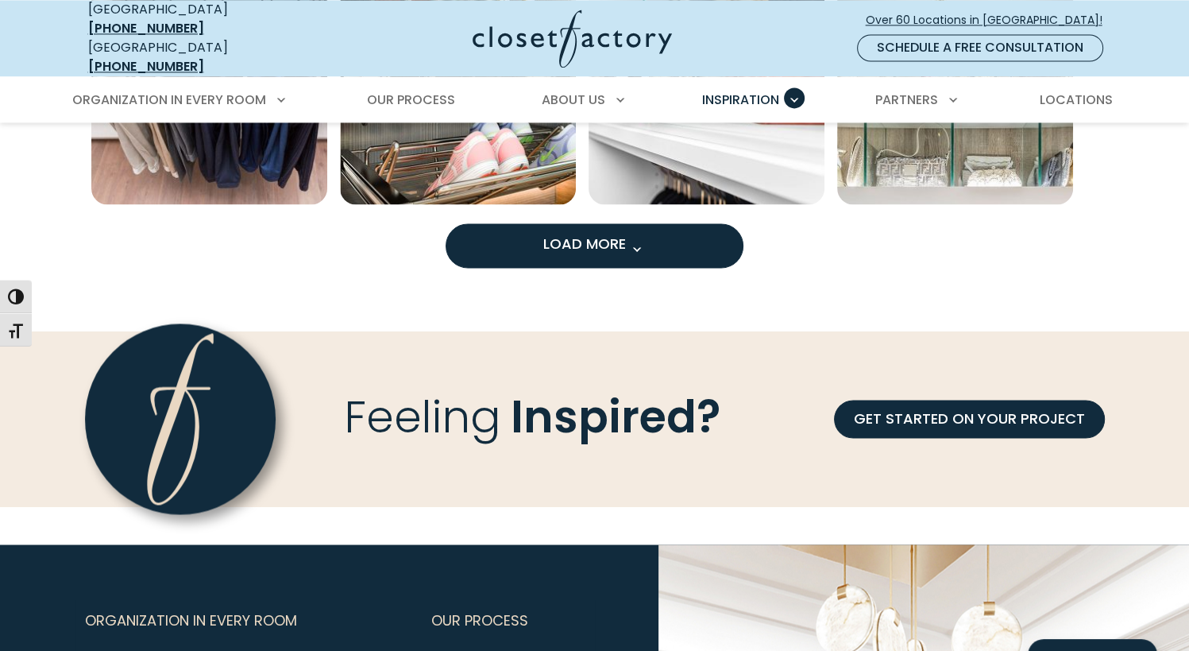
click at [566, 234] on span "Load More" at bounding box center [594, 244] width 103 height 20
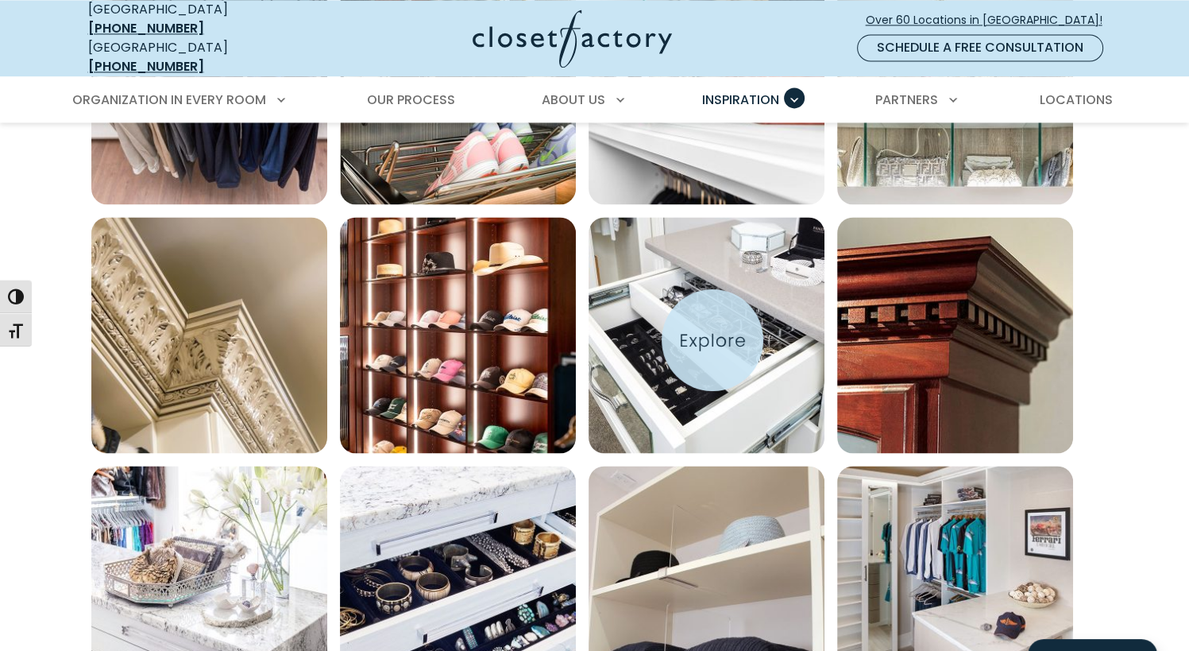
click at [713, 340] on img "Open inspiration gallery to preview enlarged image" at bounding box center [707, 335] width 236 height 236
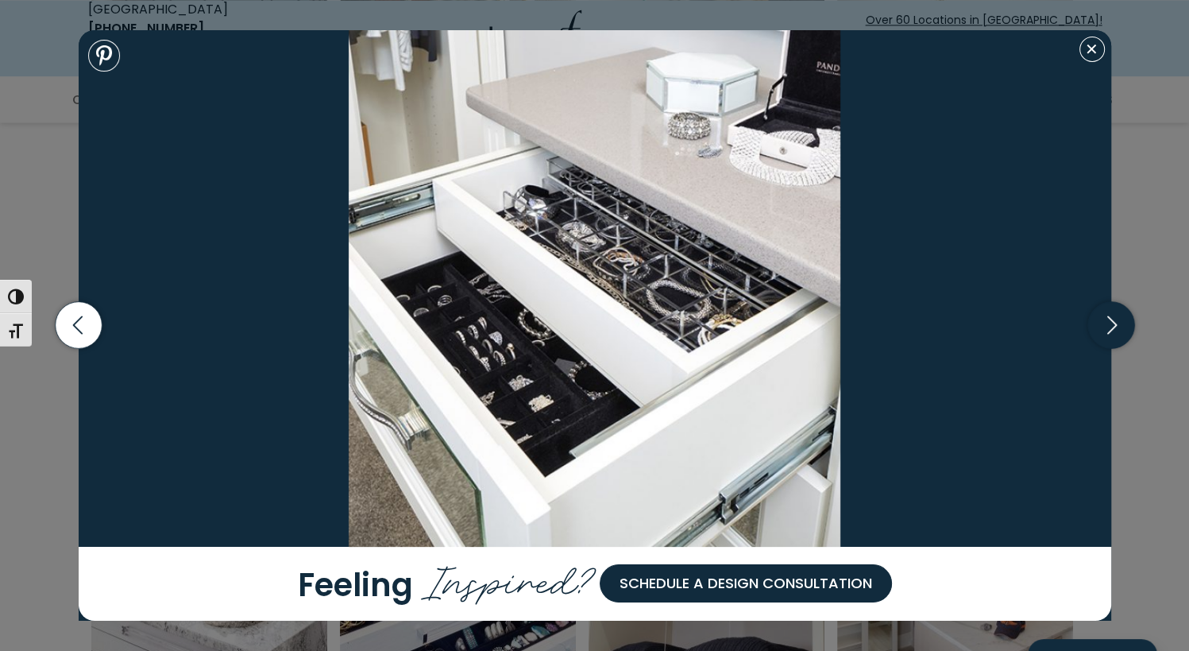
click at [1106, 326] on icon "button" at bounding box center [1110, 325] width 47 height 47
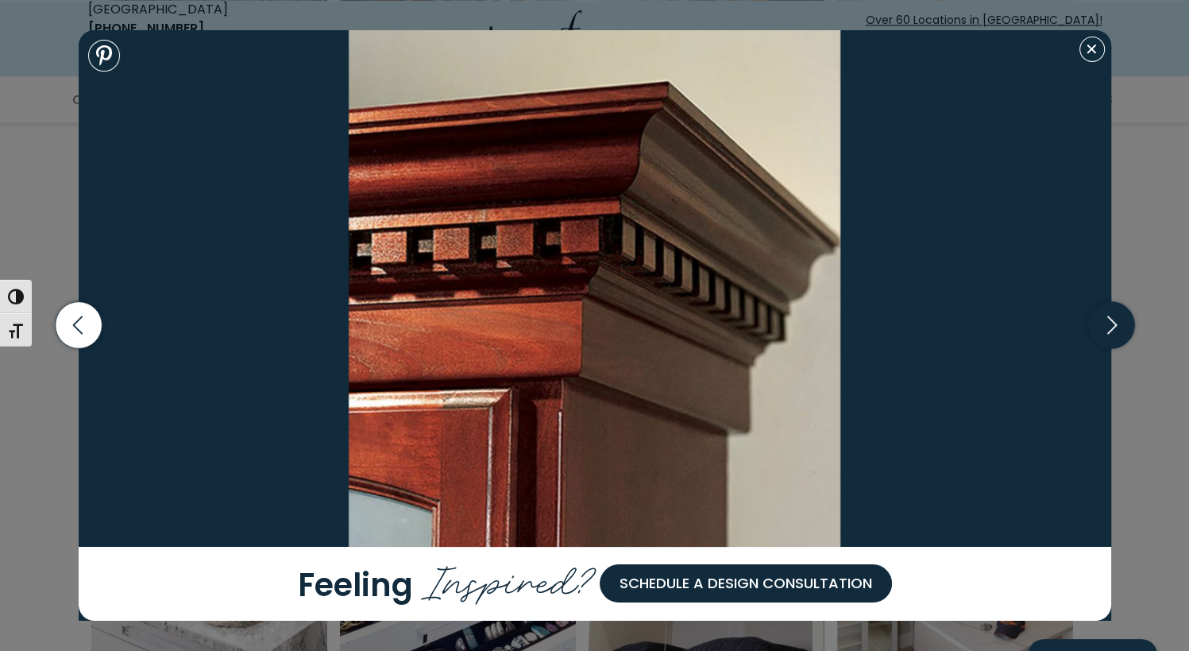
click at [1106, 326] on icon "button" at bounding box center [1110, 325] width 47 height 47
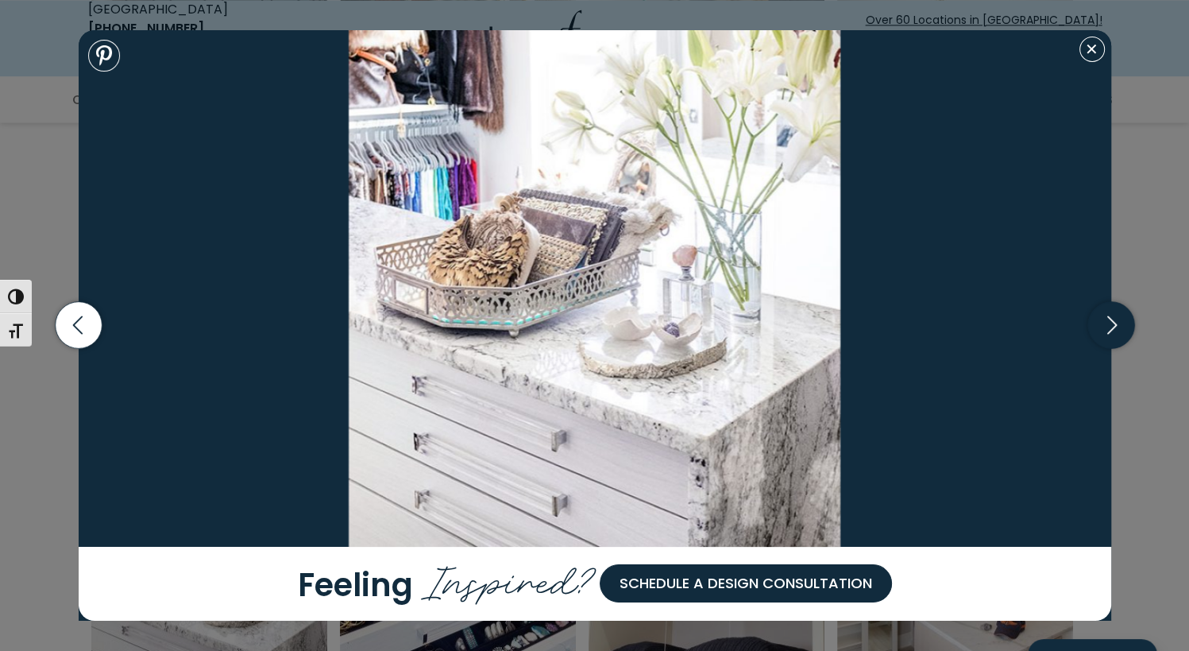
click at [1106, 326] on icon "button" at bounding box center [1110, 325] width 47 height 47
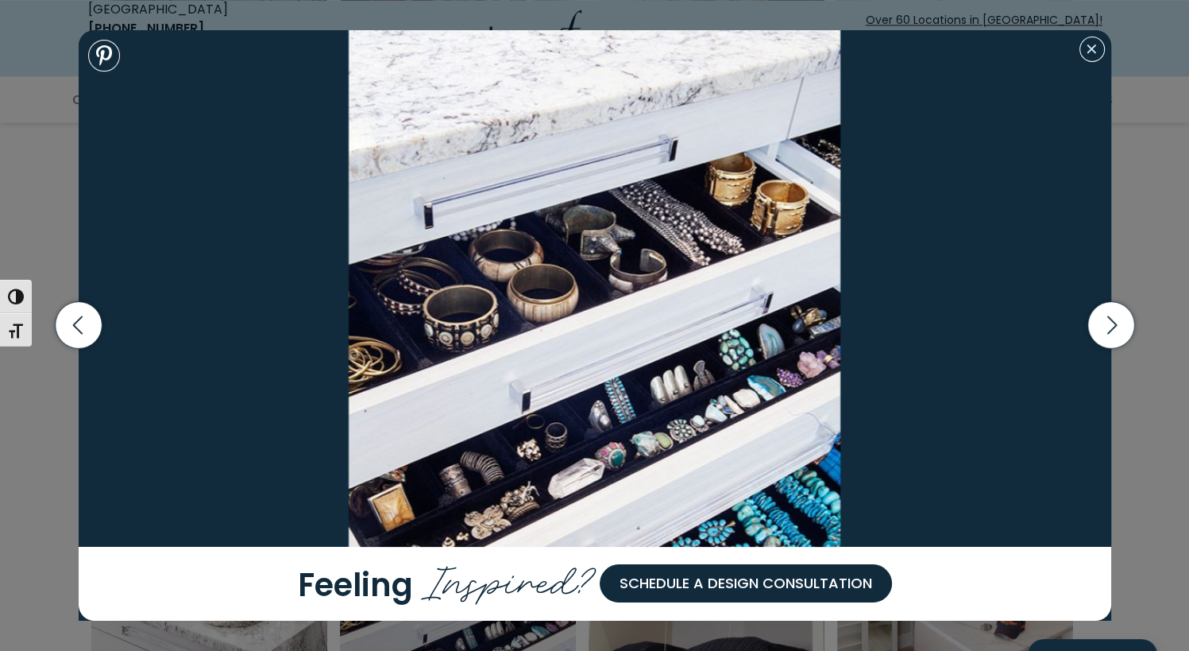
click at [1087, 54] on button "Close modal" at bounding box center [1092, 49] width 25 height 25
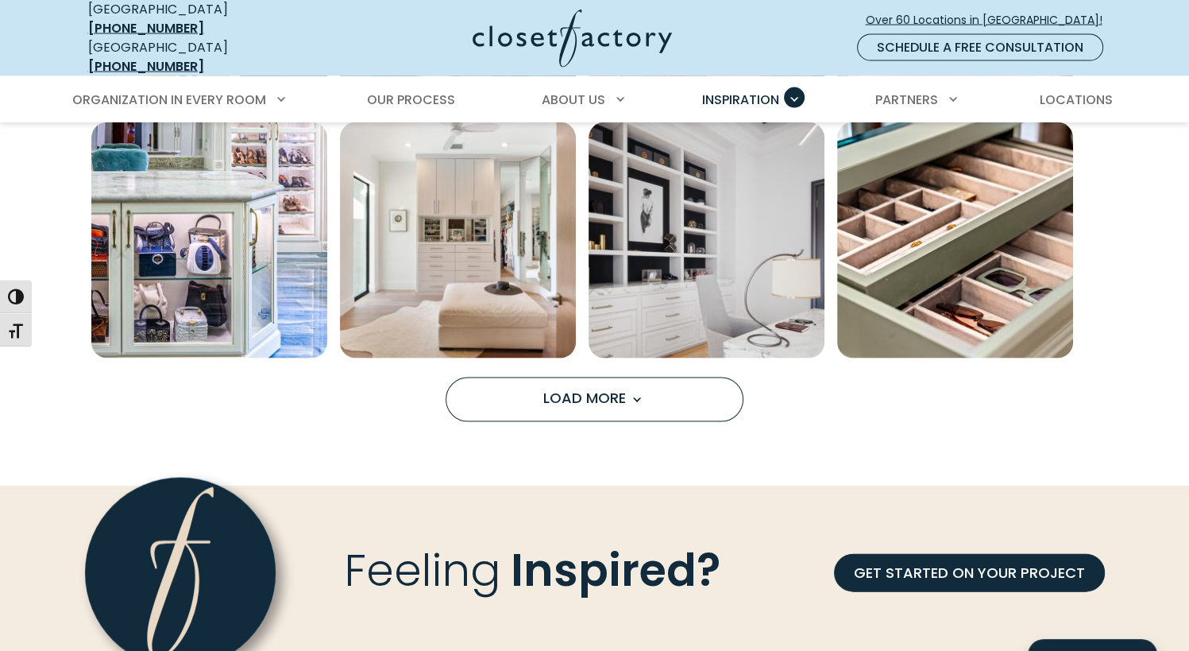
scroll to position [3308, 0]
